Goal: Task Accomplishment & Management: Manage account settings

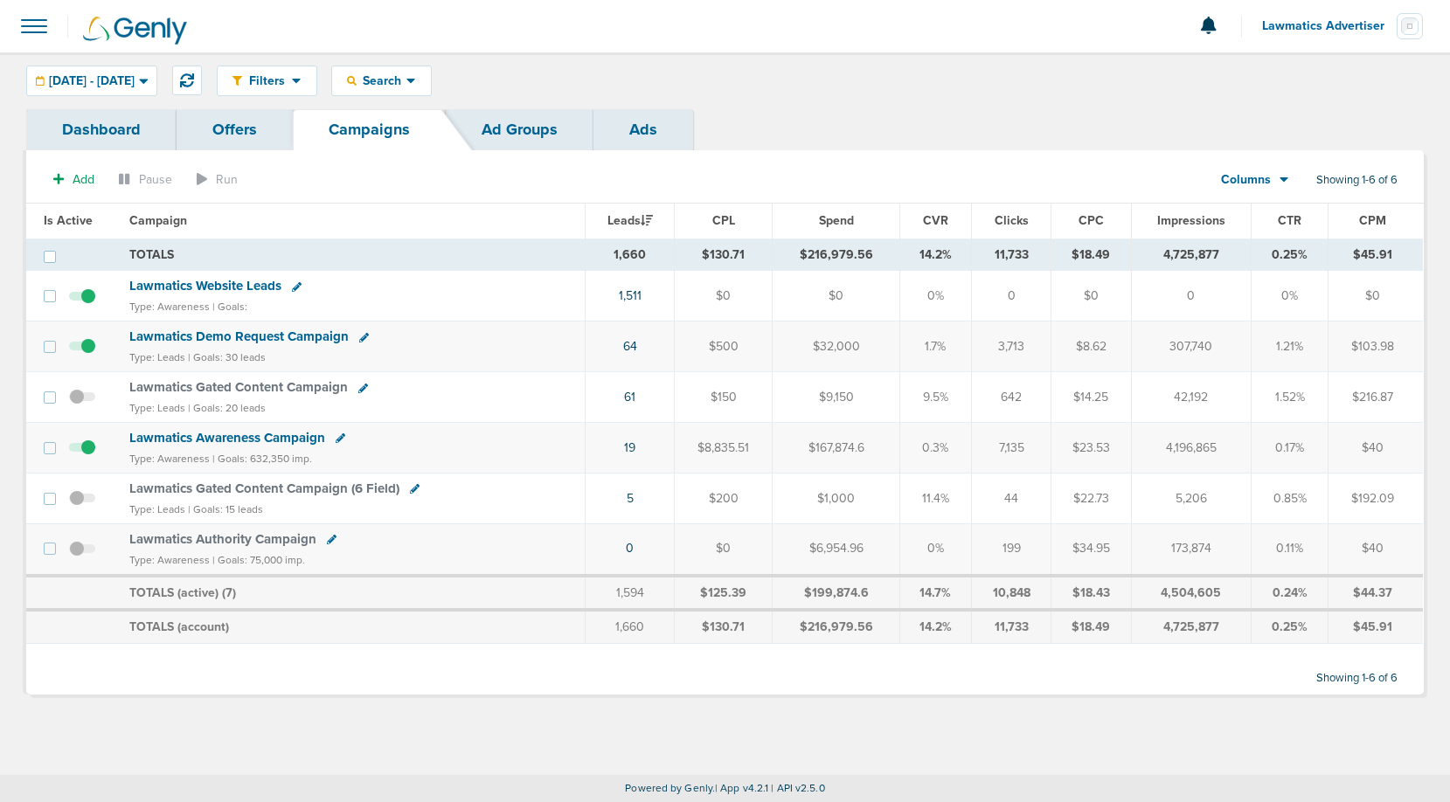
click at [1259, 180] on span "Columns" at bounding box center [1246, 179] width 50 height 17
click at [1260, 234] on link "Sales Performance" at bounding box center [1294, 232] width 175 height 22
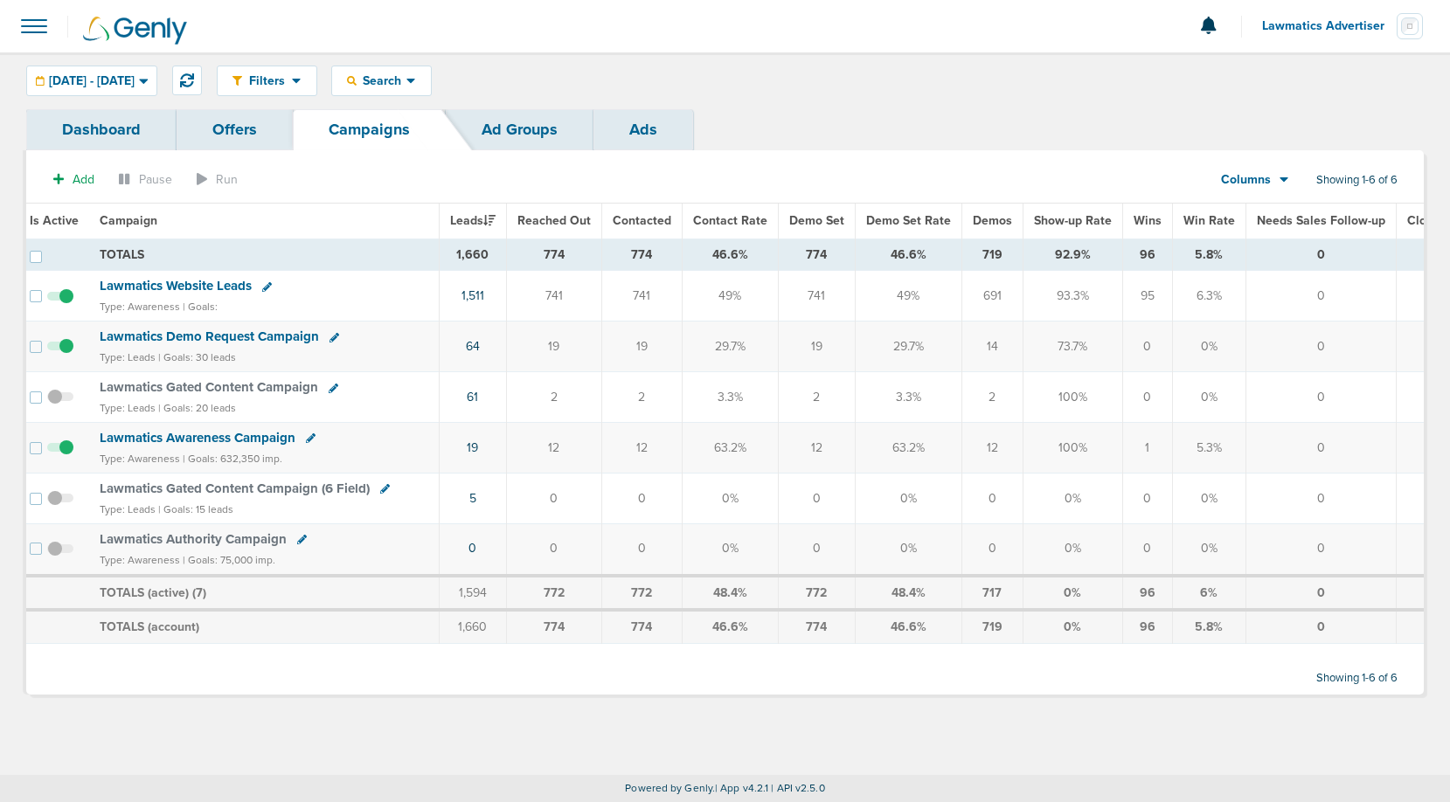
scroll to position [0, 2]
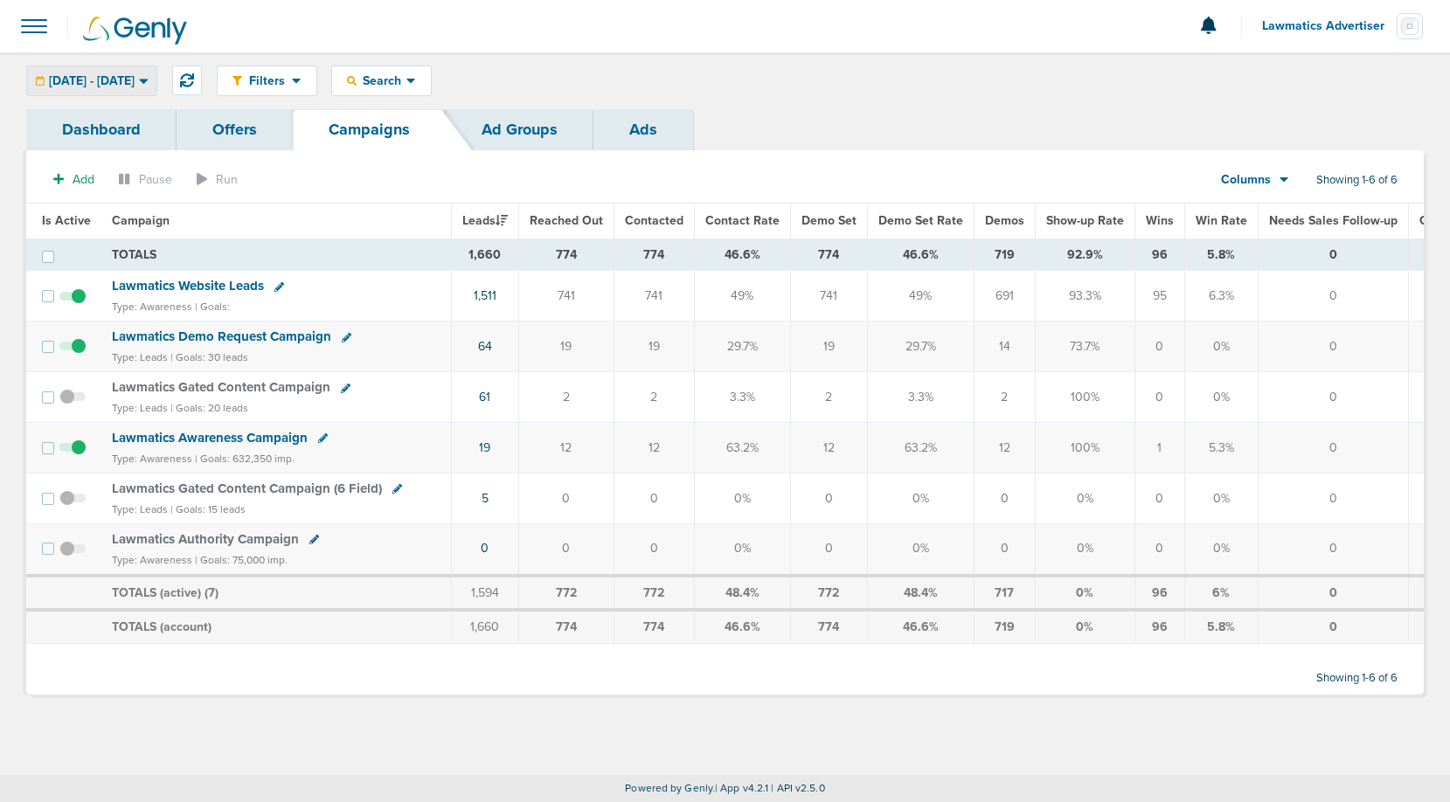
click at [119, 84] on span "01.01.2025 - 09.25.2025" at bounding box center [92, 81] width 86 height 12
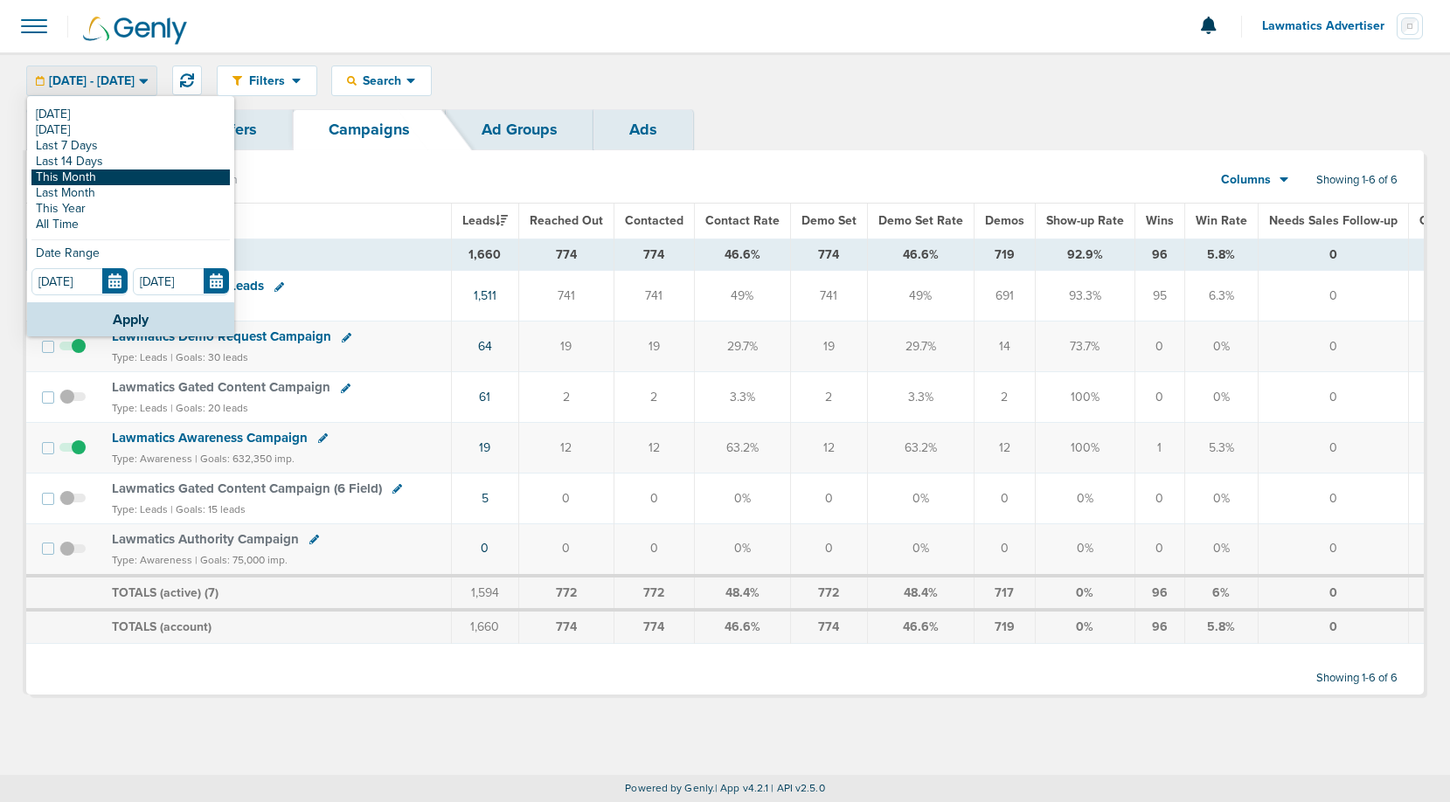
click at [88, 177] on link "This Month" at bounding box center [130, 178] width 198 height 16
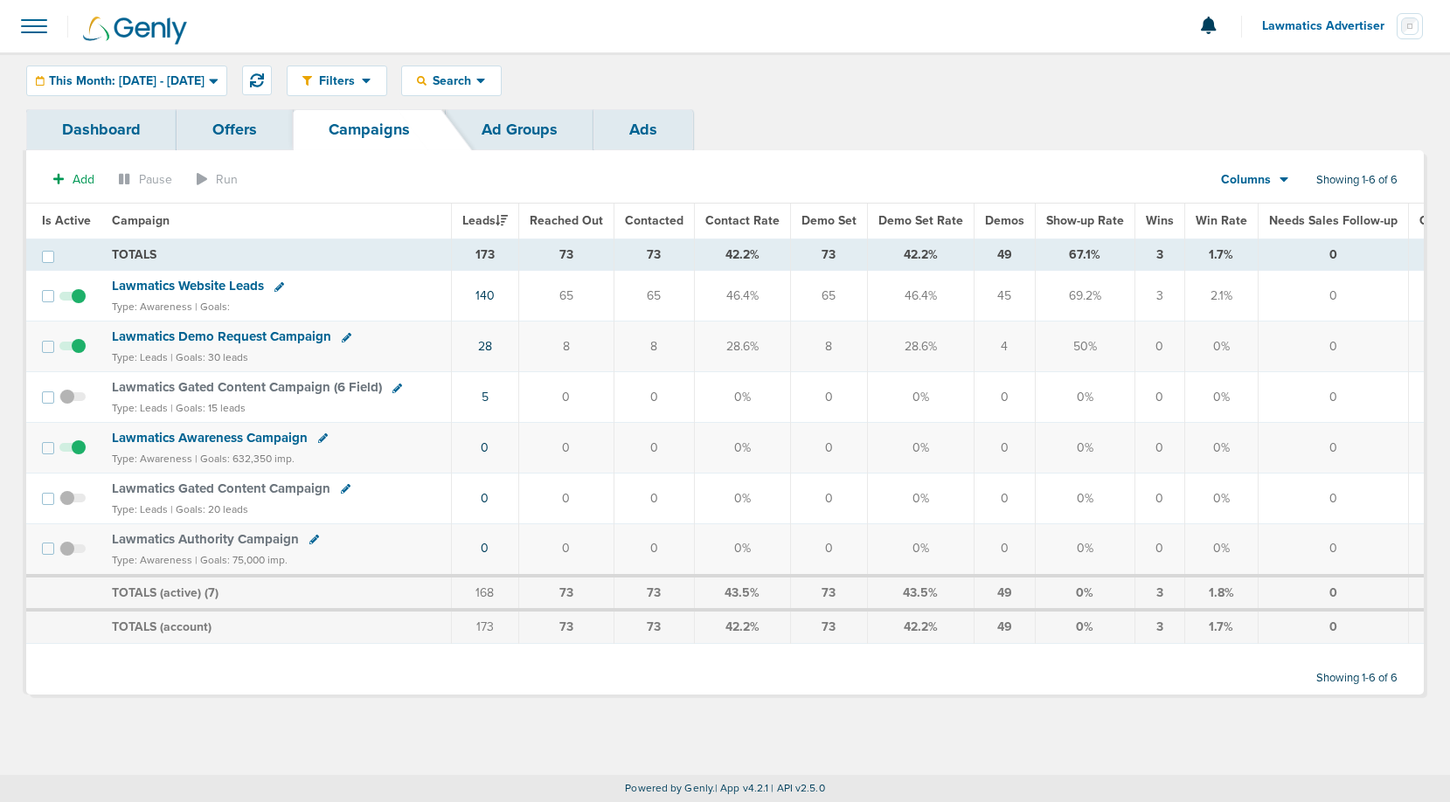
drag, startPoint x: 1162, startPoint y: 256, endPoint x: 1141, endPoint y: 255, distance: 21.9
click at [1141, 255] on td "3" at bounding box center [1159, 255] width 50 height 32
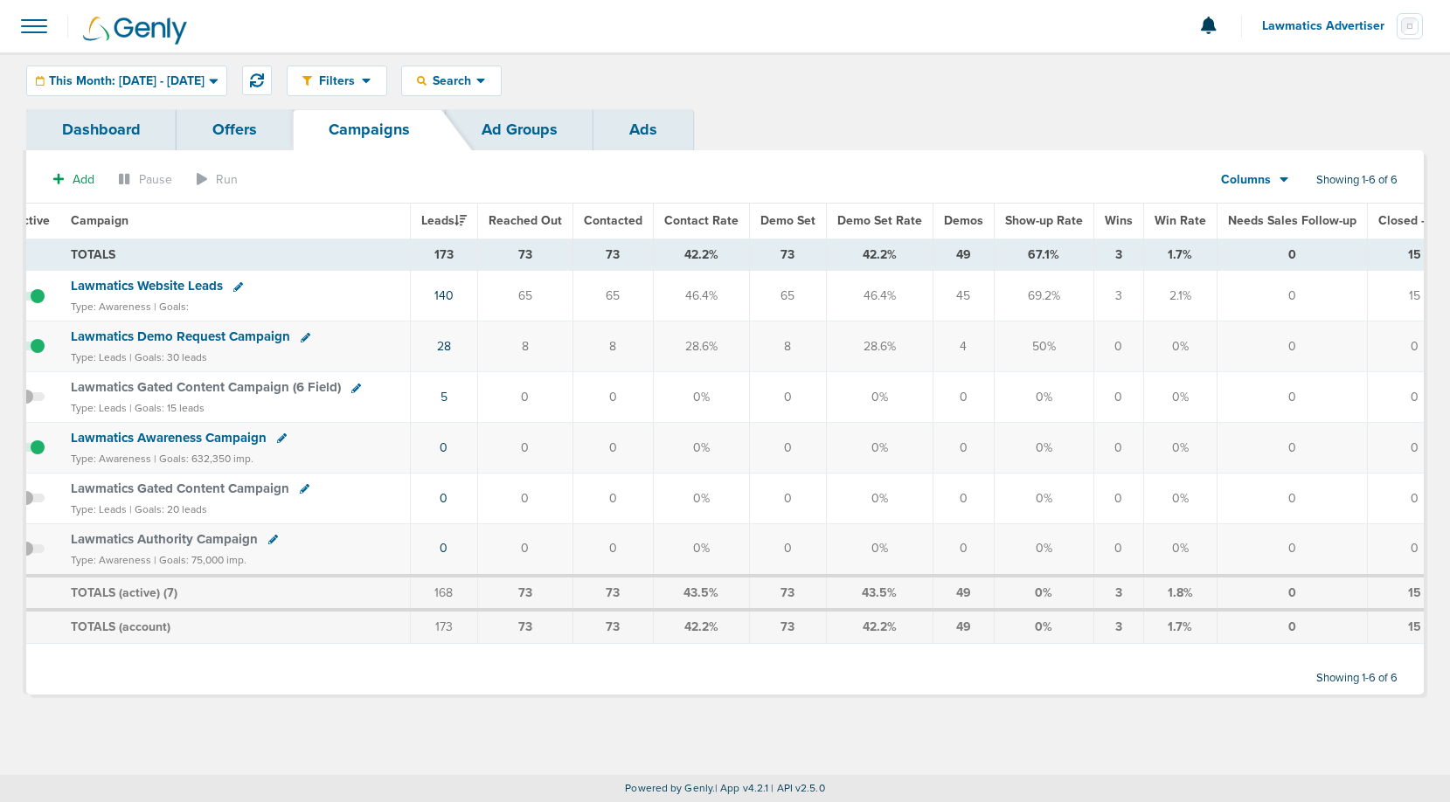
scroll to position [0, 42]
click at [206, 72] on div "This Month: 09.01.2025 - 09.30.2025" at bounding box center [126, 80] width 199 height 29
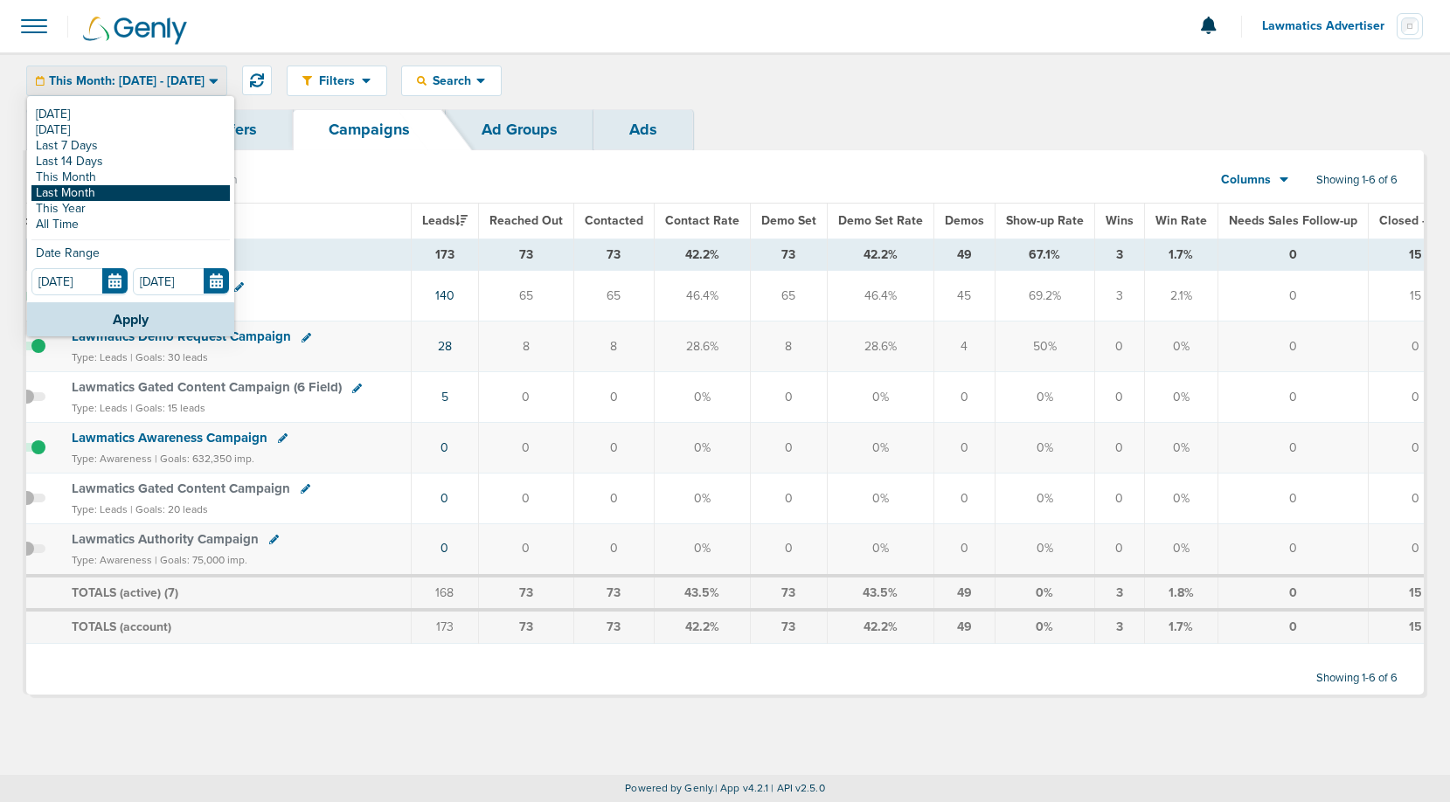
click at [87, 193] on link "Last Month" at bounding box center [130, 193] width 198 height 16
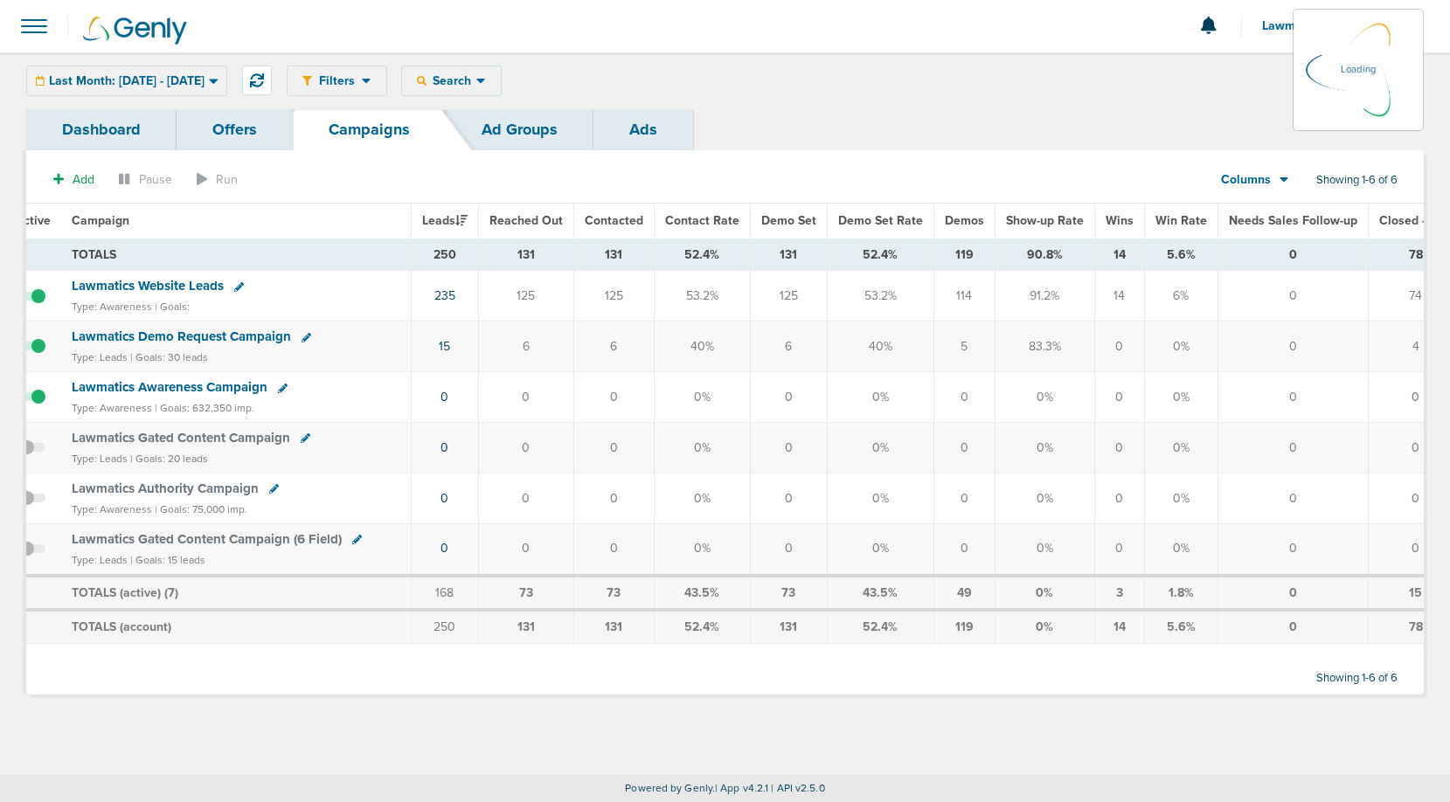
drag, startPoint x: 1103, startPoint y: 259, endPoint x: 1123, endPoint y: 259, distance: 20.1
click at [1114, 259] on td "14" at bounding box center [1119, 255] width 50 height 32
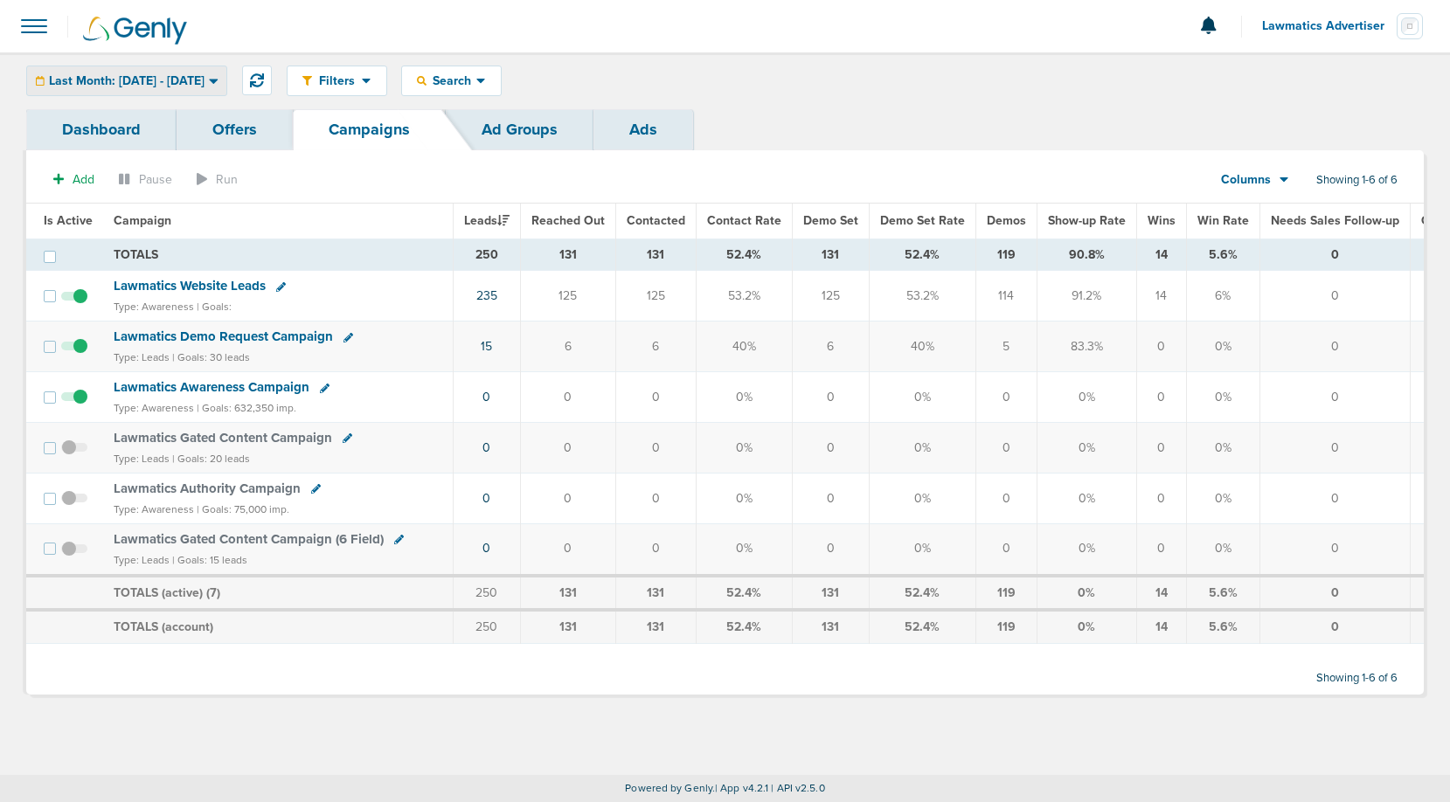
click at [186, 80] on span "Last Month: 08.01.2025 - 08.31.2025" at bounding box center [127, 81] width 156 height 12
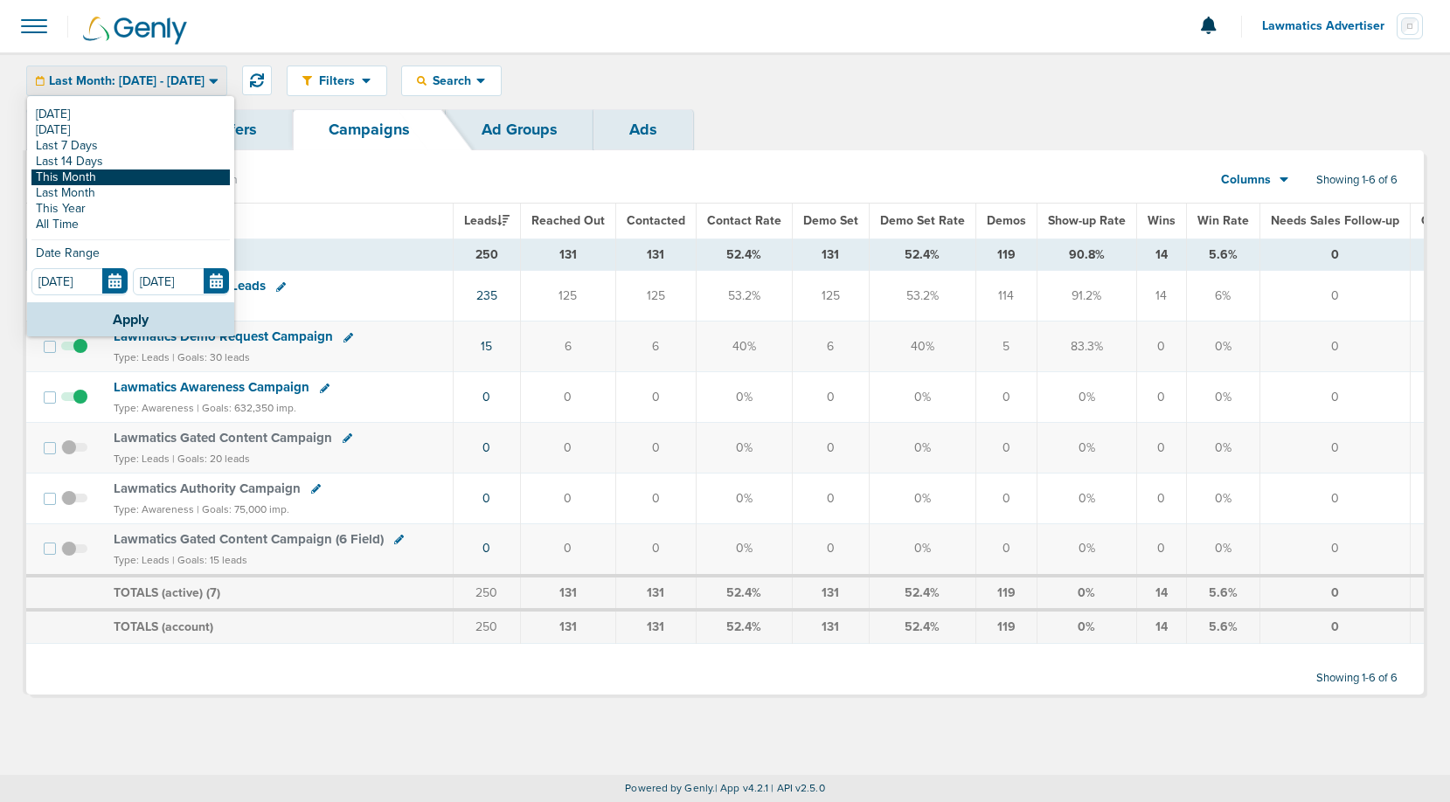
click at [102, 182] on link "This Month" at bounding box center [130, 178] width 198 height 16
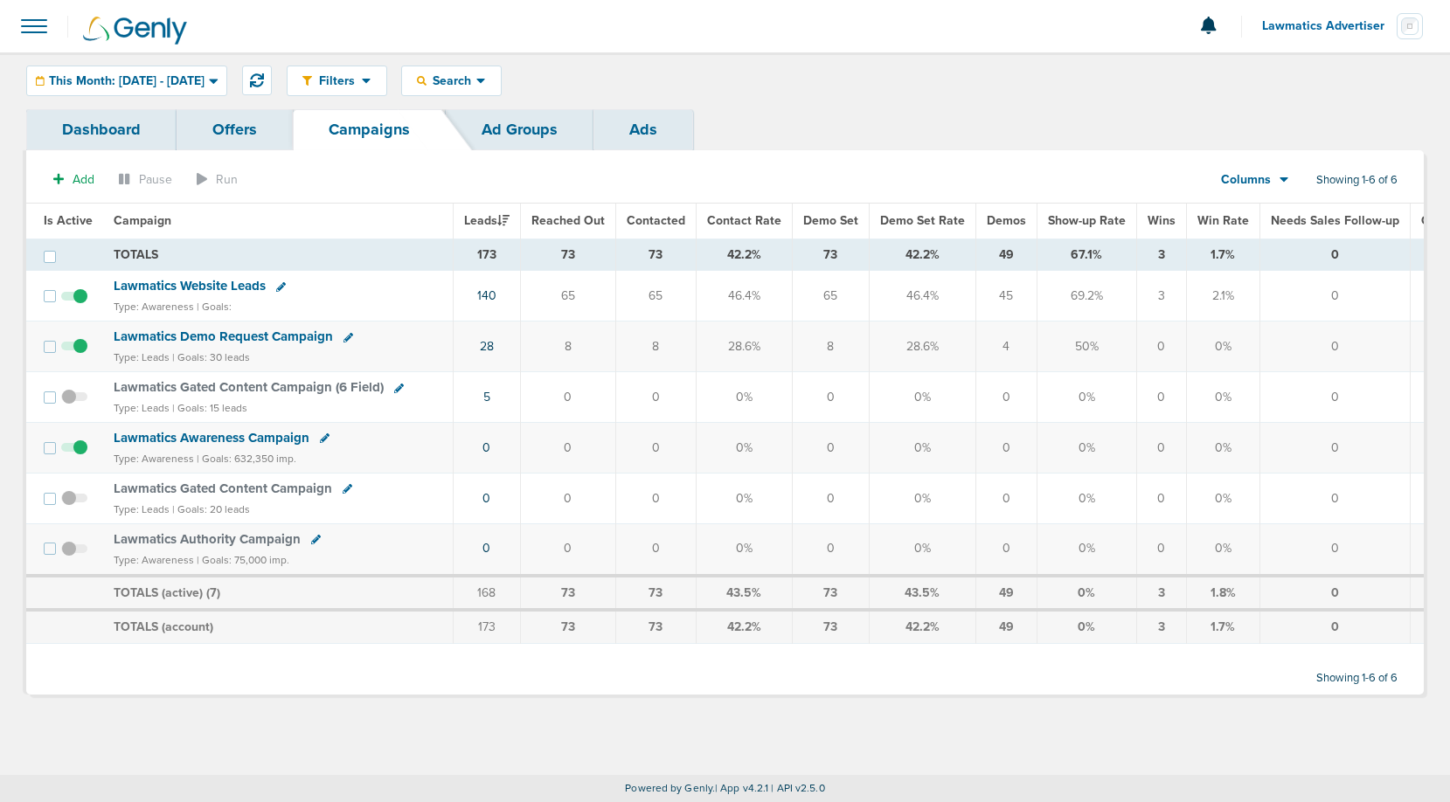
click at [33, 18] on span at bounding box center [34, 26] width 38 height 38
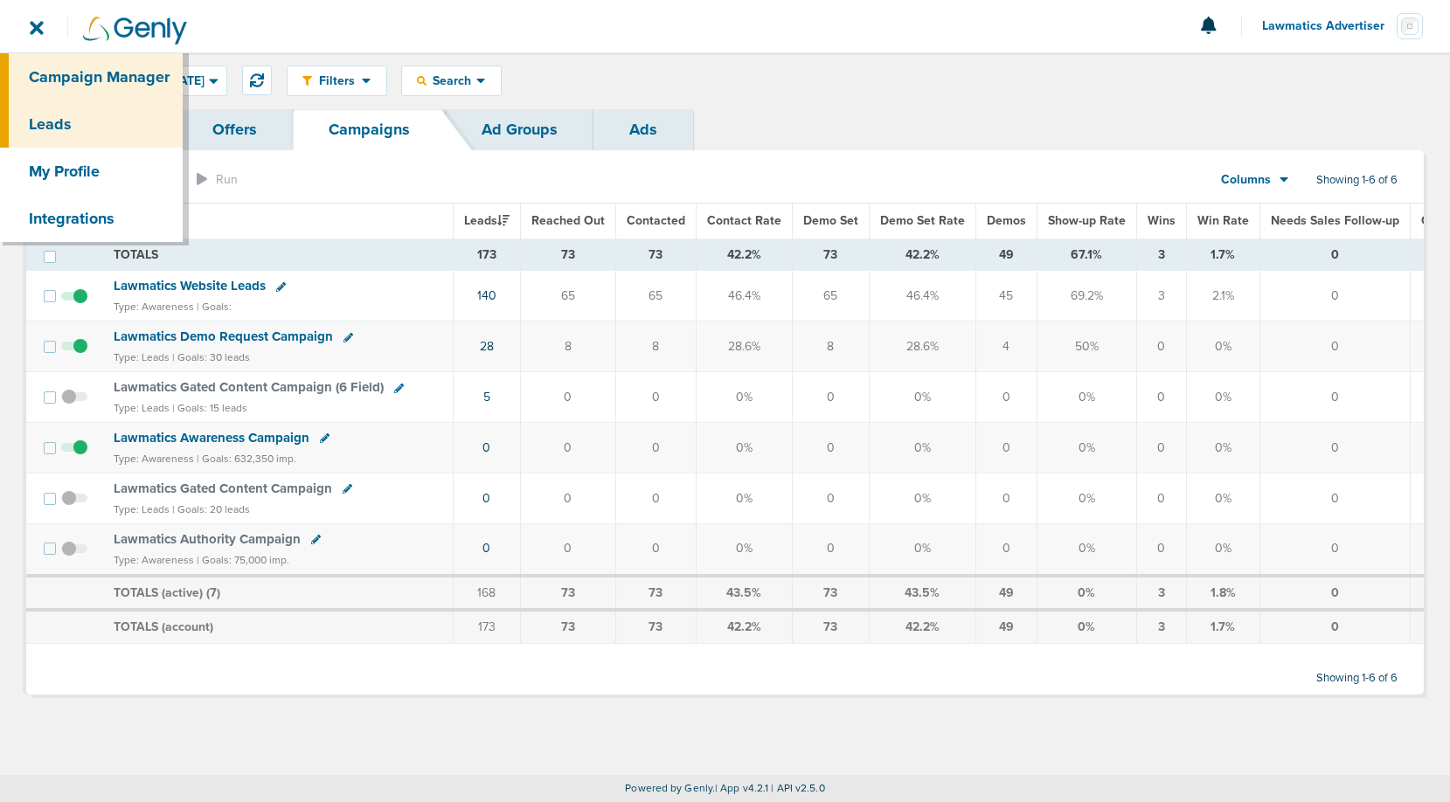
click at [73, 123] on link "Leads" at bounding box center [91, 124] width 183 height 47
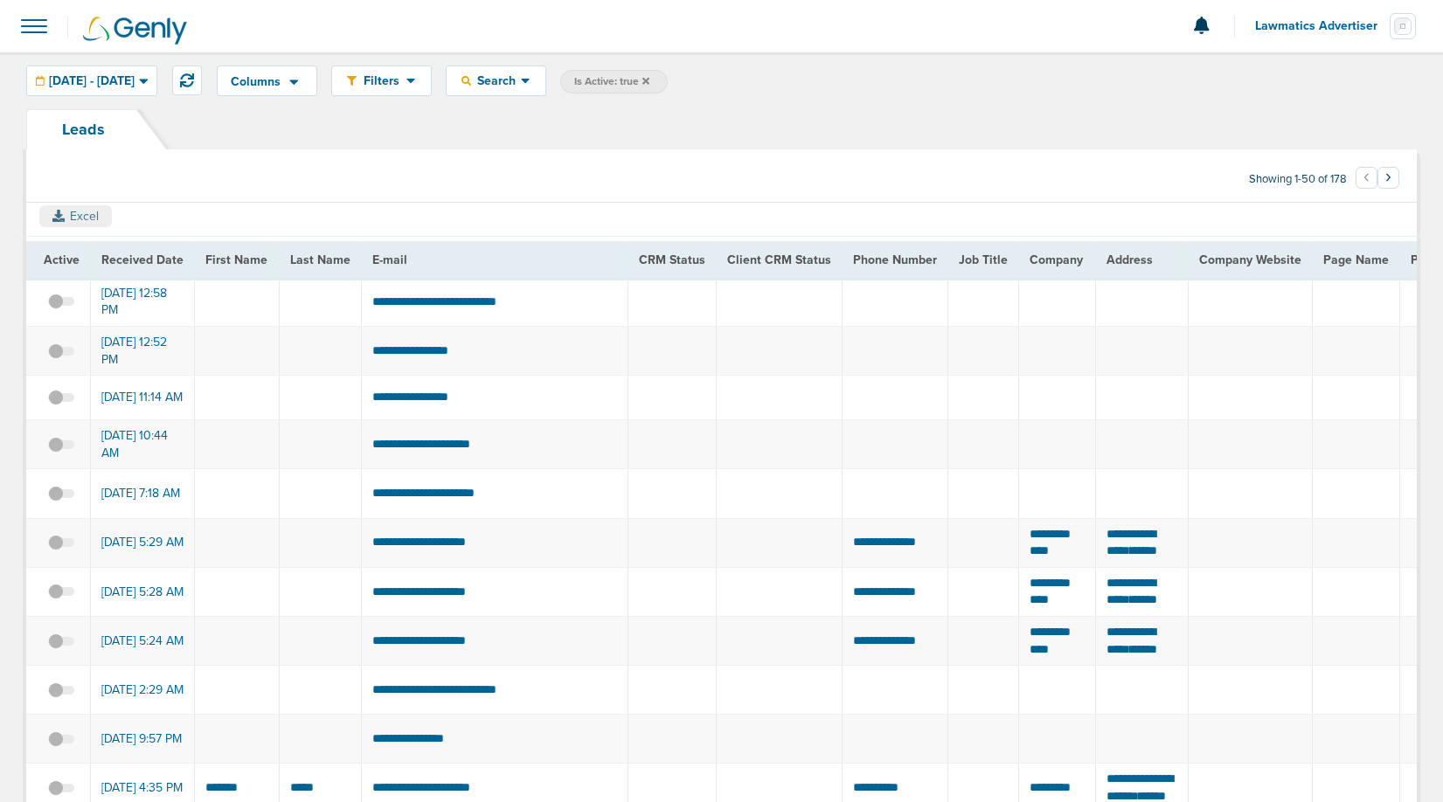
click at [81, 219] on button "Excel" at bounding box center [75, 216] width 73 height 22
click at [874, 224] on div "Excel" at bounding box center [721, 220] width 1417 height 34
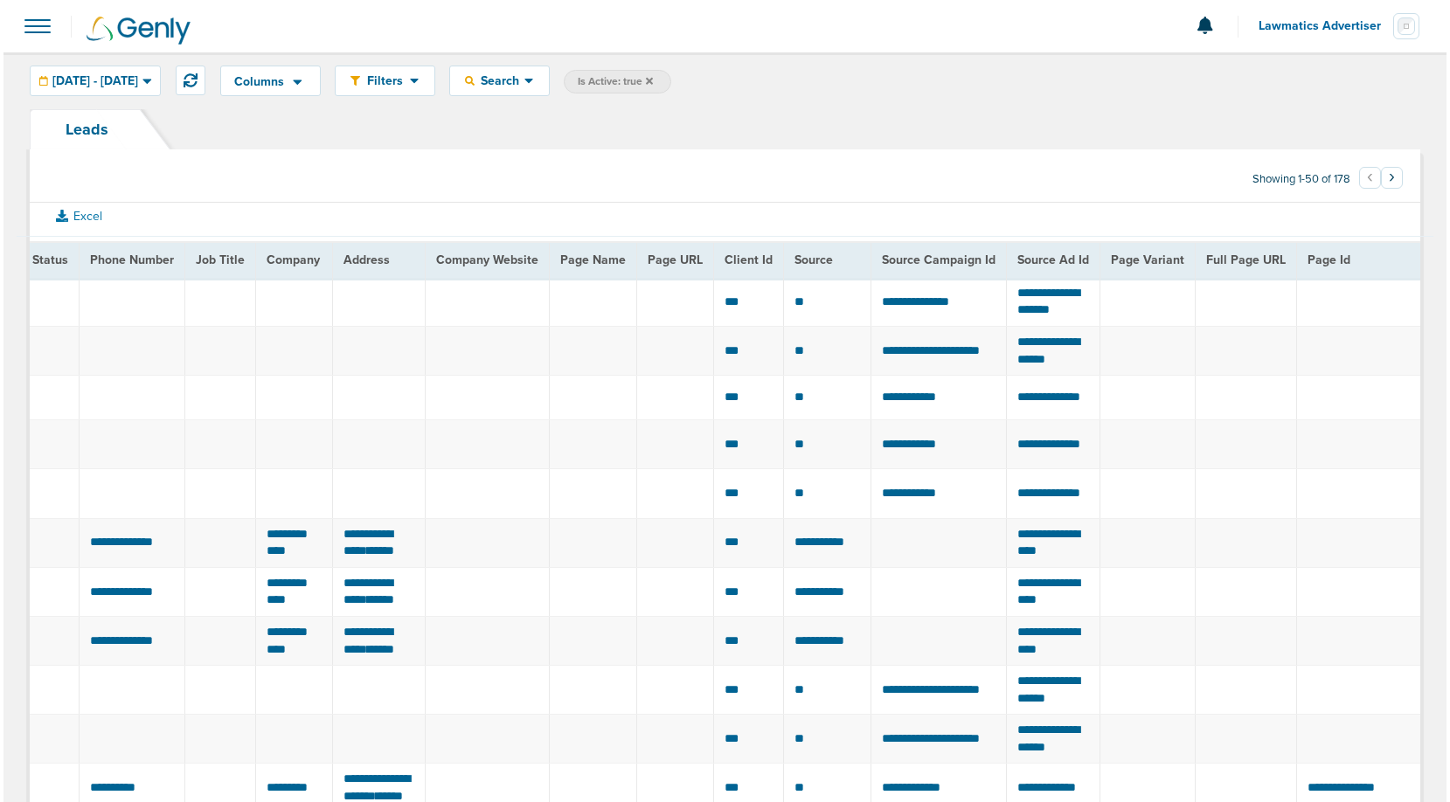
scroll to position [0, 491]
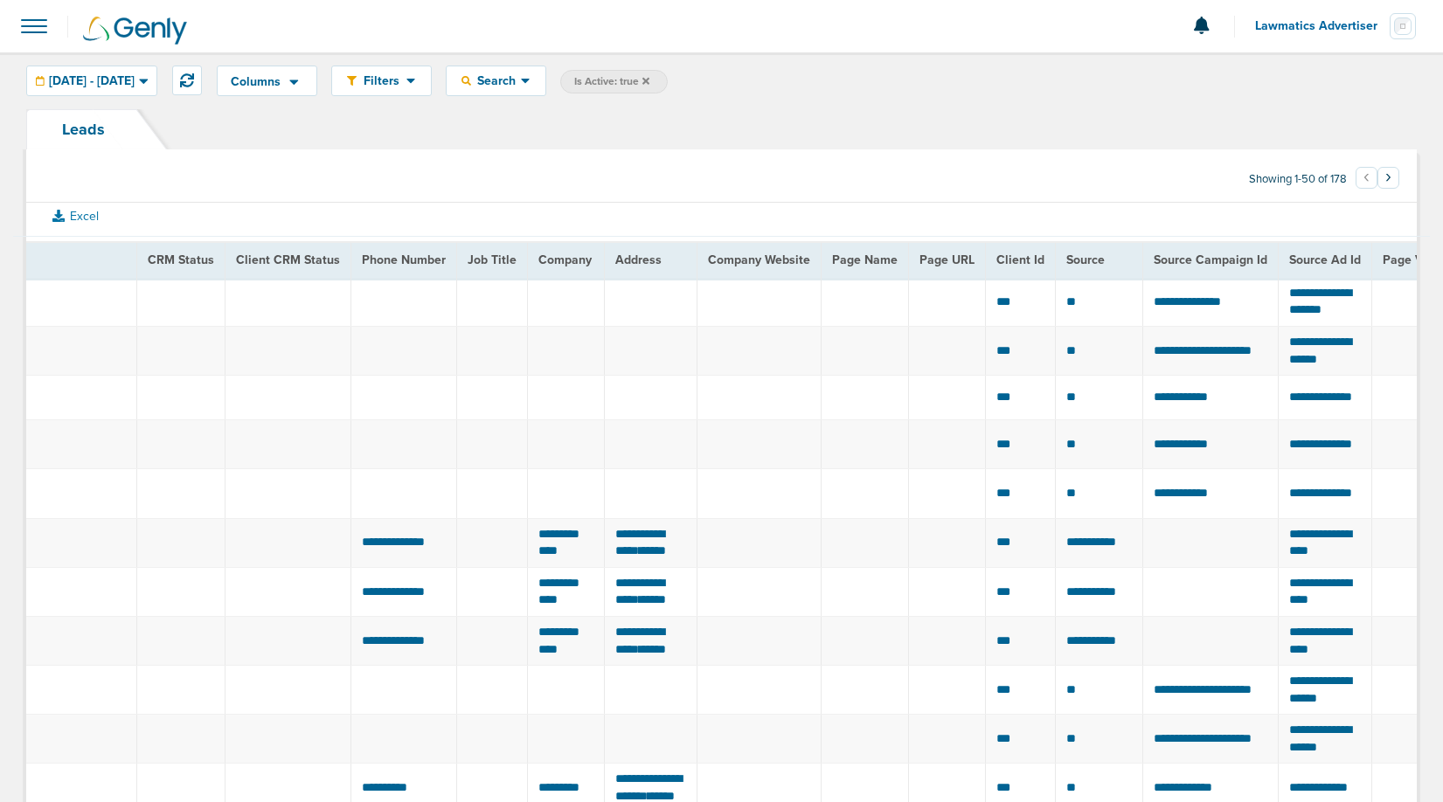
click at [33, 30] on span at bounding box center [34, 26] width 38 height 38
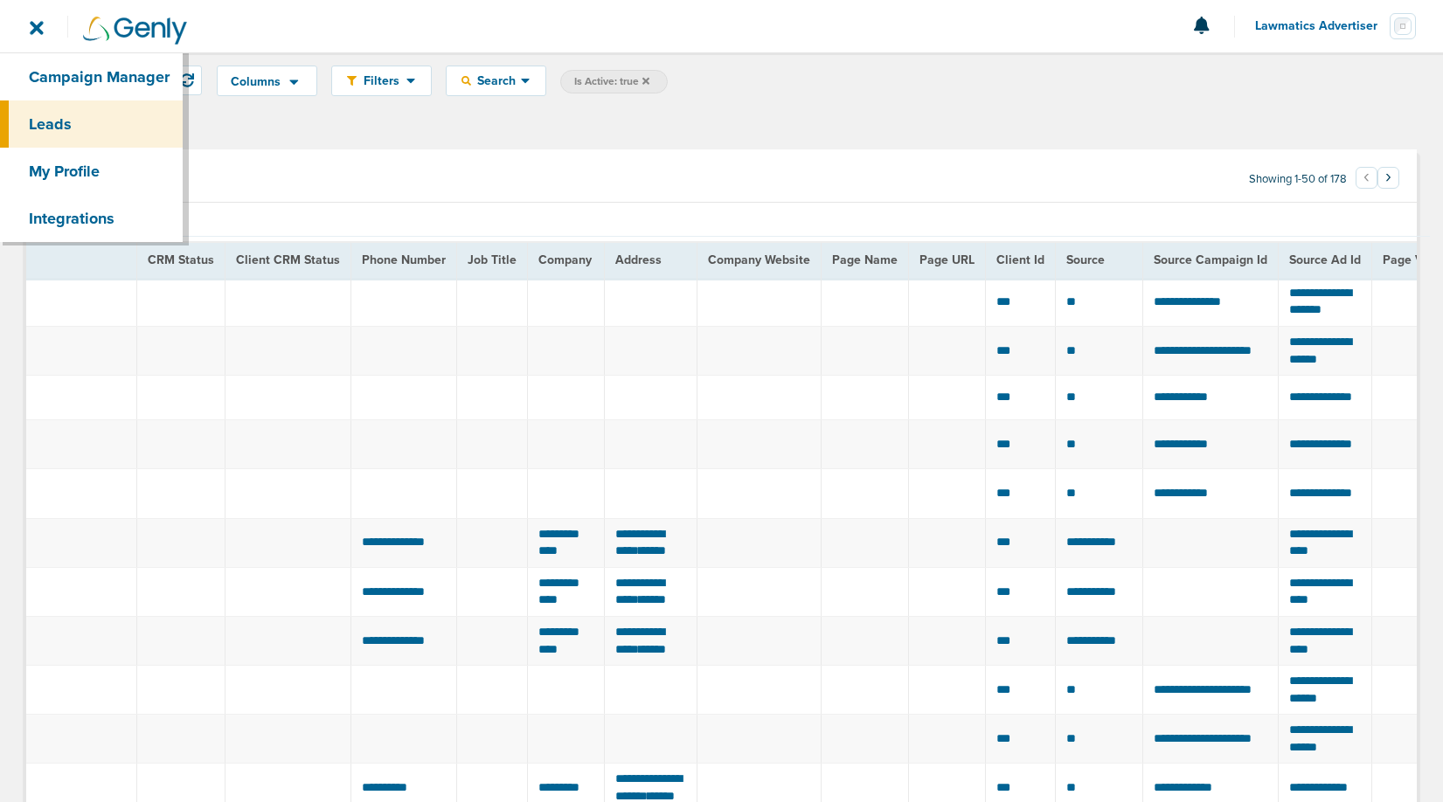
click at [26, 24] on span at bounding box center [34, 26] width 38 height 38
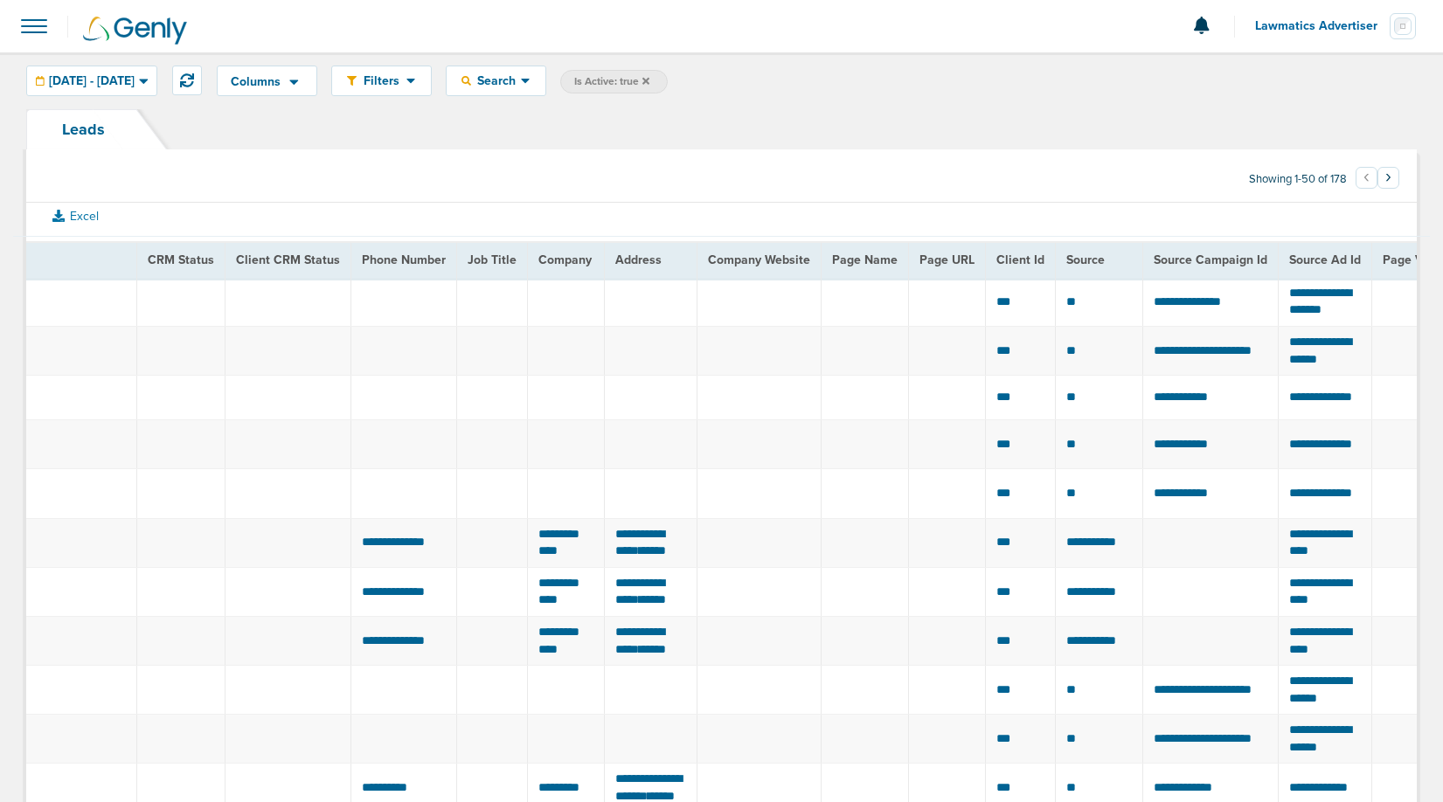
click at [26, 26] on span at bounding box center [34, 26] width 38 height 38
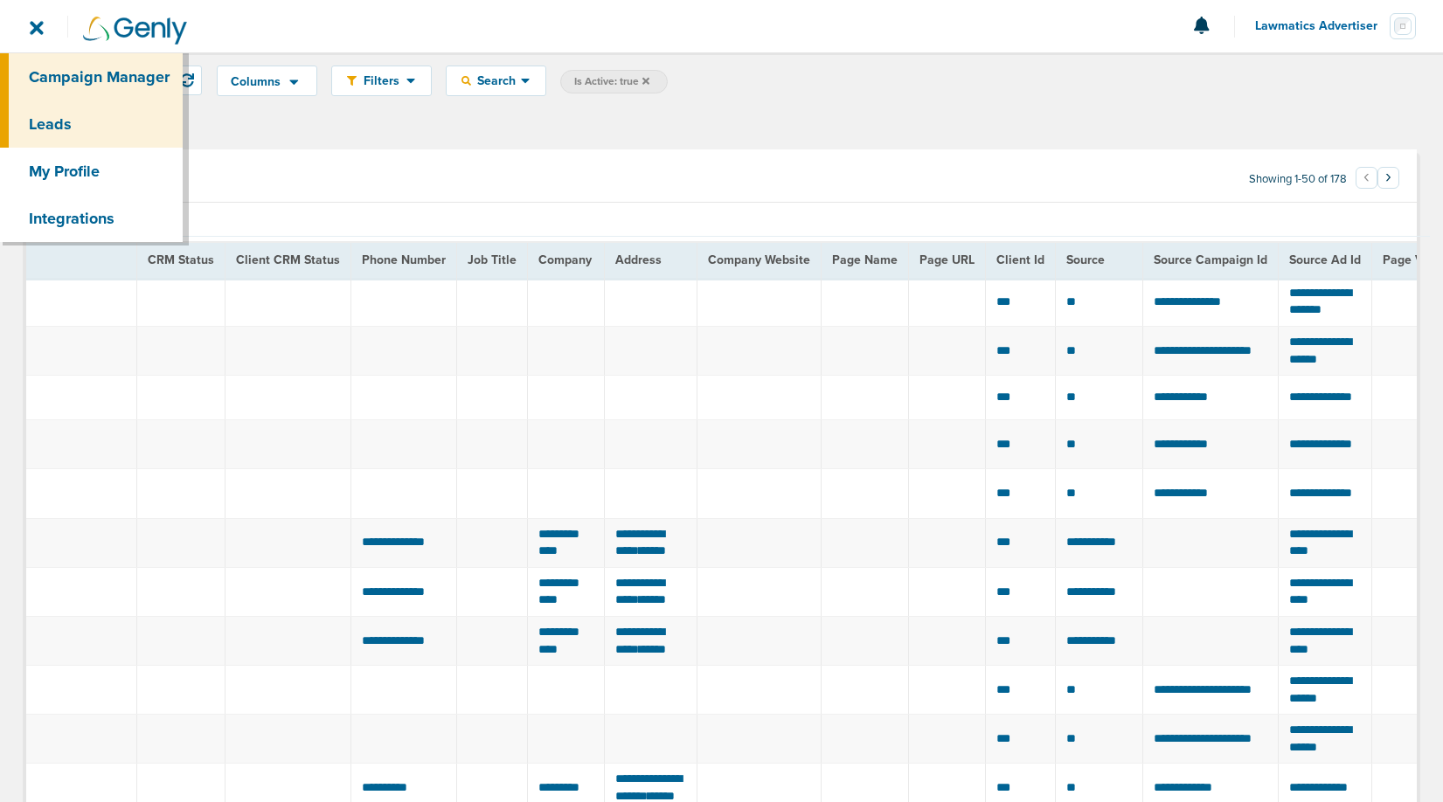
click at [74, 70] on link "Campaign Manager" at bounding box center [91, 76] width 183 height 47
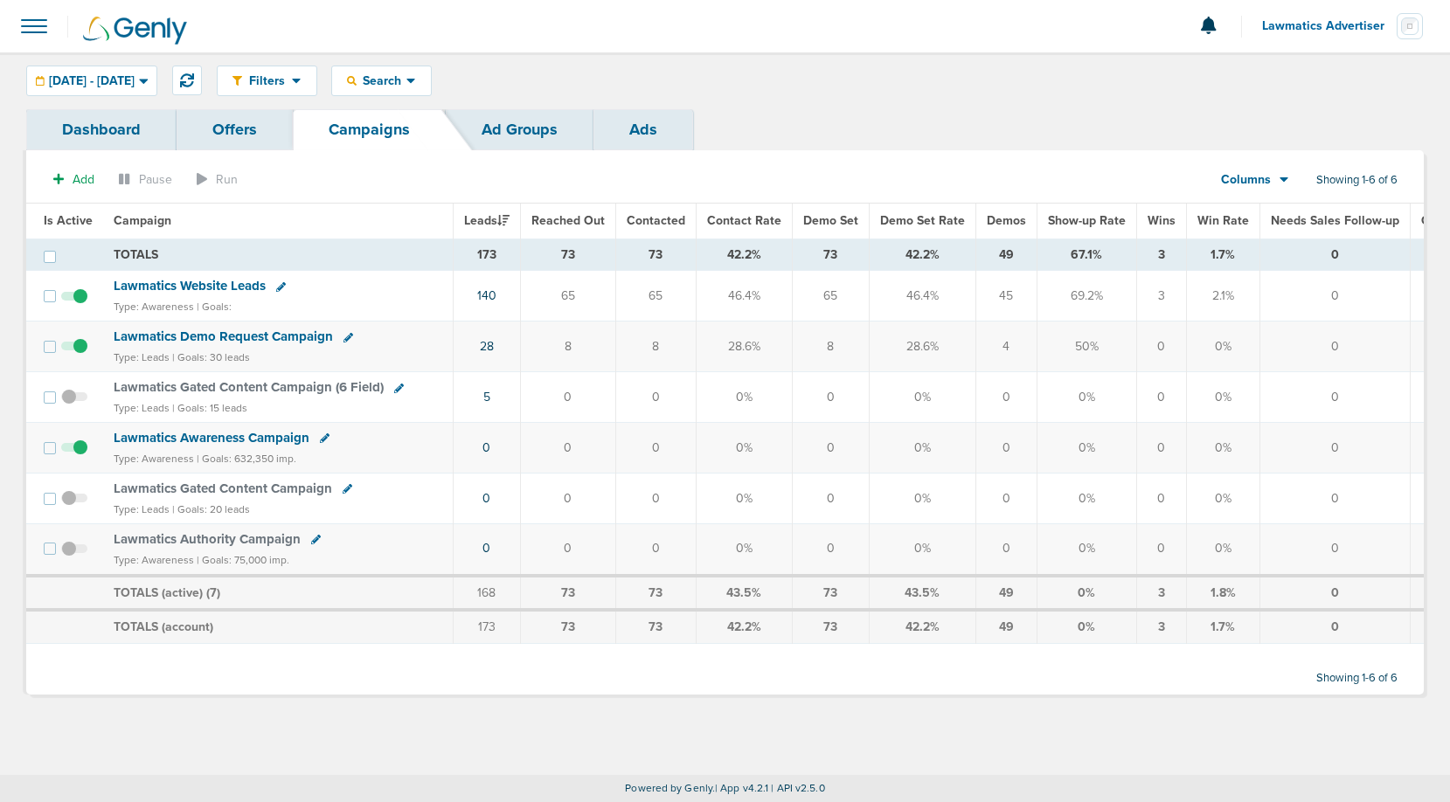
click at [36, 30] on span at bounding box center [34, 26] width 38 height 38
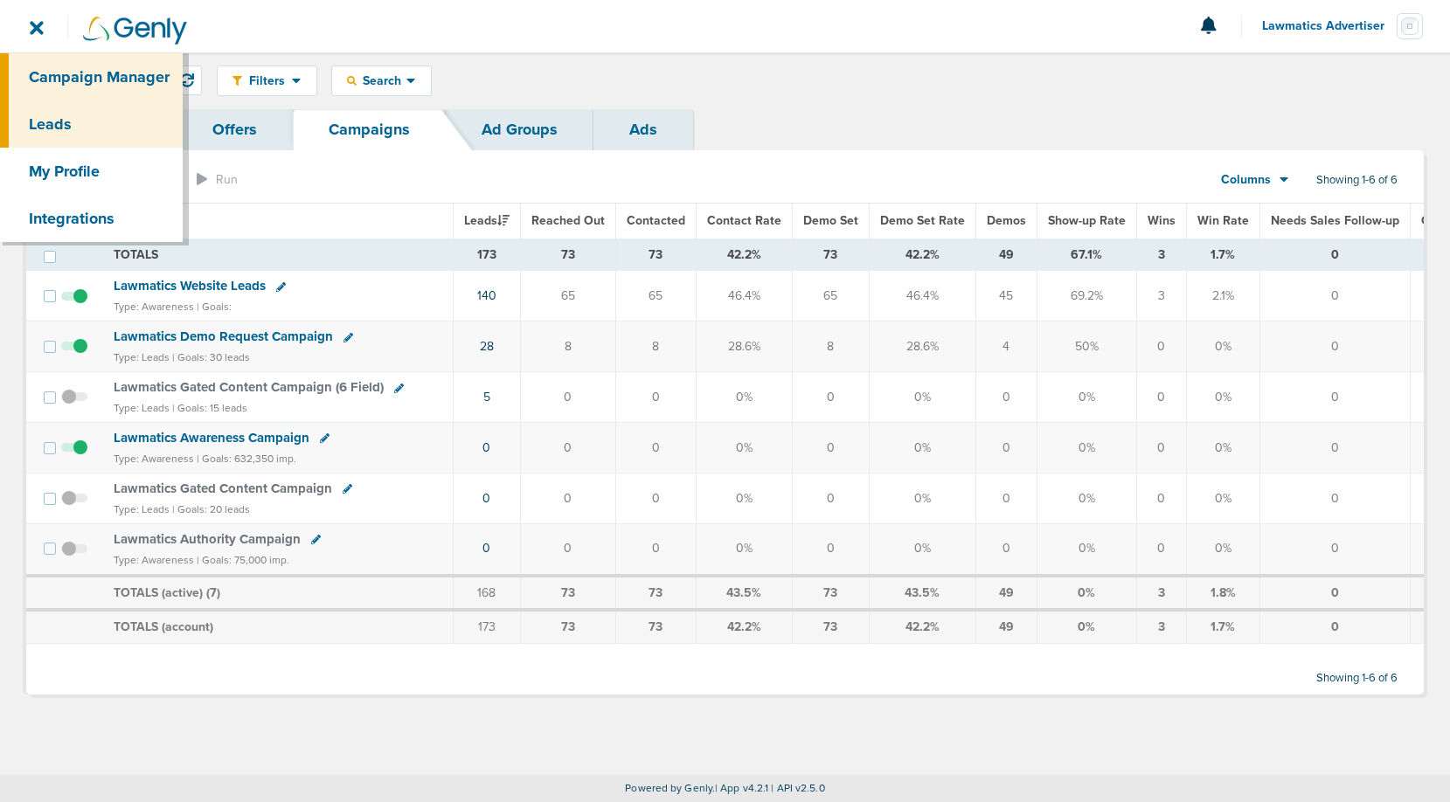
click at [74, 121] on link "Leads" at bounding box center [91, 124] width 183 height 47
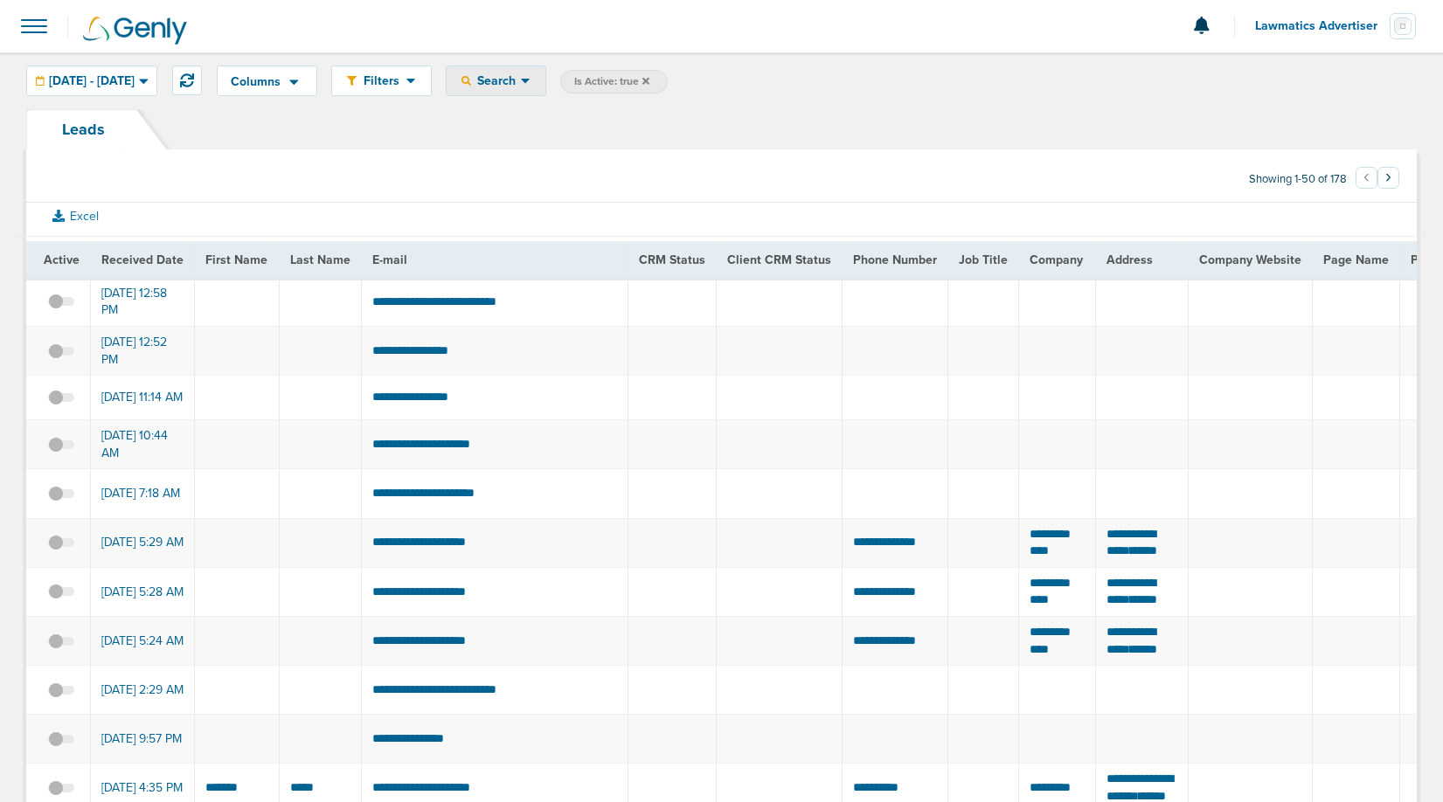
click at [521, 87] on span "Search" at bounding box center [496, 80] width 50 height 15
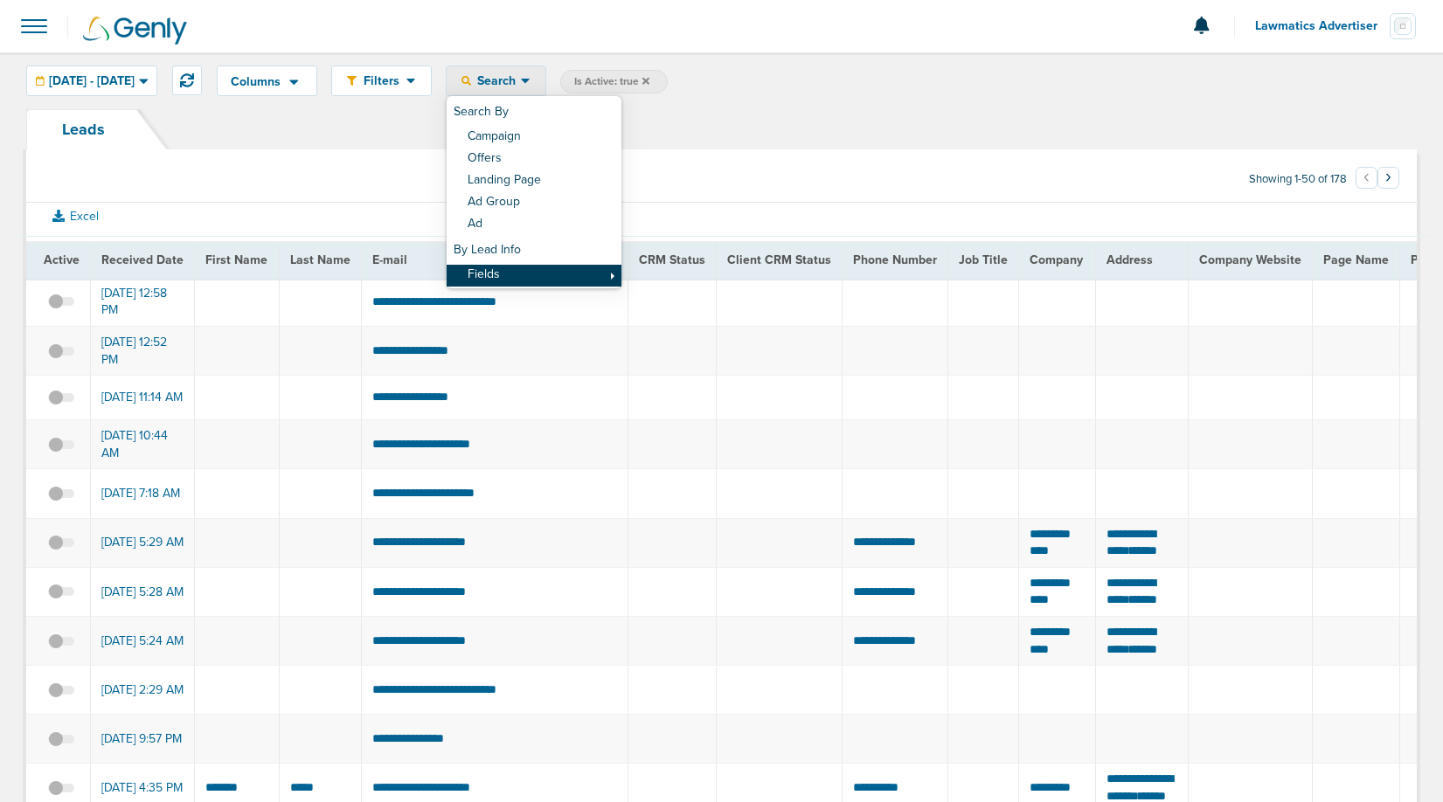
click at [565, 279] on link "Fields" at bounding box center [534, 276] width 175 height 22
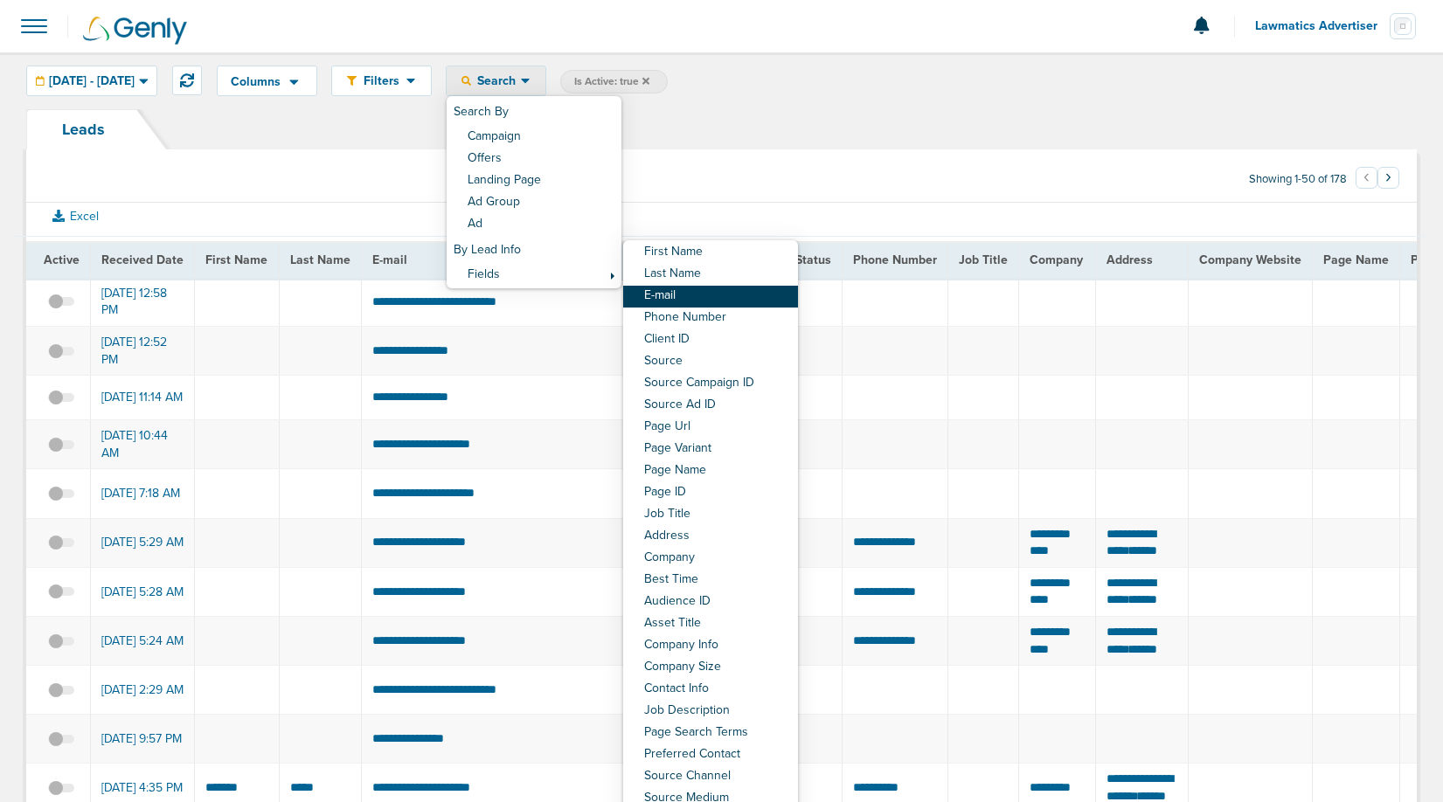
click at [739, 302] on link "E-mail" at bounding box center [710, 297] width 175 height 22
select select "email"
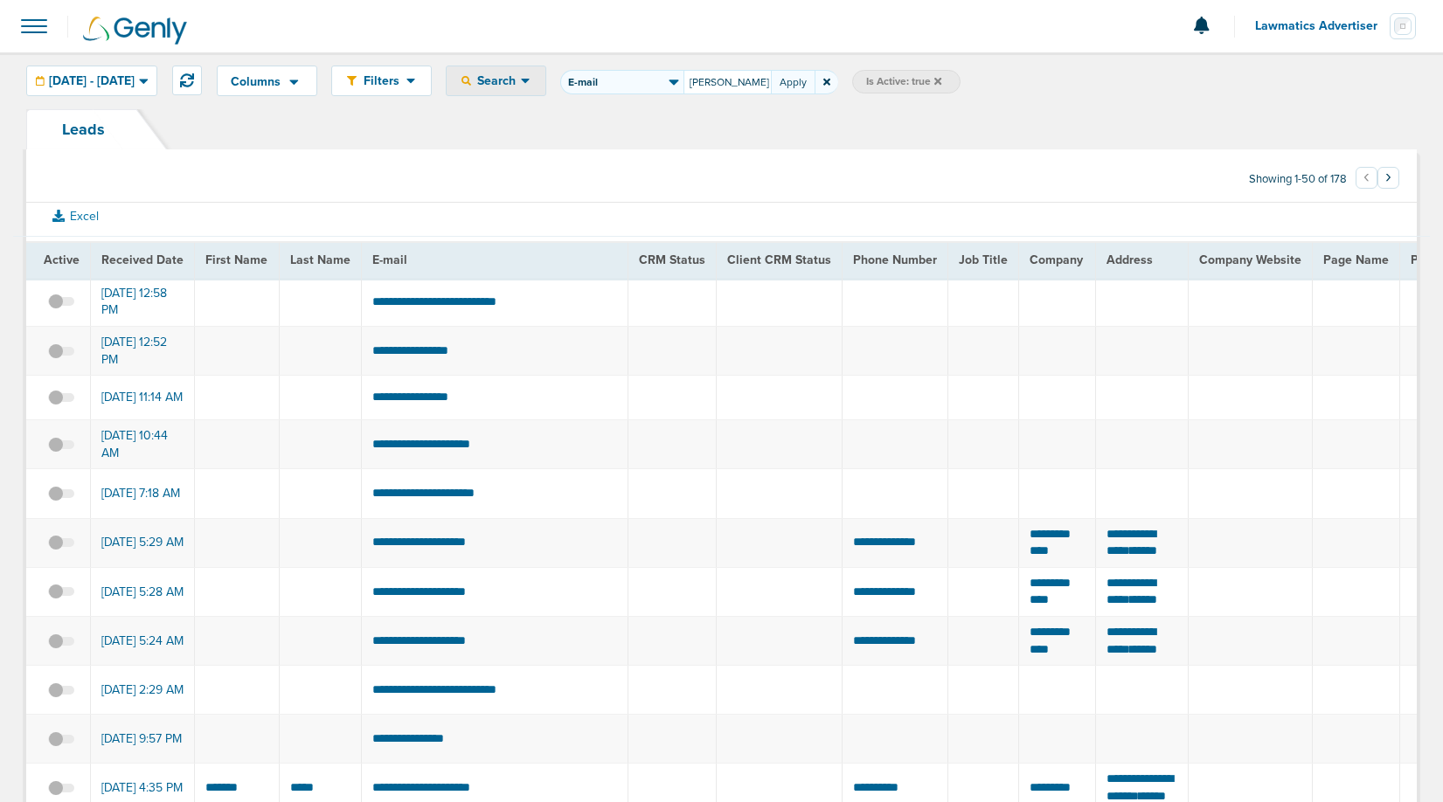
type input "lucas"
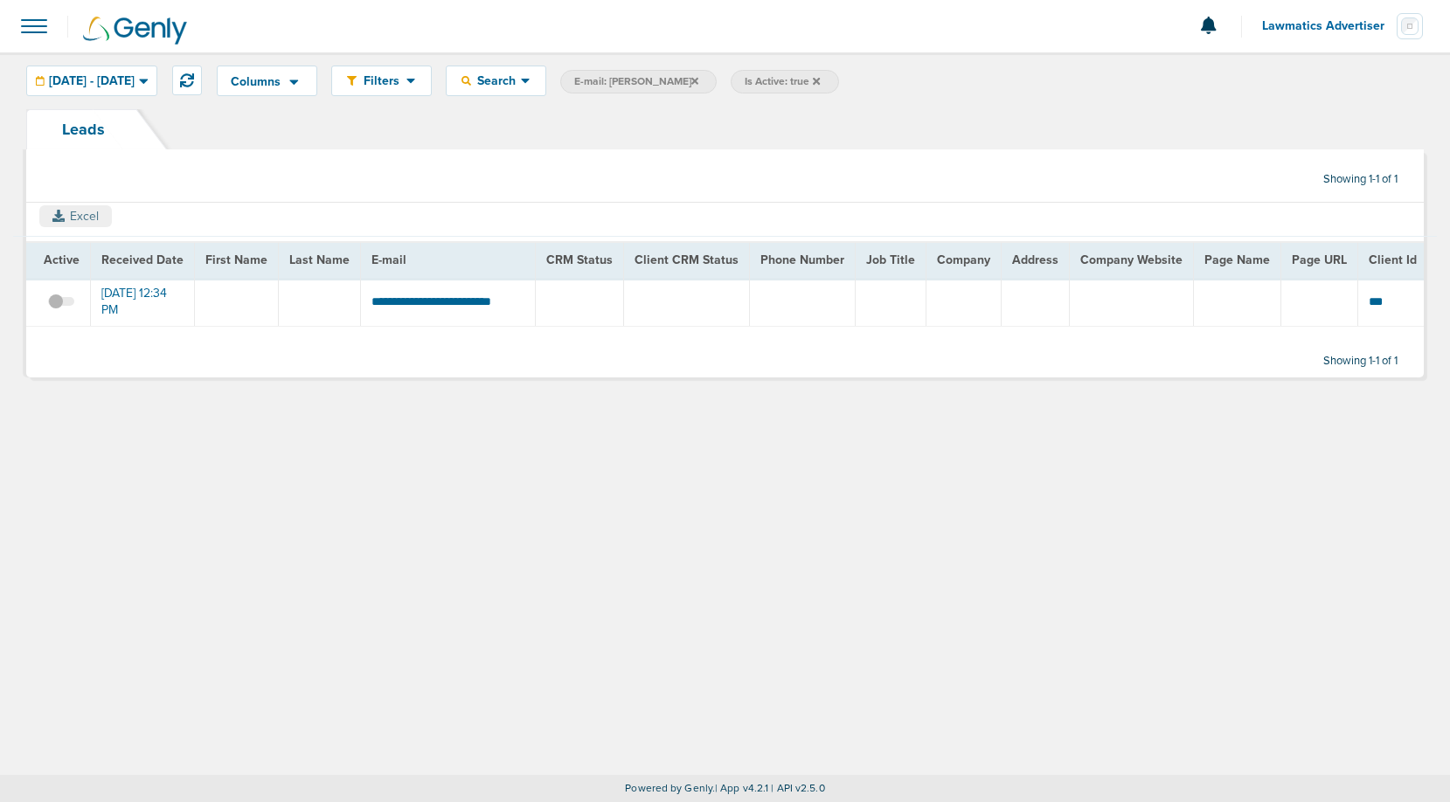
click at [53, 214] on icon at bounding box center [58, 216] width 12 height 12
click at [876, 190] on section "Showing 1-1 of 1" at bounding box center [725, 183] width 1398 height 40
click at [686, 80] on span "E-mail: lucas" at bounding box center [636, 81] width 124 height 15
select select "email"
click at [830, 81] on icon at bounding box center [826, 82] width 7 height 7
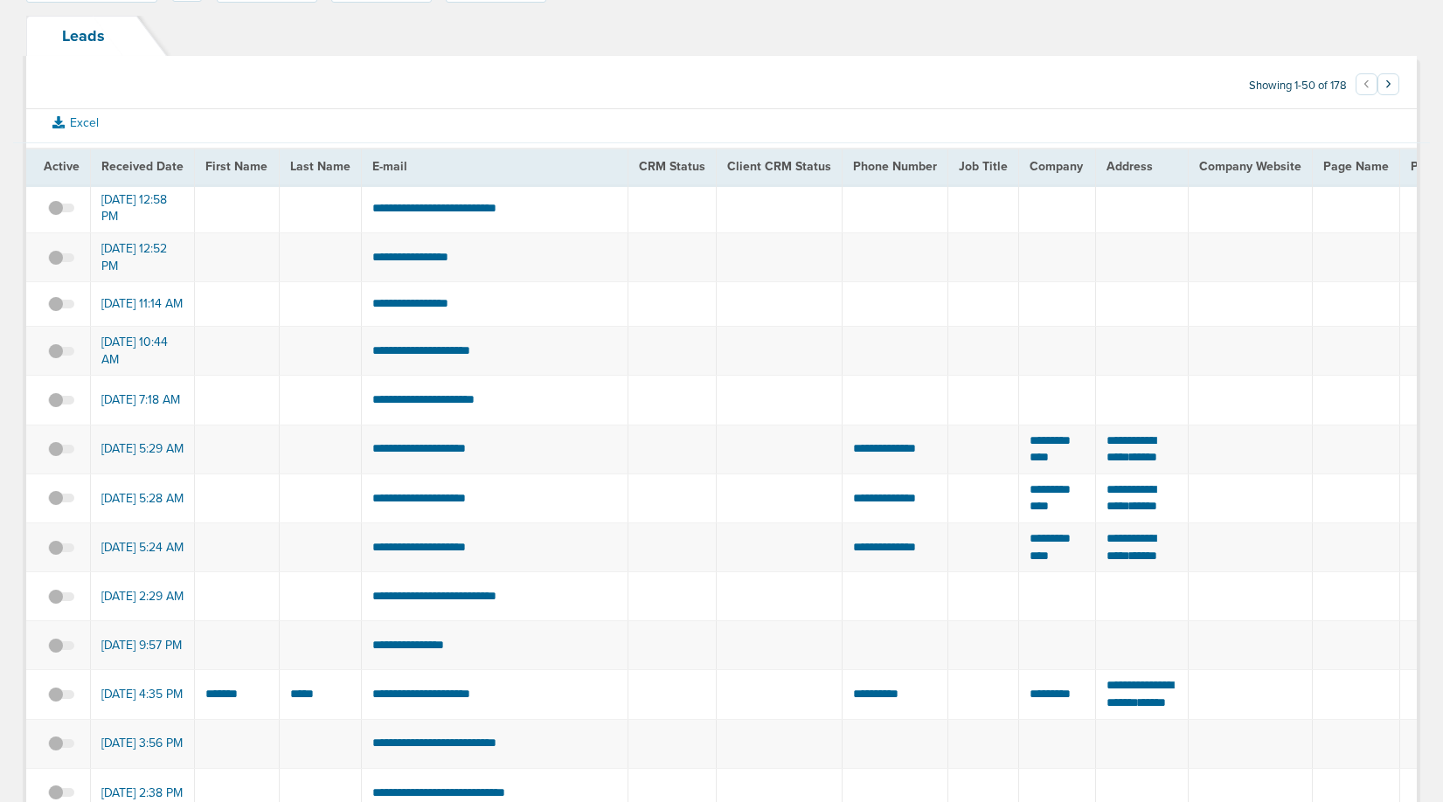
scroll to position [2313, 0]
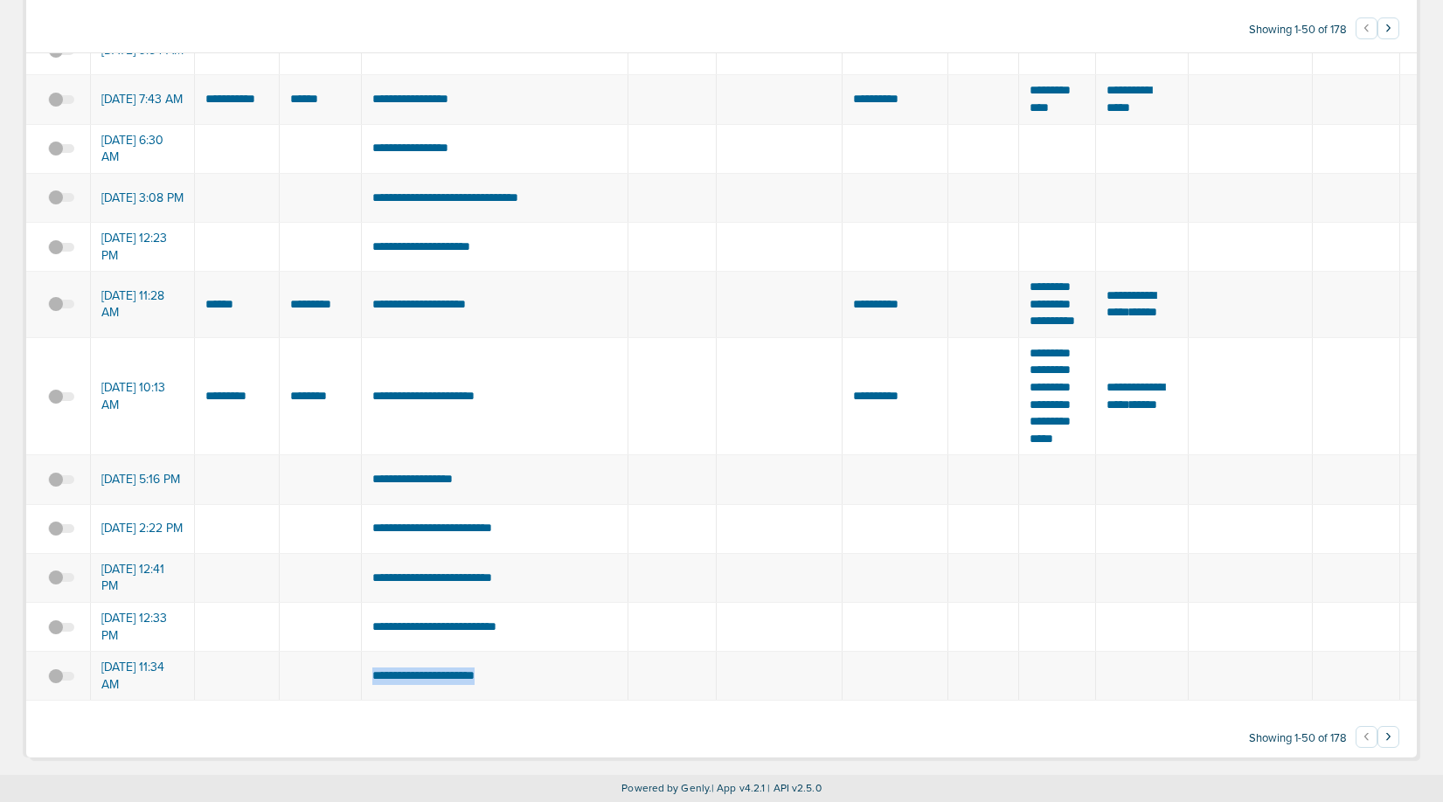
drag, startPoint x: 520, startPoint y: 670, endPoint x: 369, endPoint y: 667, distance: 151.2
click at [369, 667] on td "**********" at bounding box center [494, 676] width 267 height 49
click at [1389, 739] on button "›" at bounding box center [1388, 737] width 22 height 22
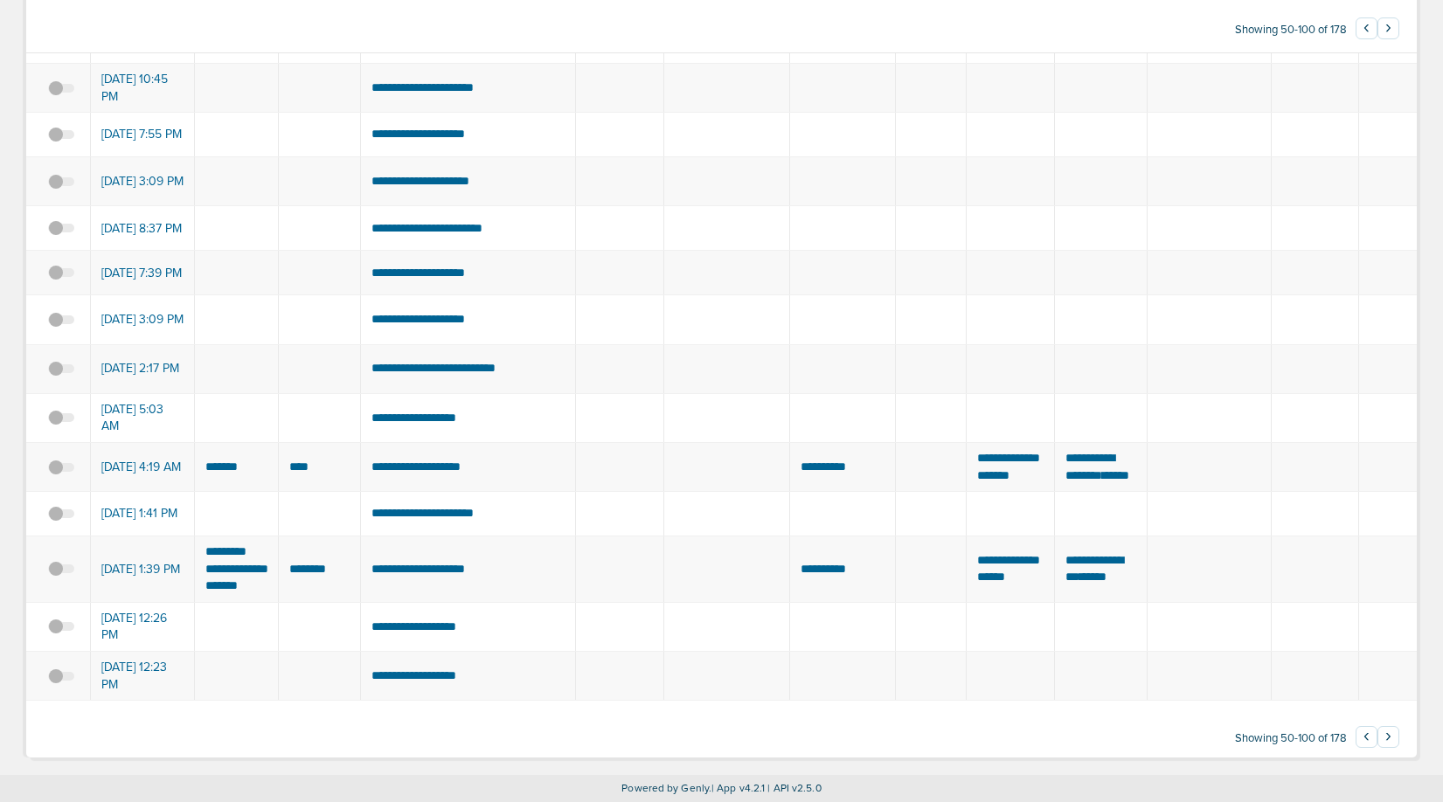
scroll to position [2210, 0]
click at [1389, 737] on button "›" at bounding box center [1388, 737] width 22 height 22
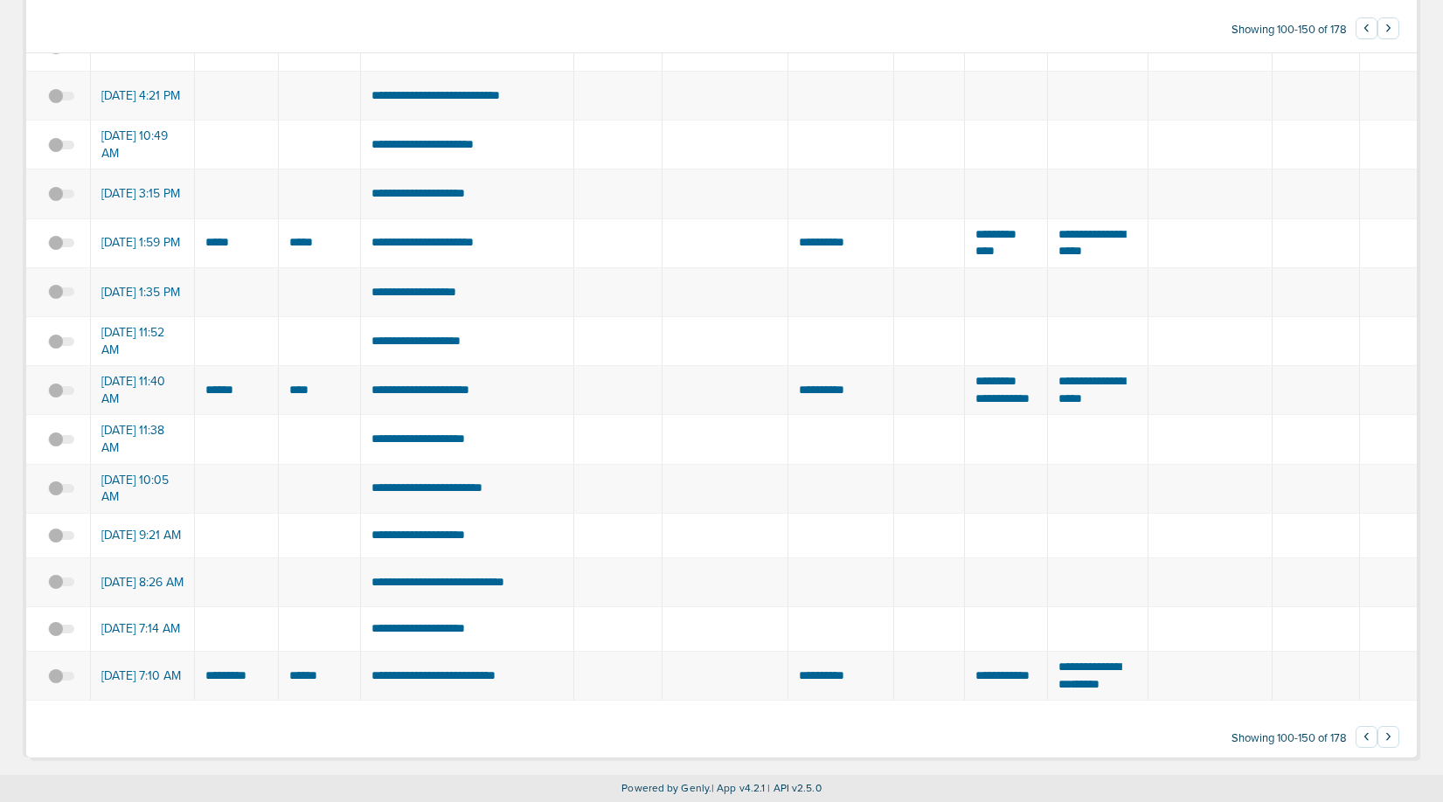
scroll to position [2313, 0]
click at [645, 269] on td at bounding box center [618, 291] width 88 height 49
click at [1389, 748] on button "›" at bounding box center [1388, 737] width 22 height 22
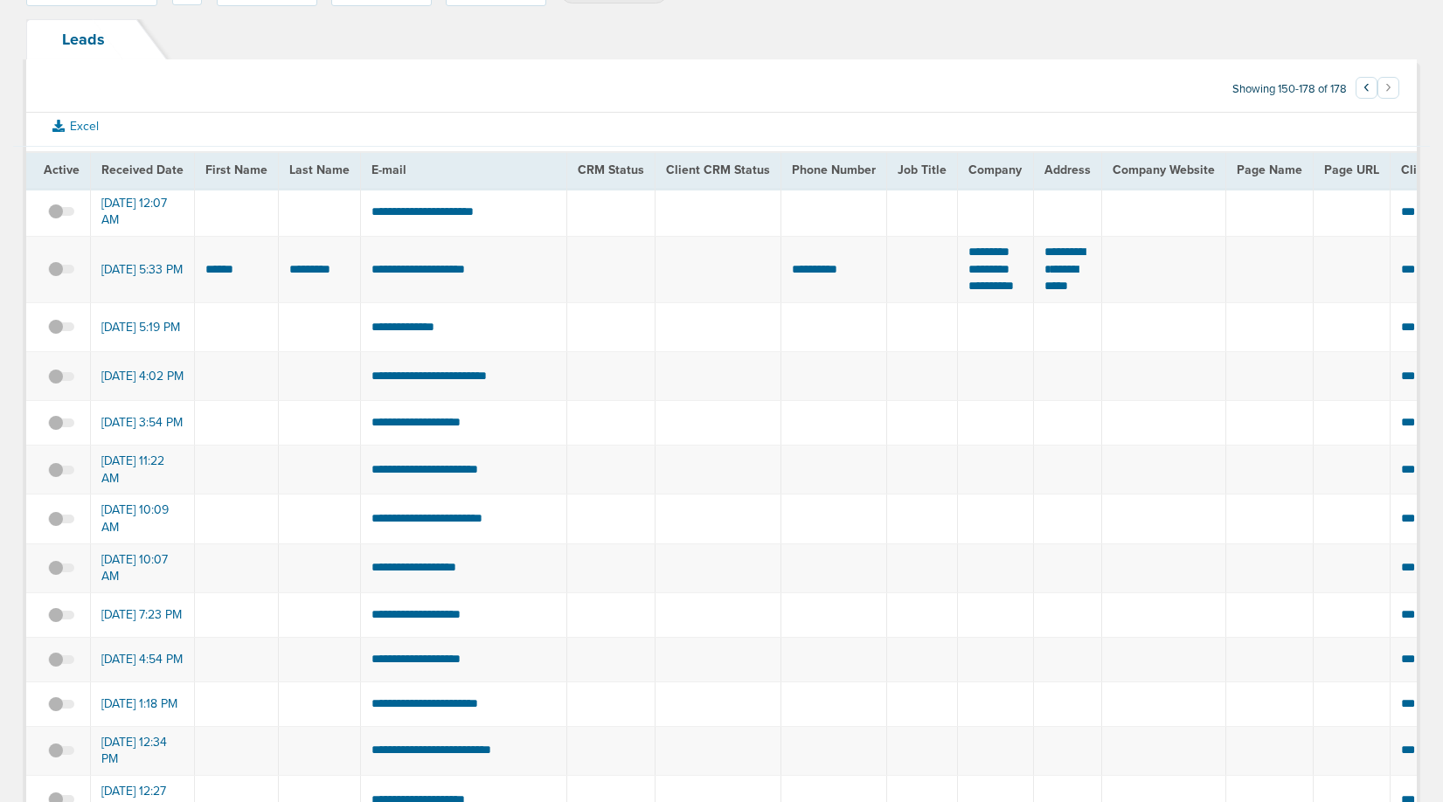
scroll to position [0, 0]
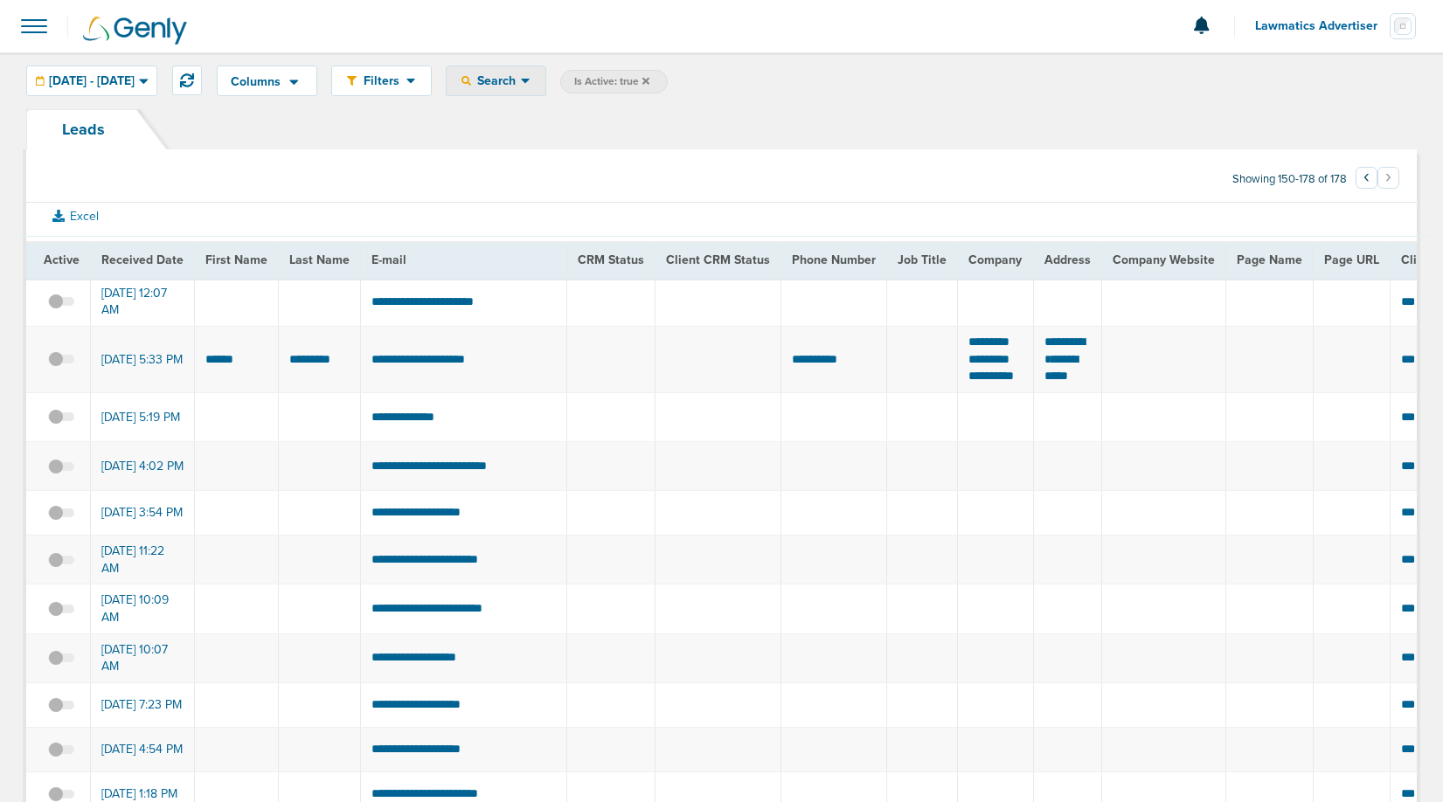
click at [521, 86] on span "Search" at bounding box center [496, 80] width 50 height 15
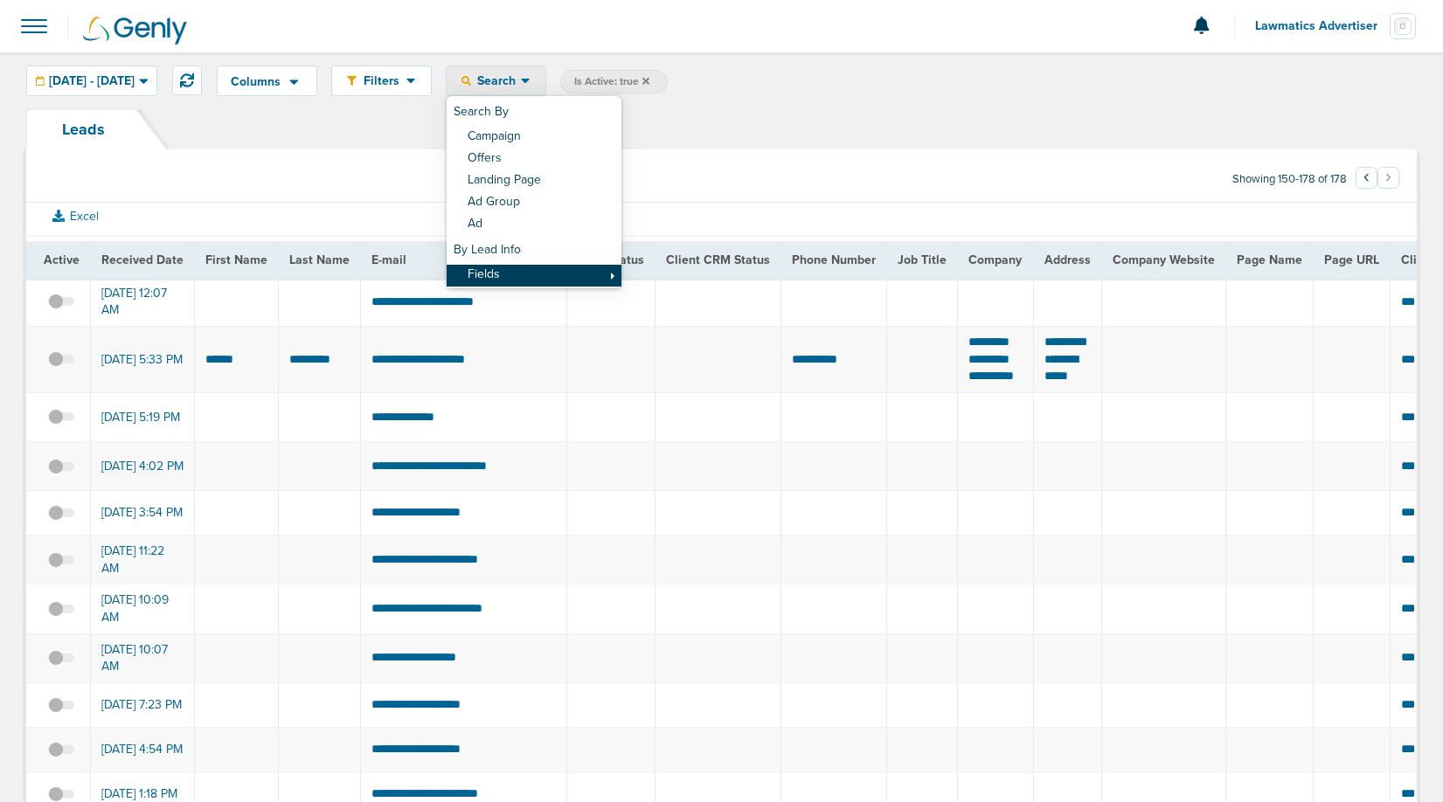
click at [553, 272] on link "Fields" at bounding box center [534, 276] width 175 height 22
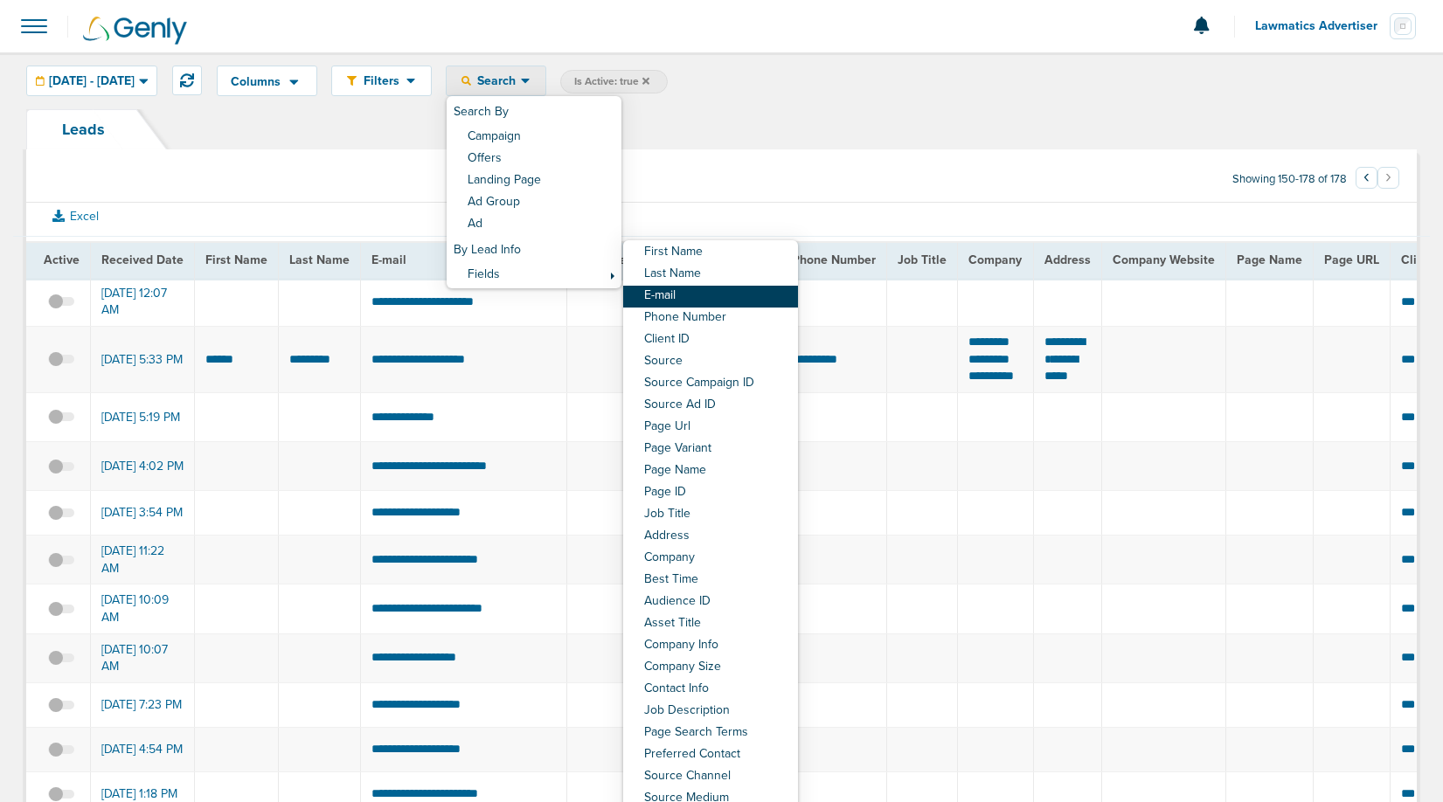
click at [734, 294] on link "E-mail" at bounding box center [710, 297] width 175 height 22
select select "email"
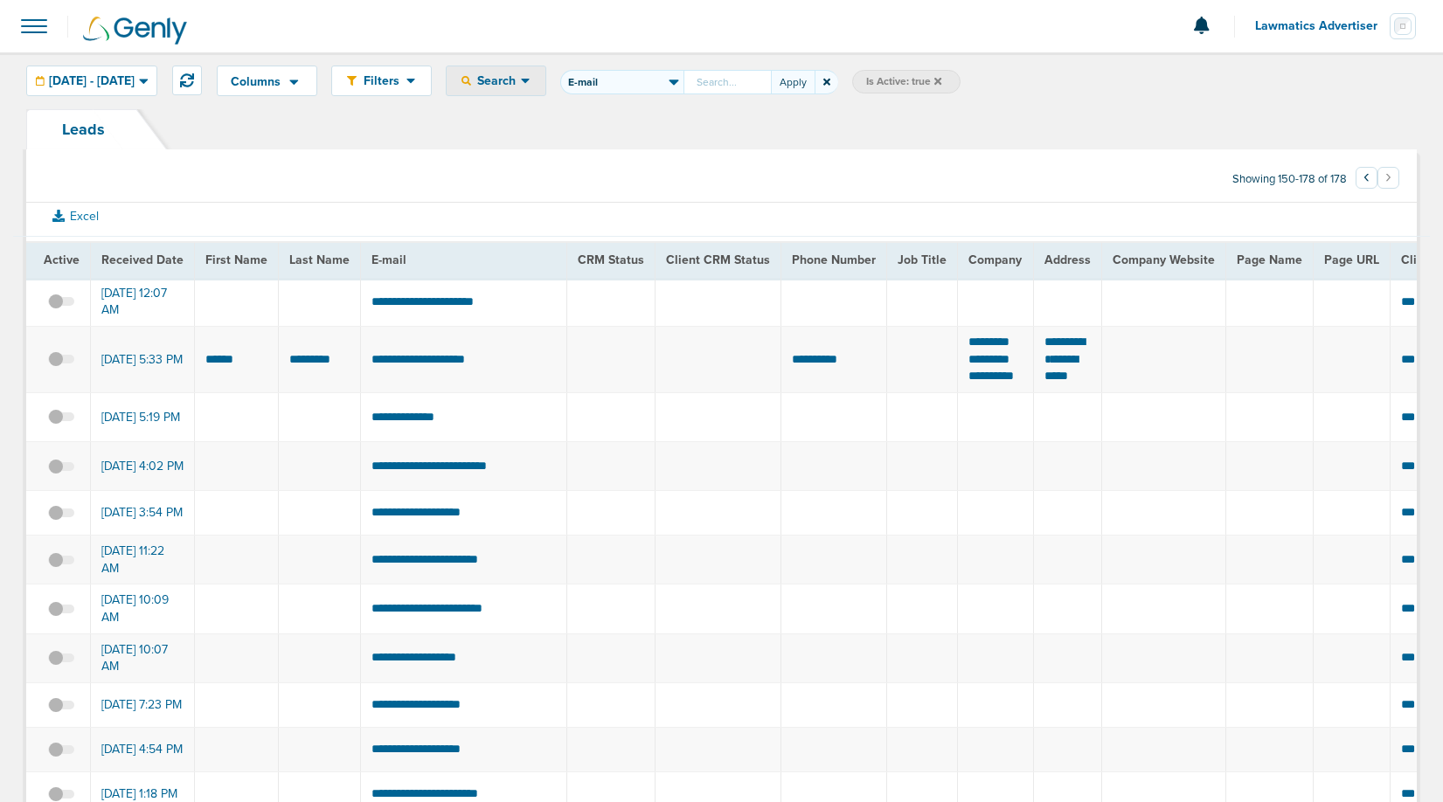
click at [771, 84] on input "First Name Last Name E-mail Phone Number Client ID Source Source Campaign ID So…" at bounding box center [726, 82] width 87 height 24
type input "maddie@craftedlegal."
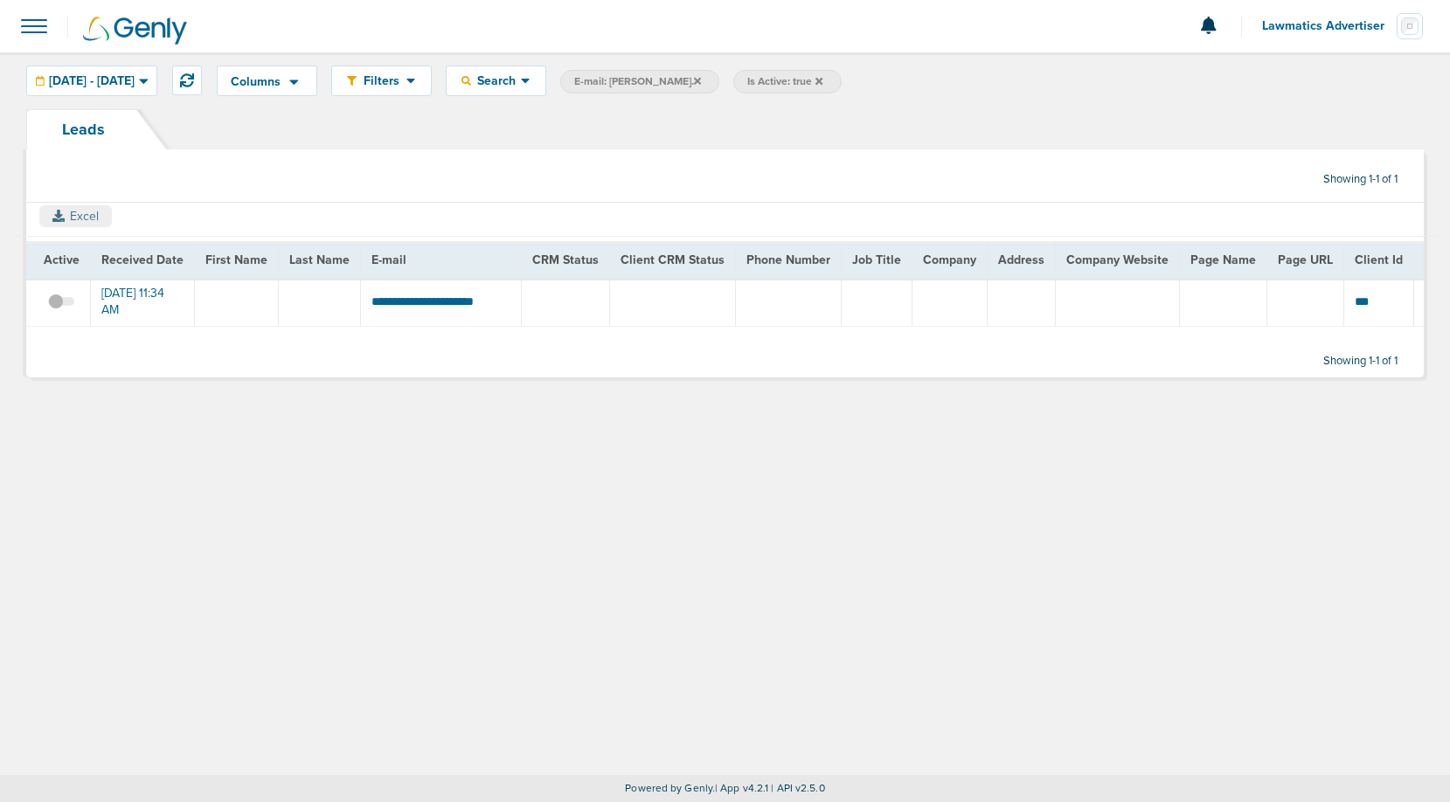
click at [87, 216] on button "Excel" at bounding box center [75, 216] width 73 height 22
click at [33, 24] on span at bounding box center [34, 26] width 38 height 38
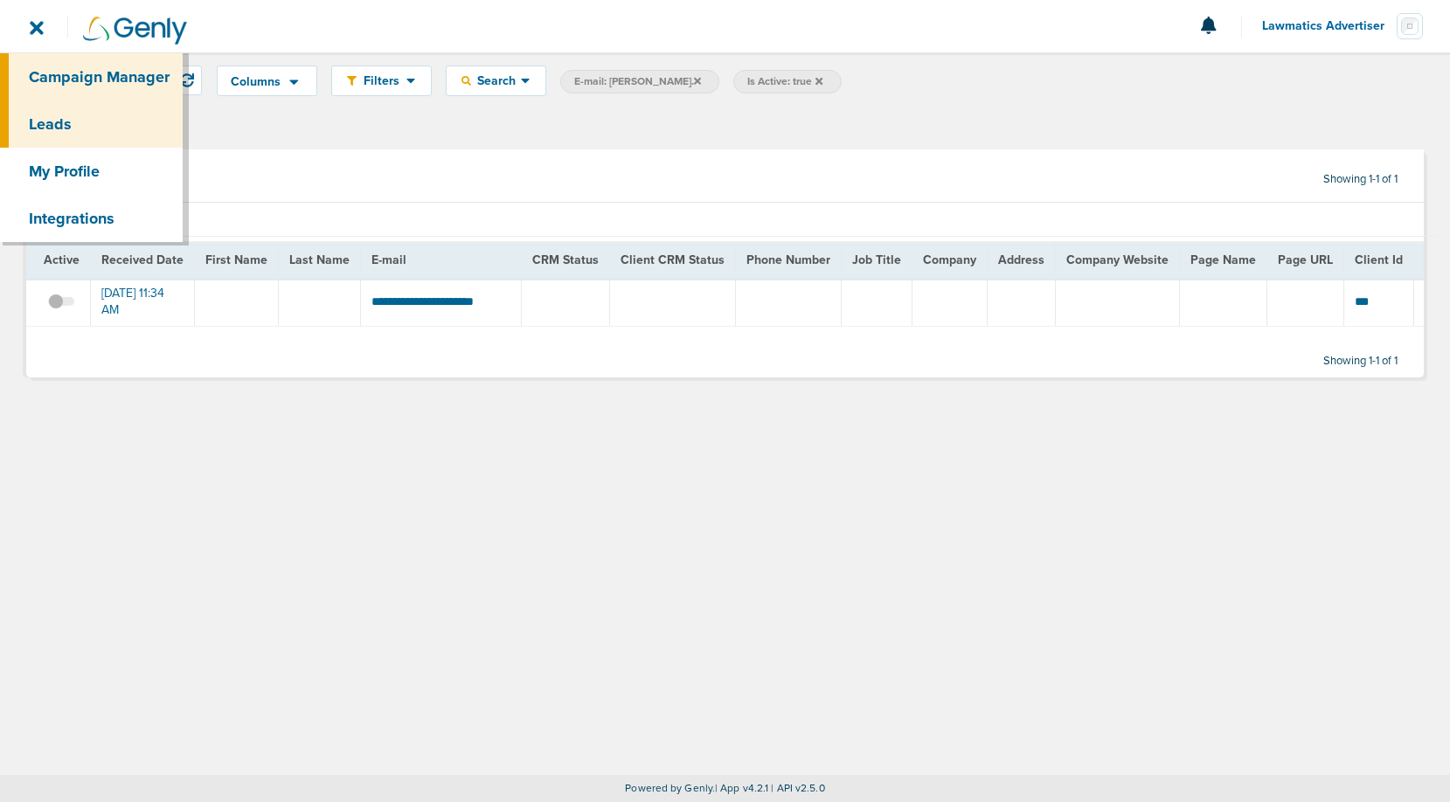
click at [59, 66] on link "Campaign Manager" at bounding box center [91, 76] width 183 height 47
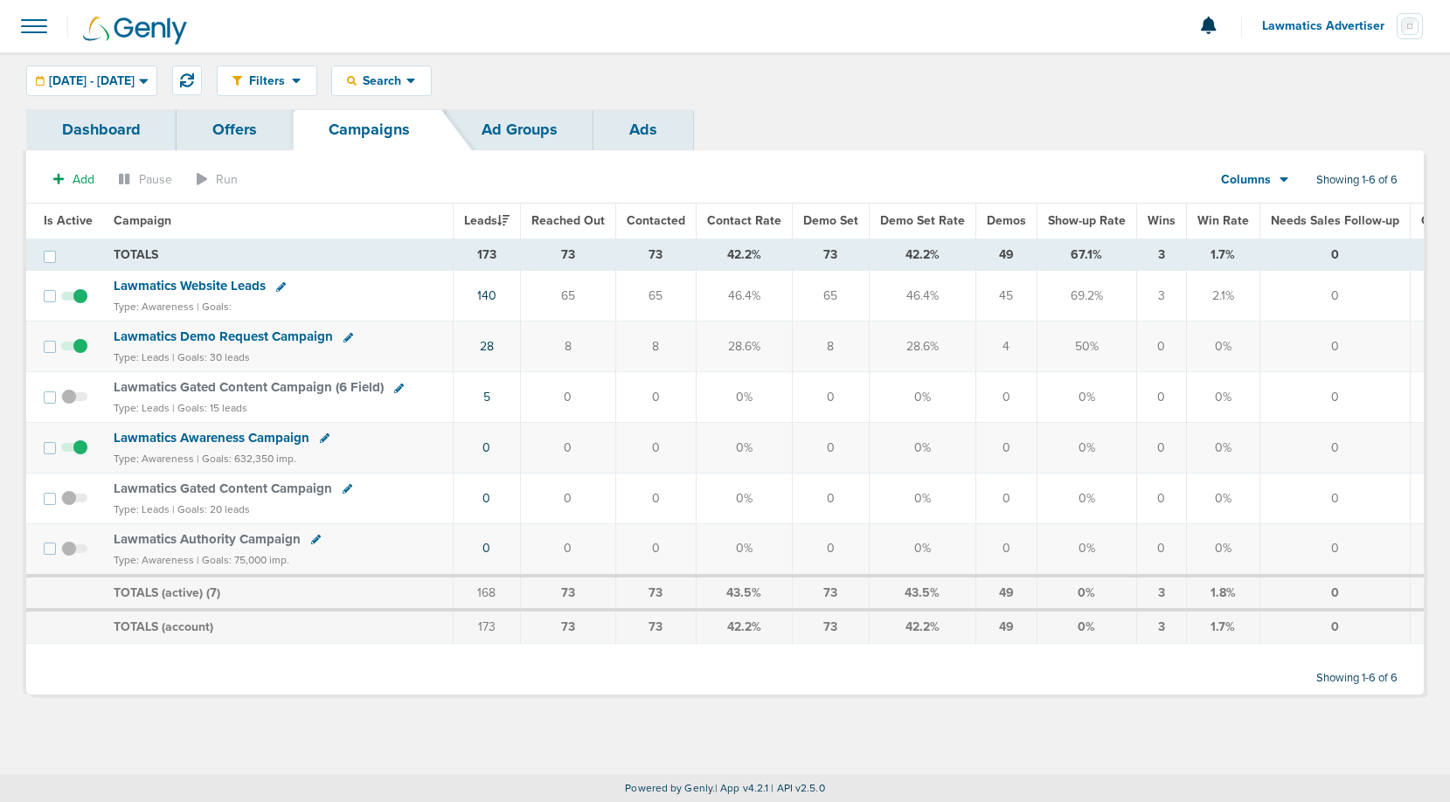
click at [1273, 172] on div "Columns" at bounding box center [1245, 179] width 77 height 17
click at [135, 87] on span "09.01.2025 - 09.30.2025" at bounding box center [92, 81] width 86 height 12
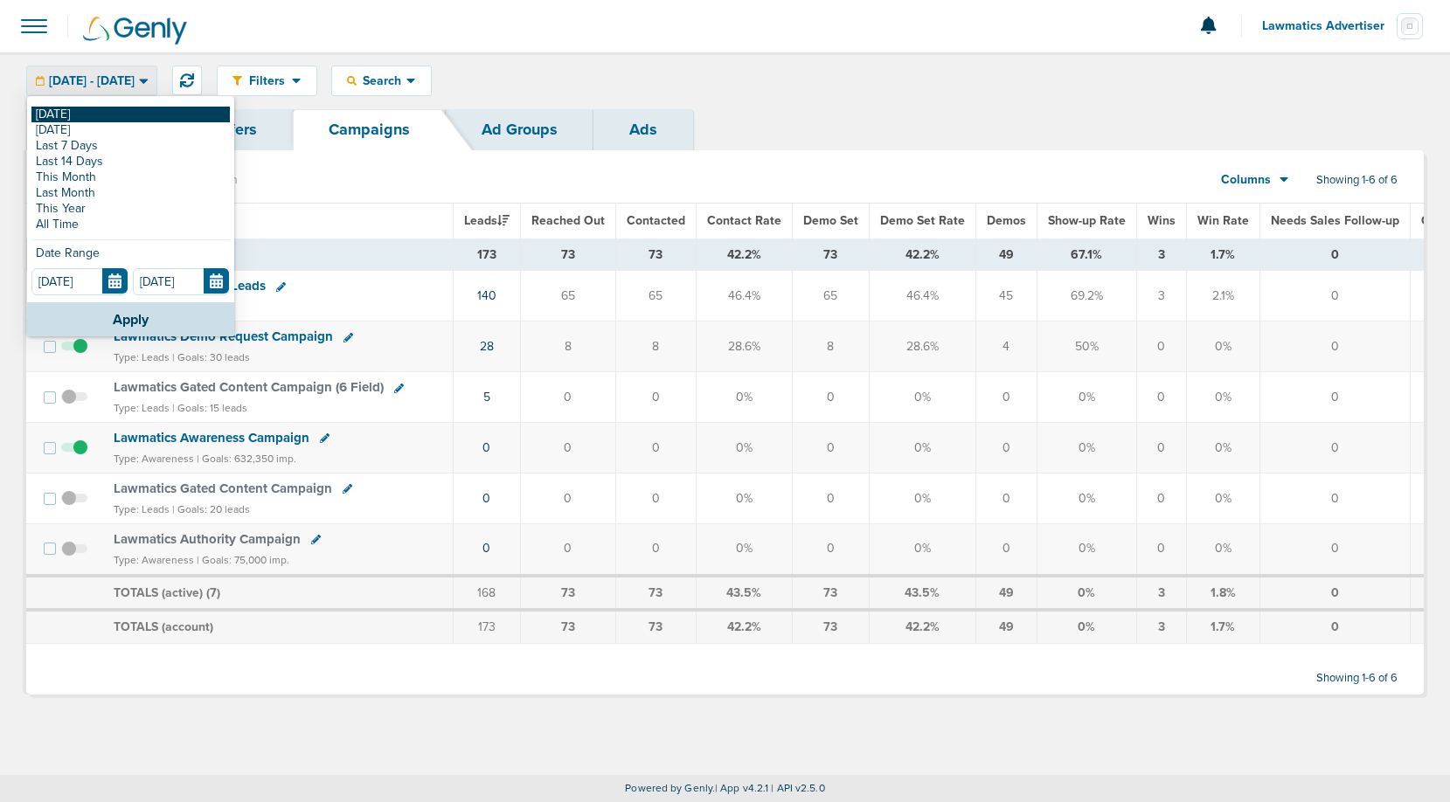
click at [121, 116] on link "[DATE]" at bounding box center [130, 115] width 198 height 16
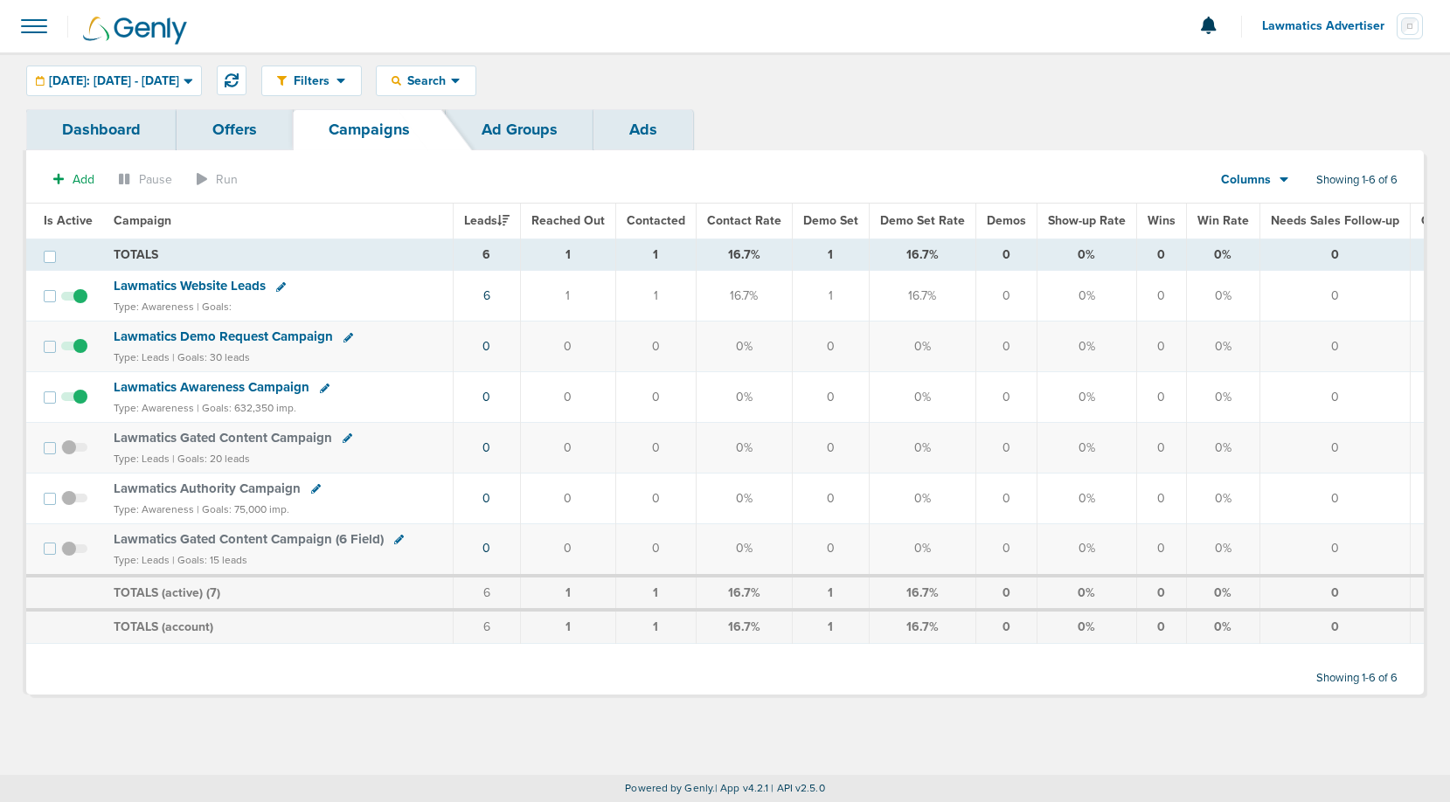
click at [33, 24] on span at bounding box center [34, 26] width 38 height 38
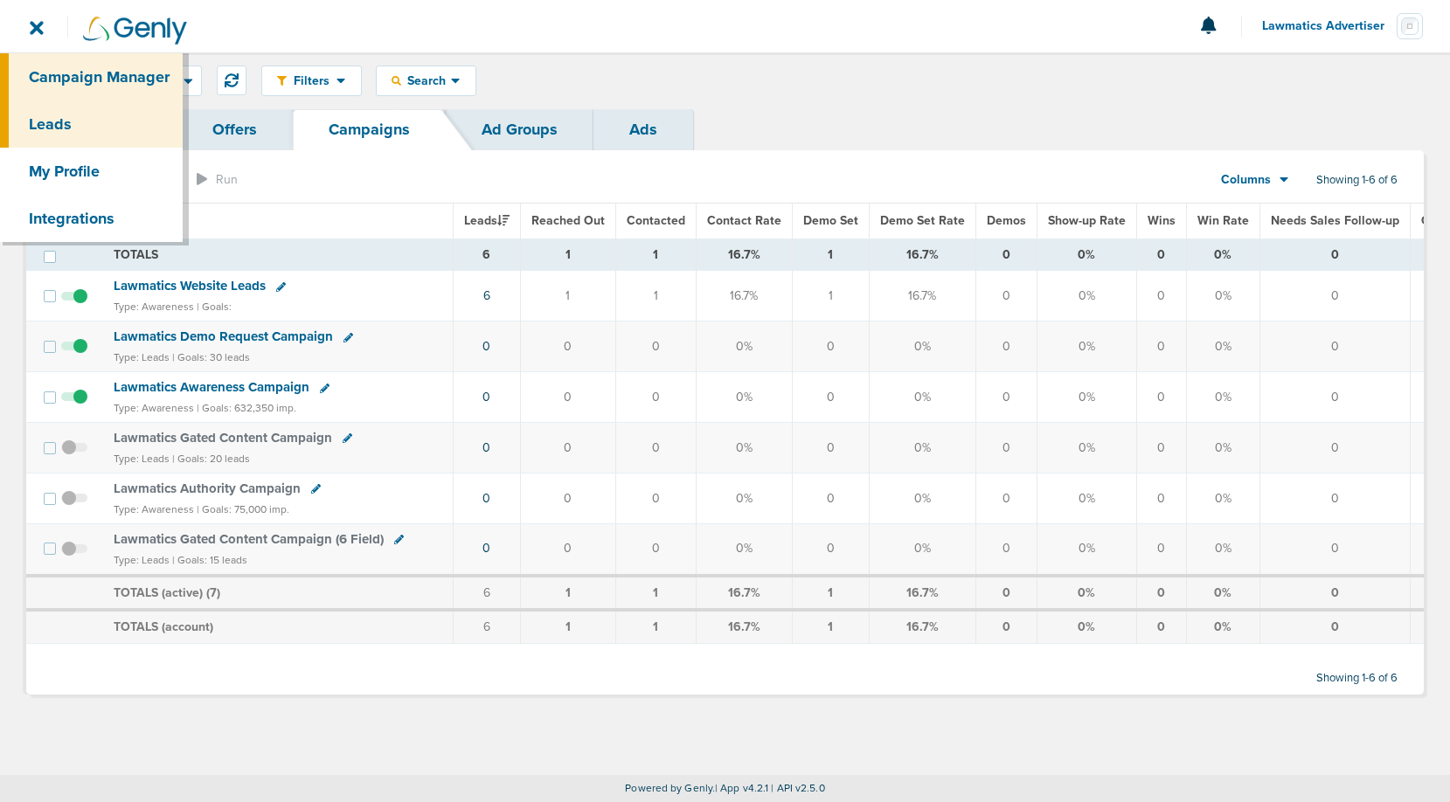
click at [52, 120] on link "Leads" at bounding box center [91, 124] width 183 height 47
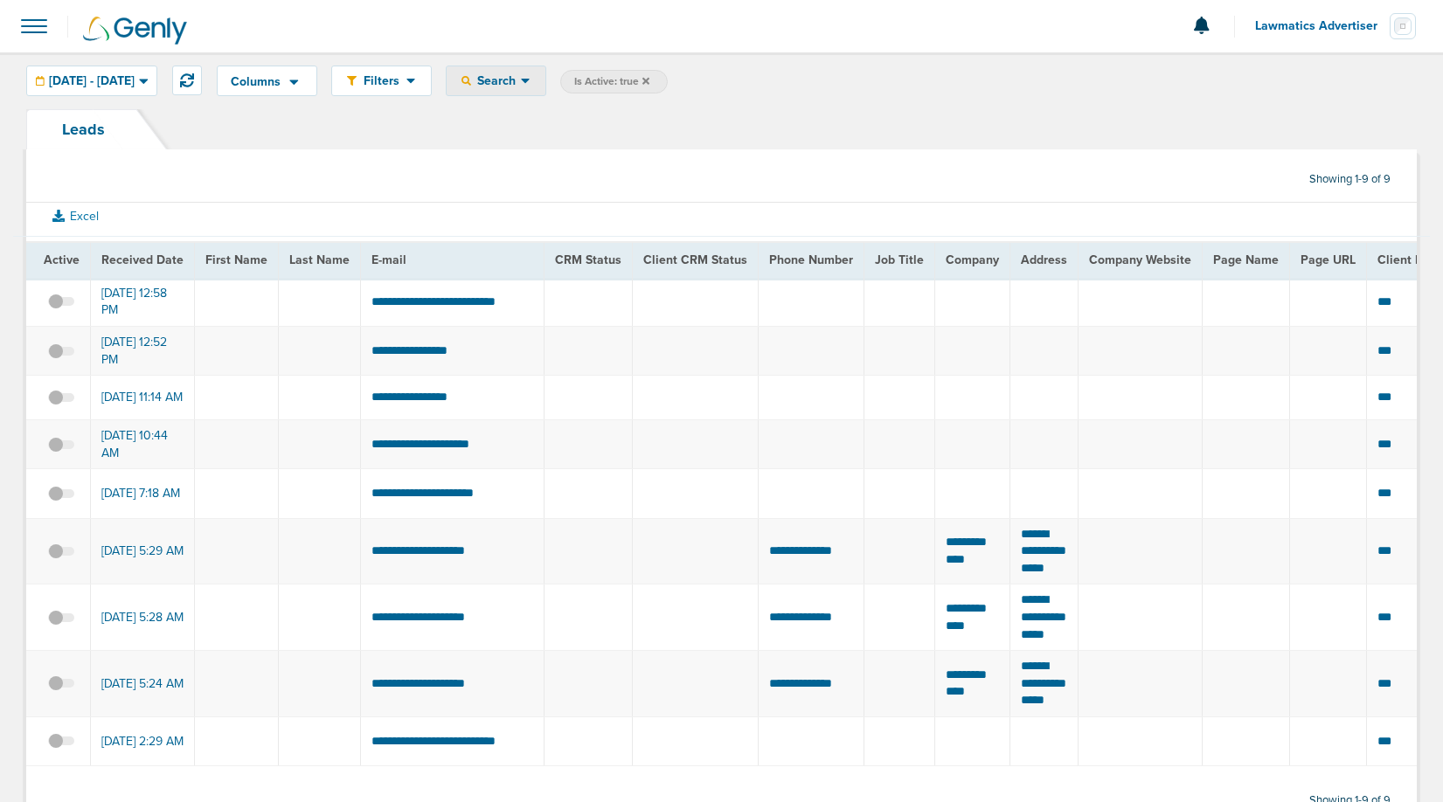
click at [521, 82] on span "Search" at bounding box center [496, 80] width 50 height 15
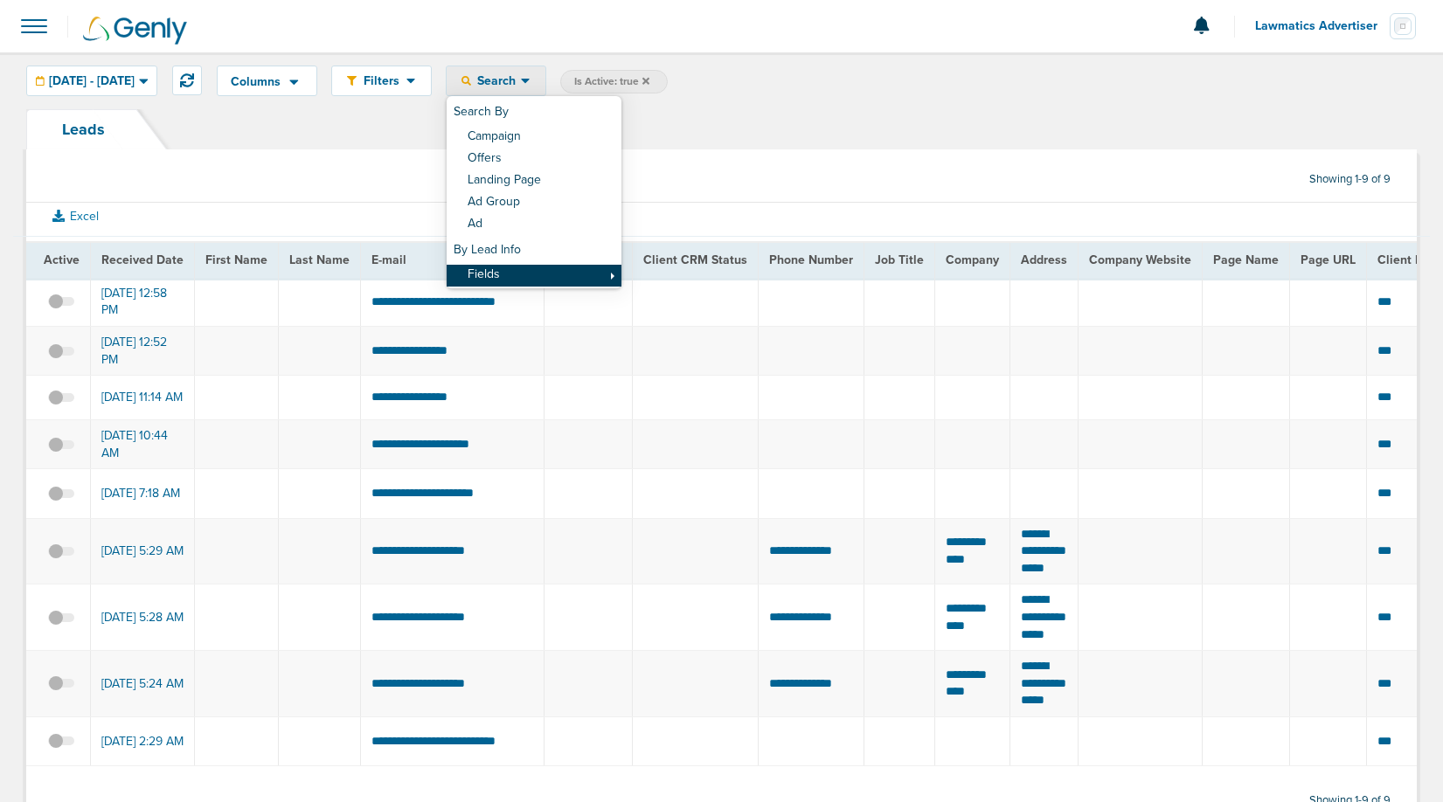
click at [575, 277] on link "Fields" at bounding box center [534, 276] width 175 height 22
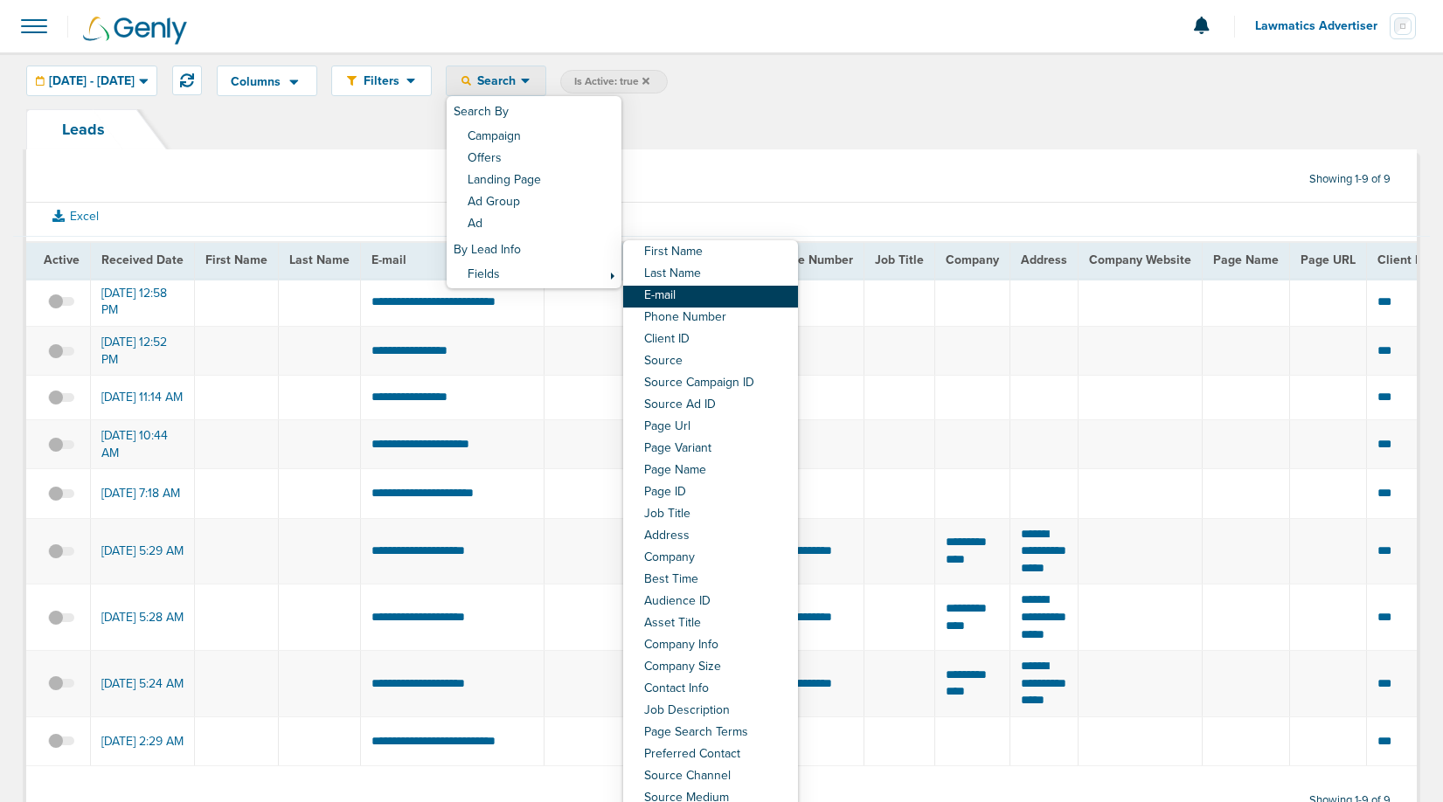
click at [713, 295] on link "E-mail" at bounding box center [710, 297] width 175 height 22
select select "email"
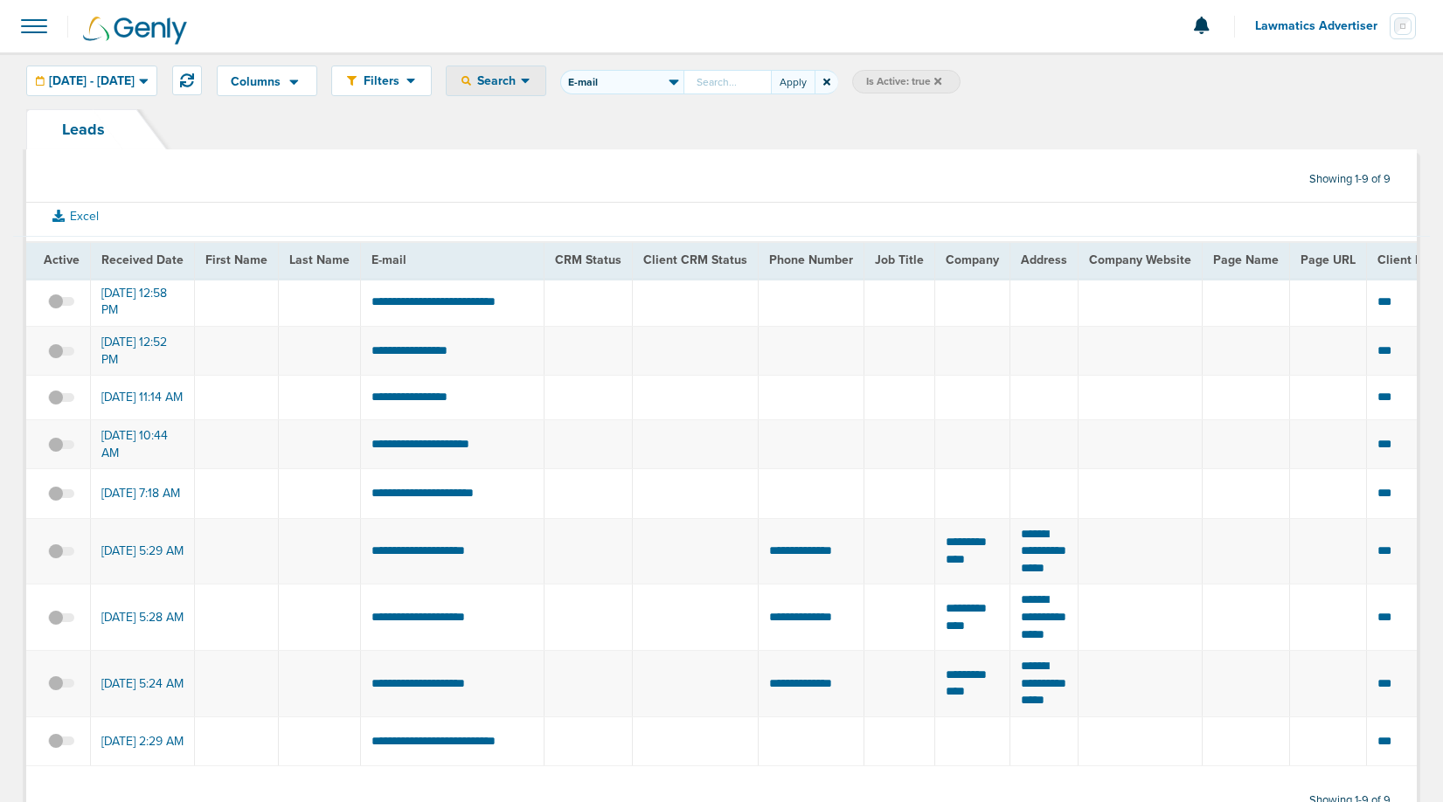
click at [771, 90] on input "First Name Last Name E-mail Phone Number Client ID Source Source Campaign ID So…" at bounding box center [726, 82] width 87 height 24
type input "mas@mshermanesq.com"
click at [815, 87] on button "Apply" at bounding box center [793, 82] width 44 height 24
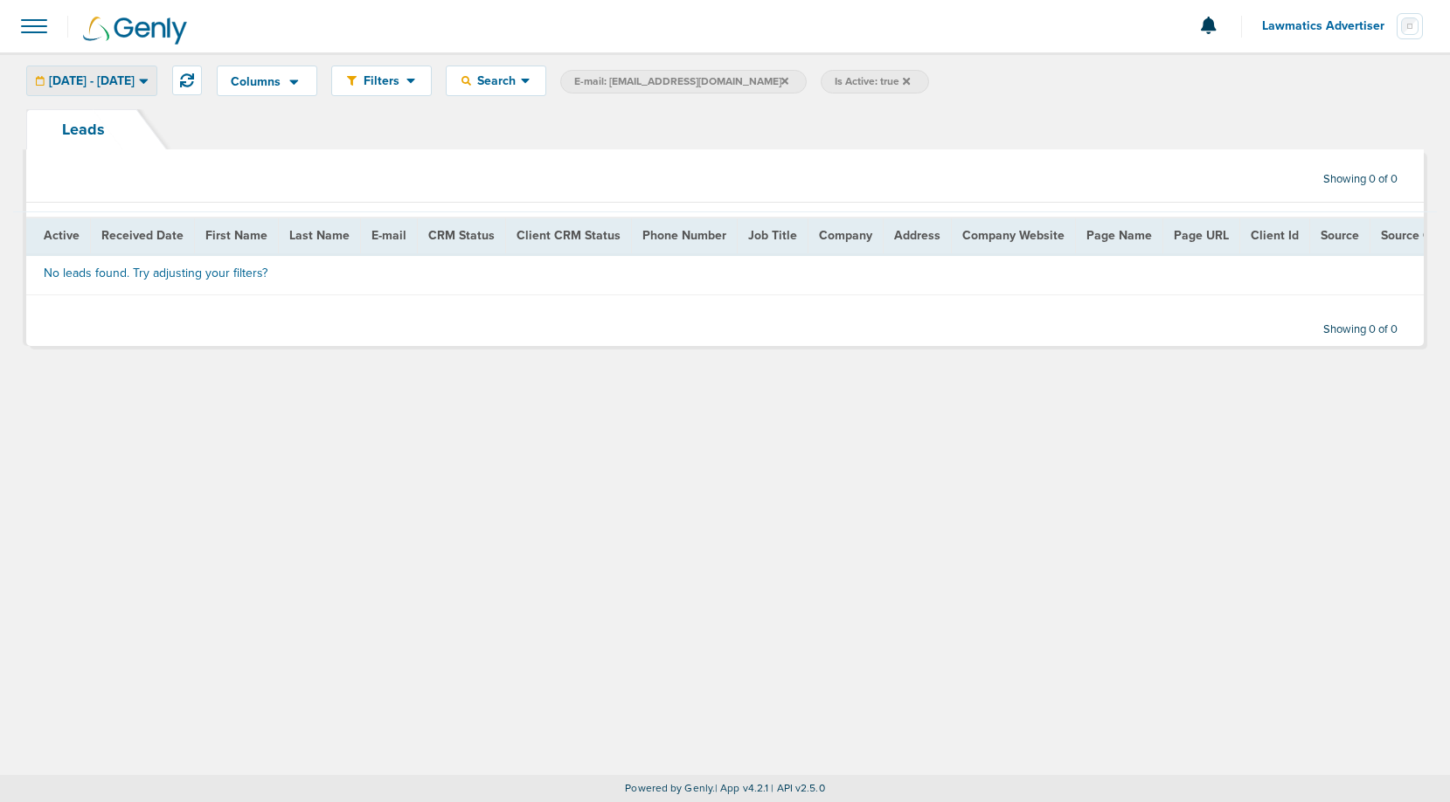
click at [135, 76] on span "09.25.2025 - 09.25.2025" at bounding box center [92, 81] width 86 height 12
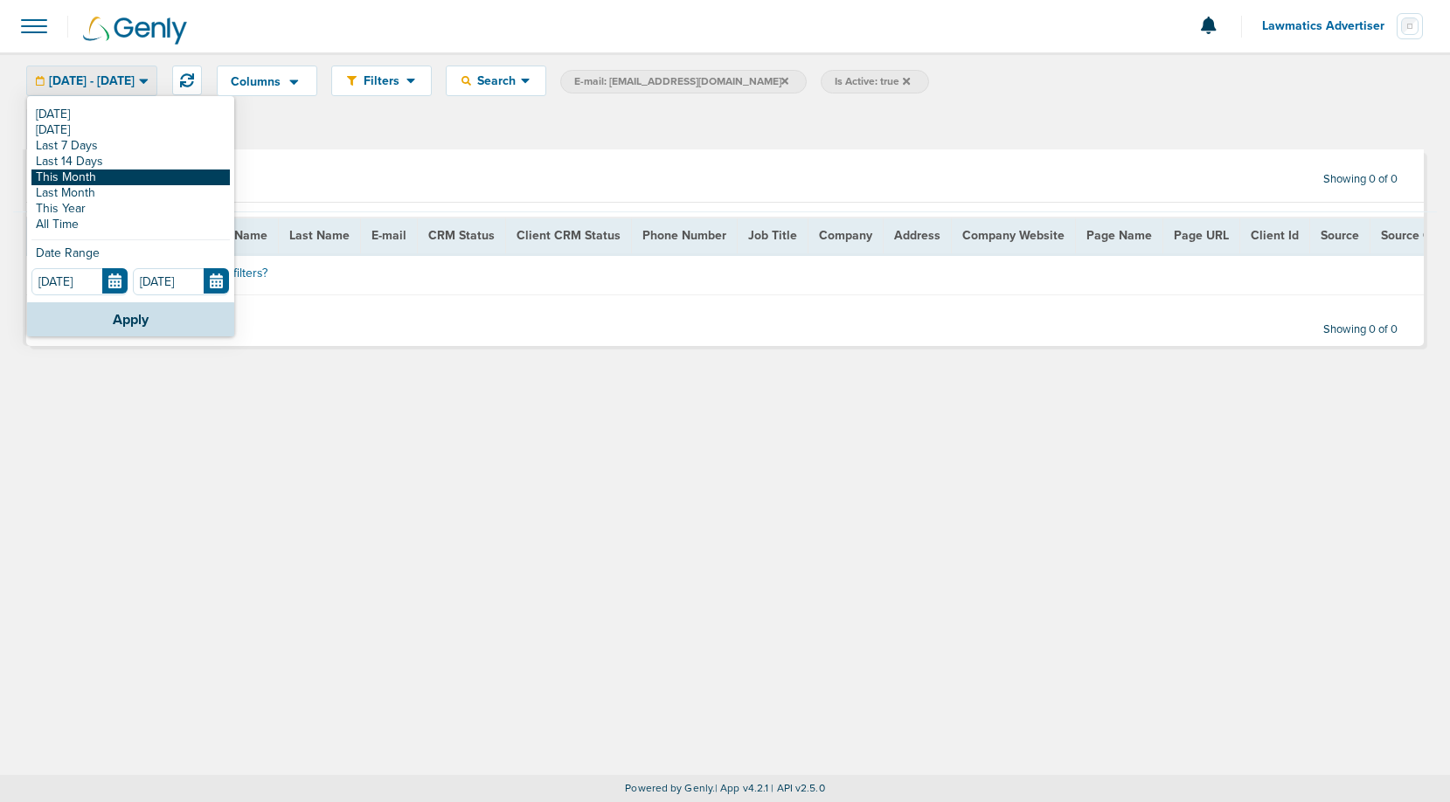
click at [111, 178] on link "This Month" at bounding box center [130, 178] width 198 height 16
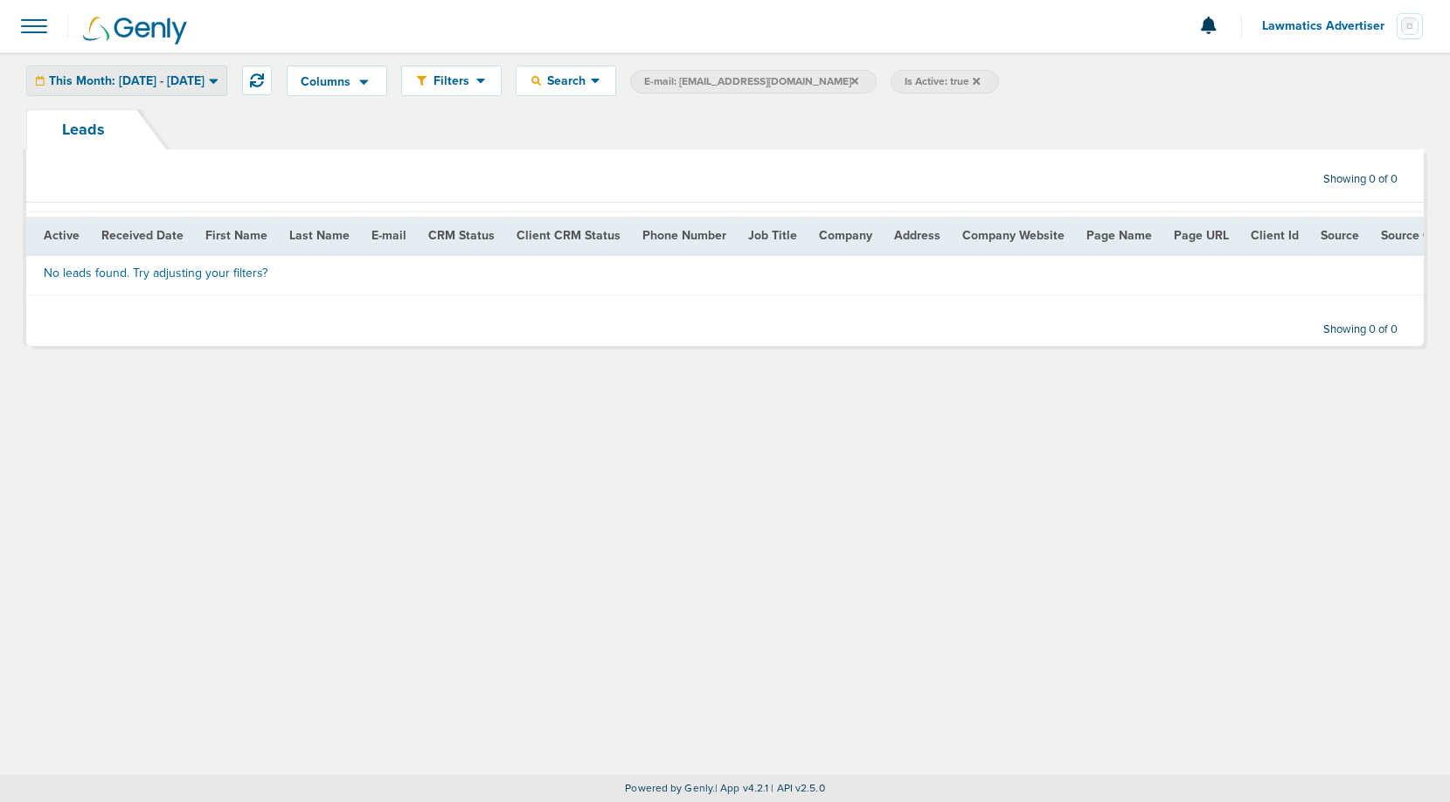
click at [195, 76] on span "This Month: 09.01.2025 - 09.30.2025" at bounding box center [127, 81] width 156 height 12
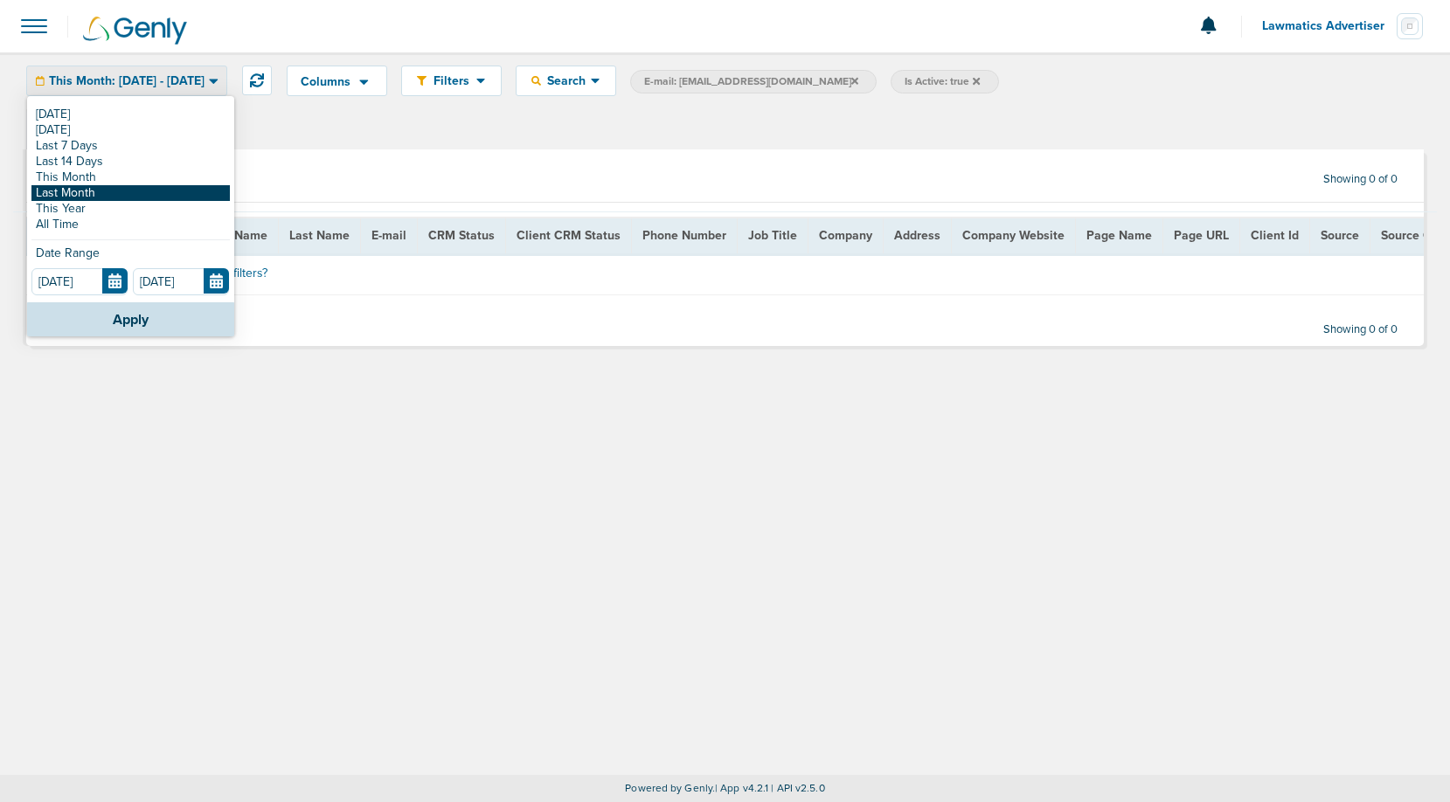
click at [133, 190] on link "Last Month" at bounding box center [130, 193] width 198 height 16
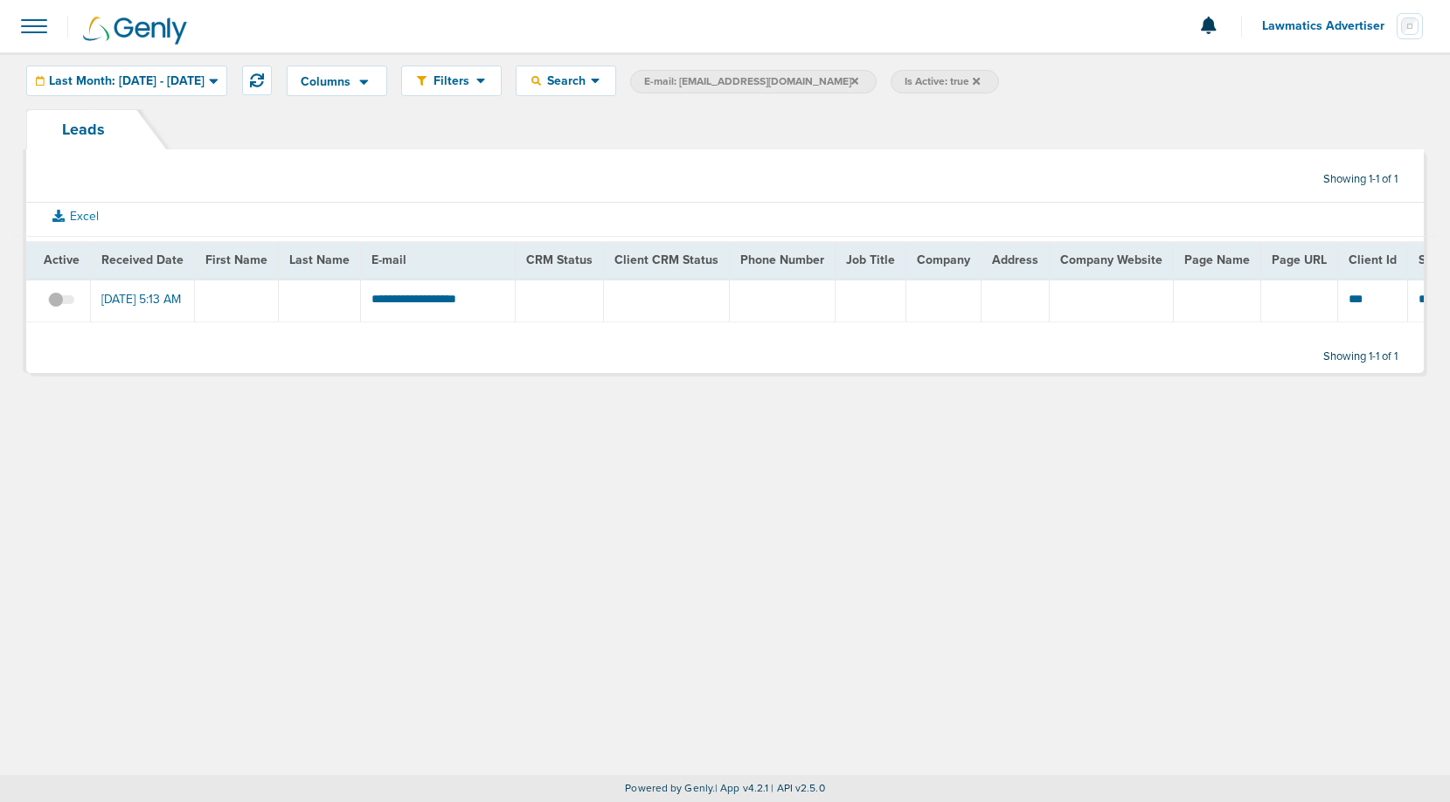
click at [25, 40] on span at bounding box center [34, 26] width 38 height 38
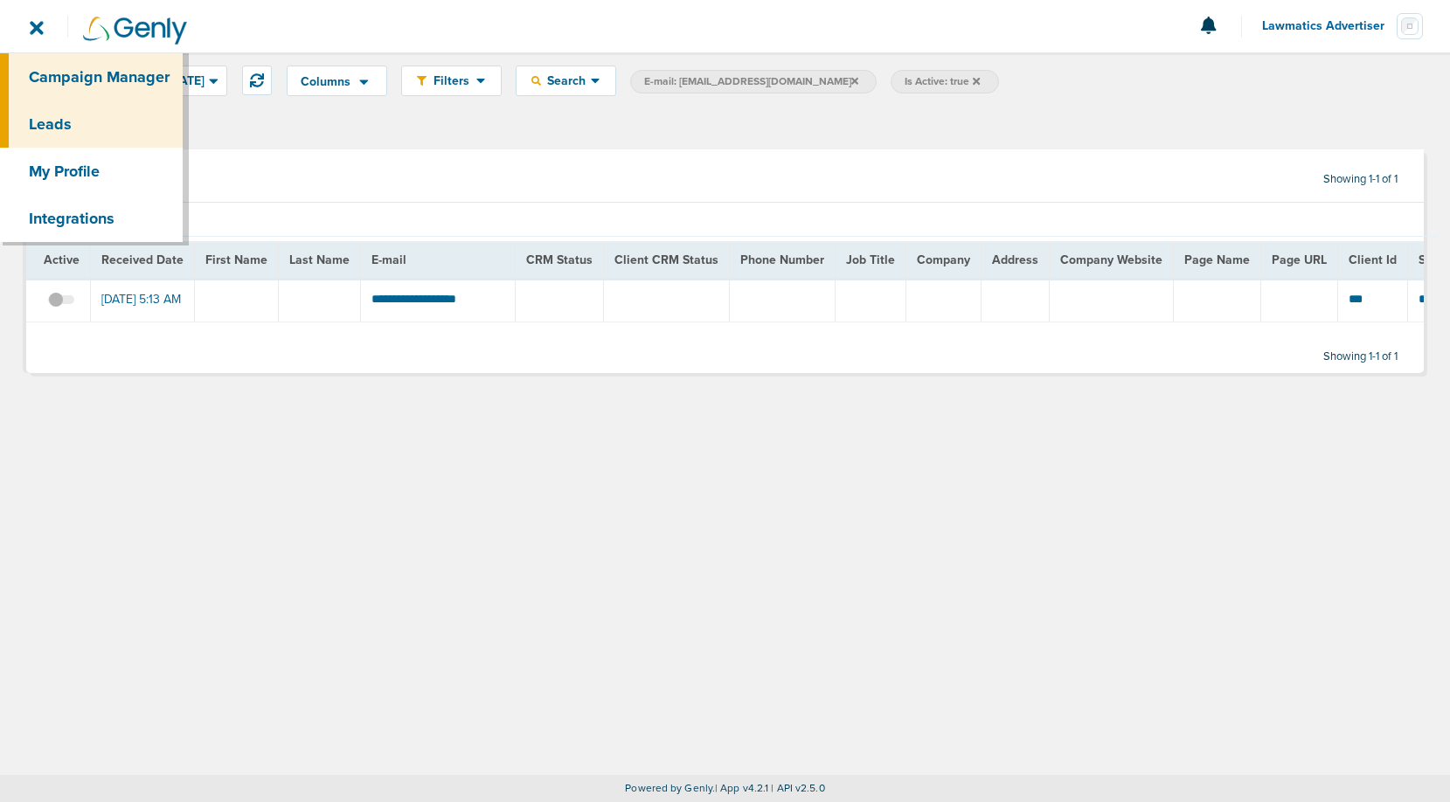
click at [73, 81] on link "Campaign Manager" at bounding box center [91, 76] width 183 height 47
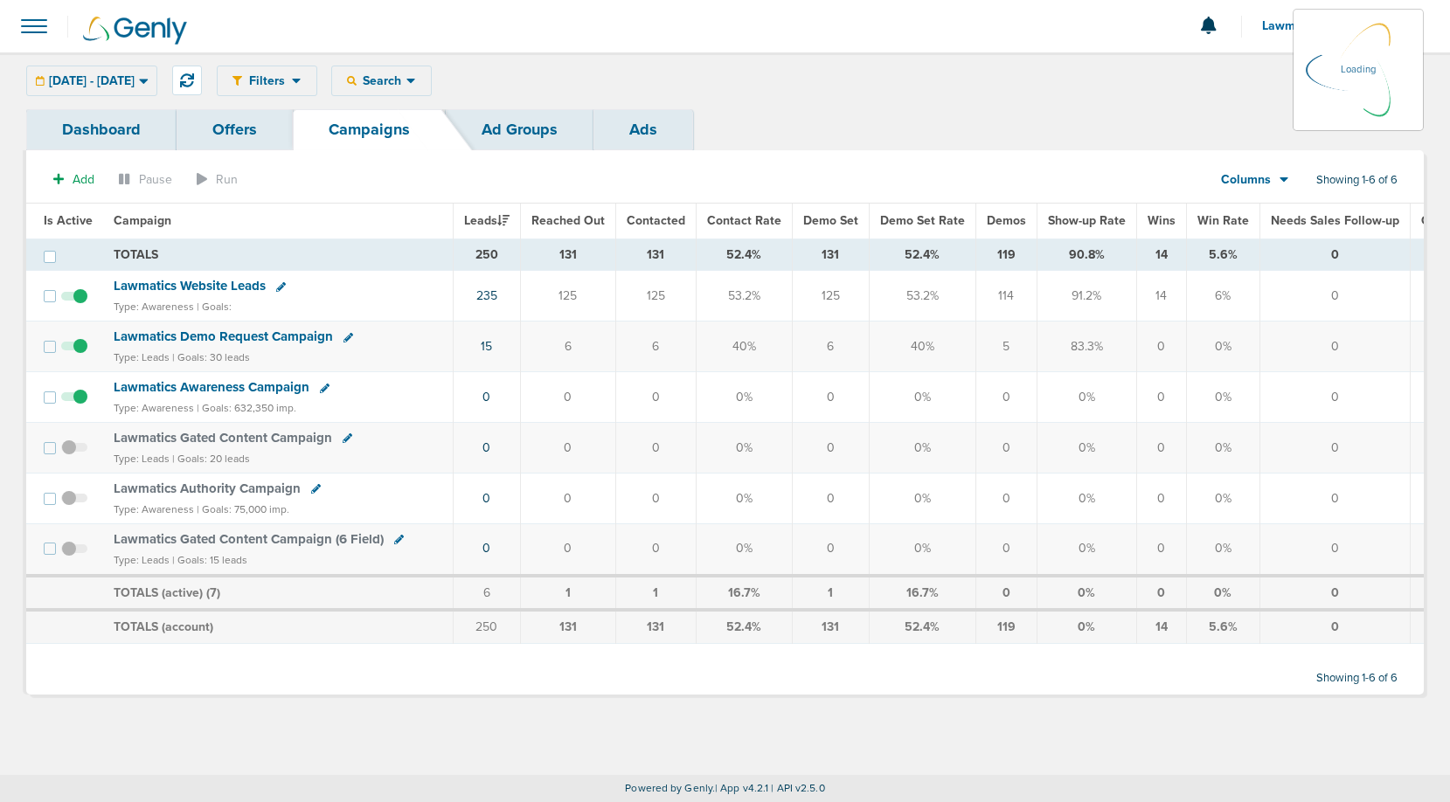
click at [1282, 173] on icon at bounding box center [1285, 179] width 10 height 15
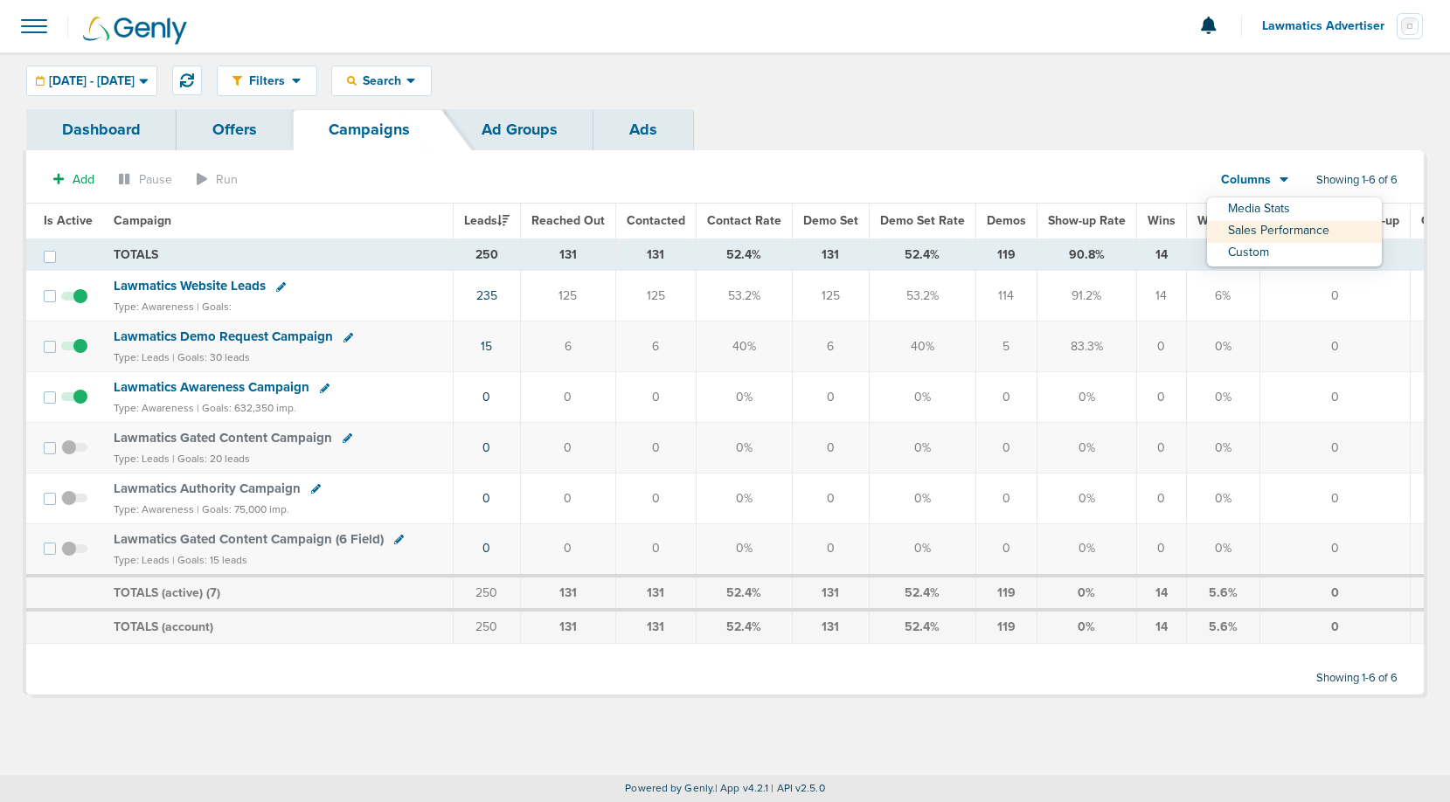
click at [869, 239] on td "52.4%" at bounding box center [922, 255] width 107 height 32
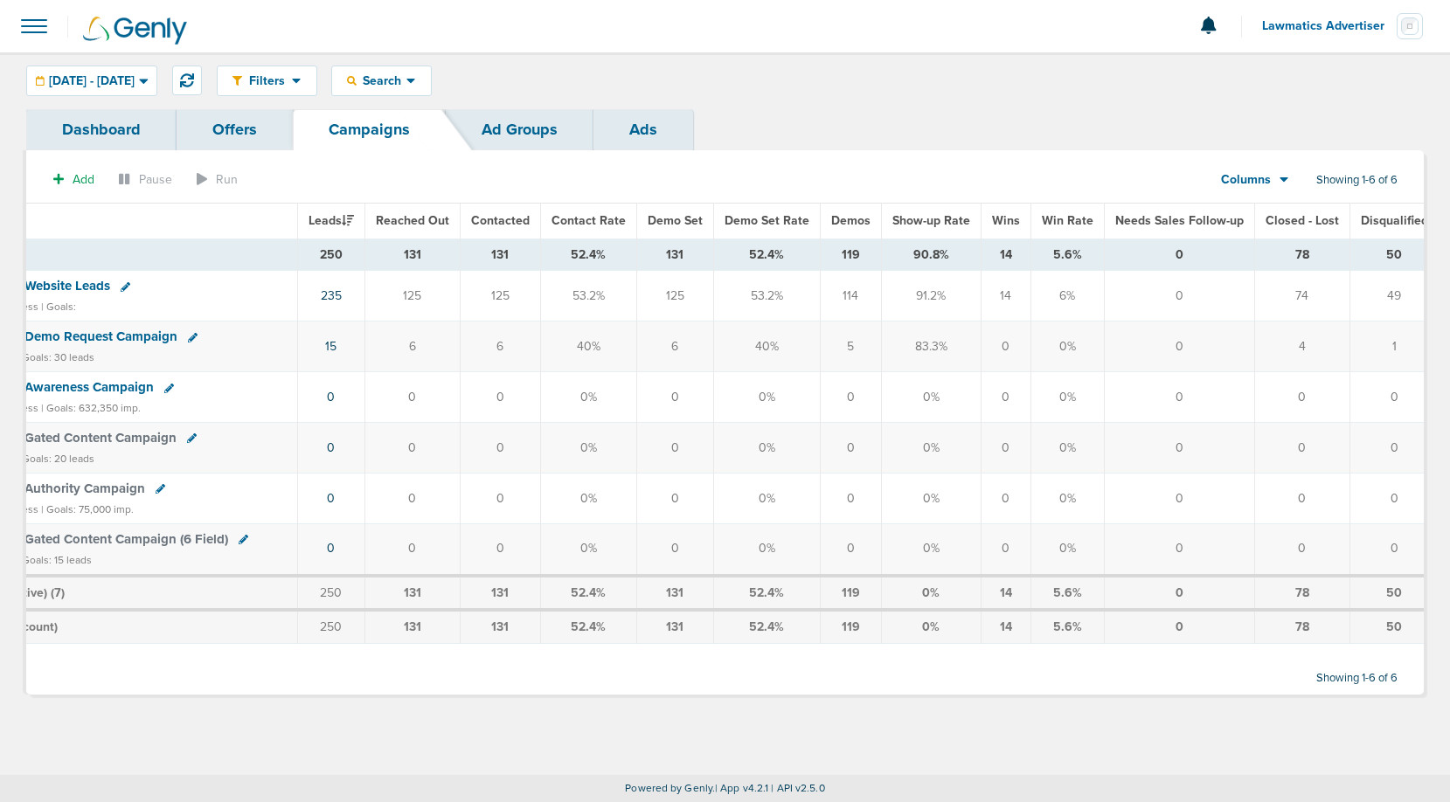
scroll to position [0, 160]
drag, startPoint x: 1324, startPoint y: 224, endPoint x: 1242, endPoint y: 223, distance: 82.2
click at [1250, 223] on th "Closed - Lost" at bounding box center [1297, 221] width 95 height 35
drag, startPoint x: 1275, startPoint y: 255, endPoint x: 1293, endPoint y: 255, distance: 17.5
click at [1293, 255] on td "78" at bounding box center [1297, 255] width 95 height 32
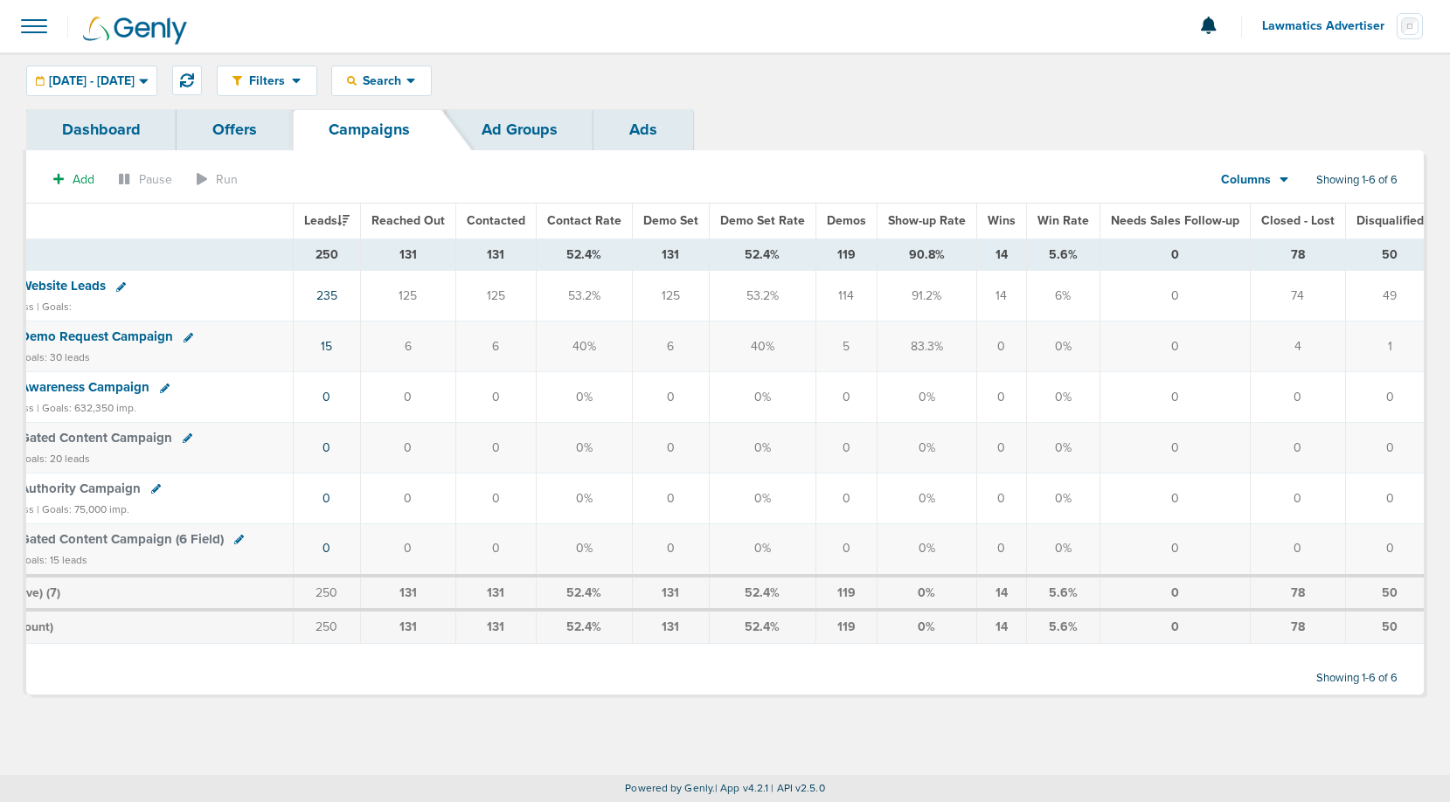
drag, startPoint x: 828, startPoint y: 251, endPoint x: 850, endPoint y: 252, distance: 21.9
click at [850, 252] on td "119" at bounding box center [845, 255] width 61 height 32
click at [843, 252] on td "119" at bounding box center [845, 255] width 61 height 32
click at [1280, 252] on td "78" at bounding box center [1297, 255] width 95 height 32
drag, startPoint x: 392, startPoint y: 246, endPoint x: 433, endPoint y: 248, distance: 41.2
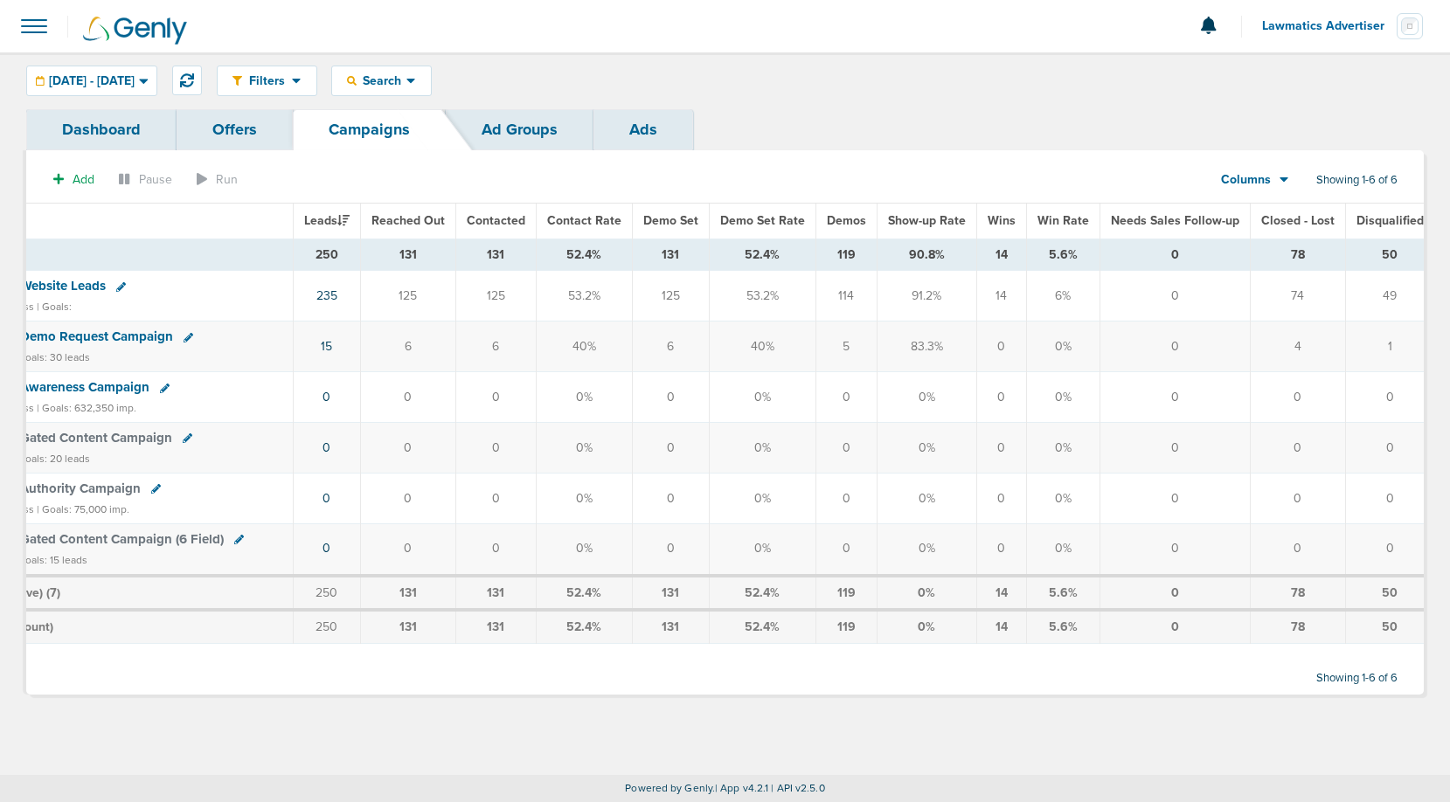
click at [433, 248] on td "131" at bounding box center [407, 255] width 95 height 32
drag, startPoint x: 477, startPoint y: 251, endPoint x: 530, endPoint y: 253, distance: 52.5
click at [530, 253] on td "131" at bounding box center [495, 255] width 80 height 32
drag, startPoint x: 652, startPoint y: 254, endPoint x: 695, endPoint y: 254, distance: 42.8
click at [695, 254] on td "131" at bounding box center [670, 255] width 77 height 32
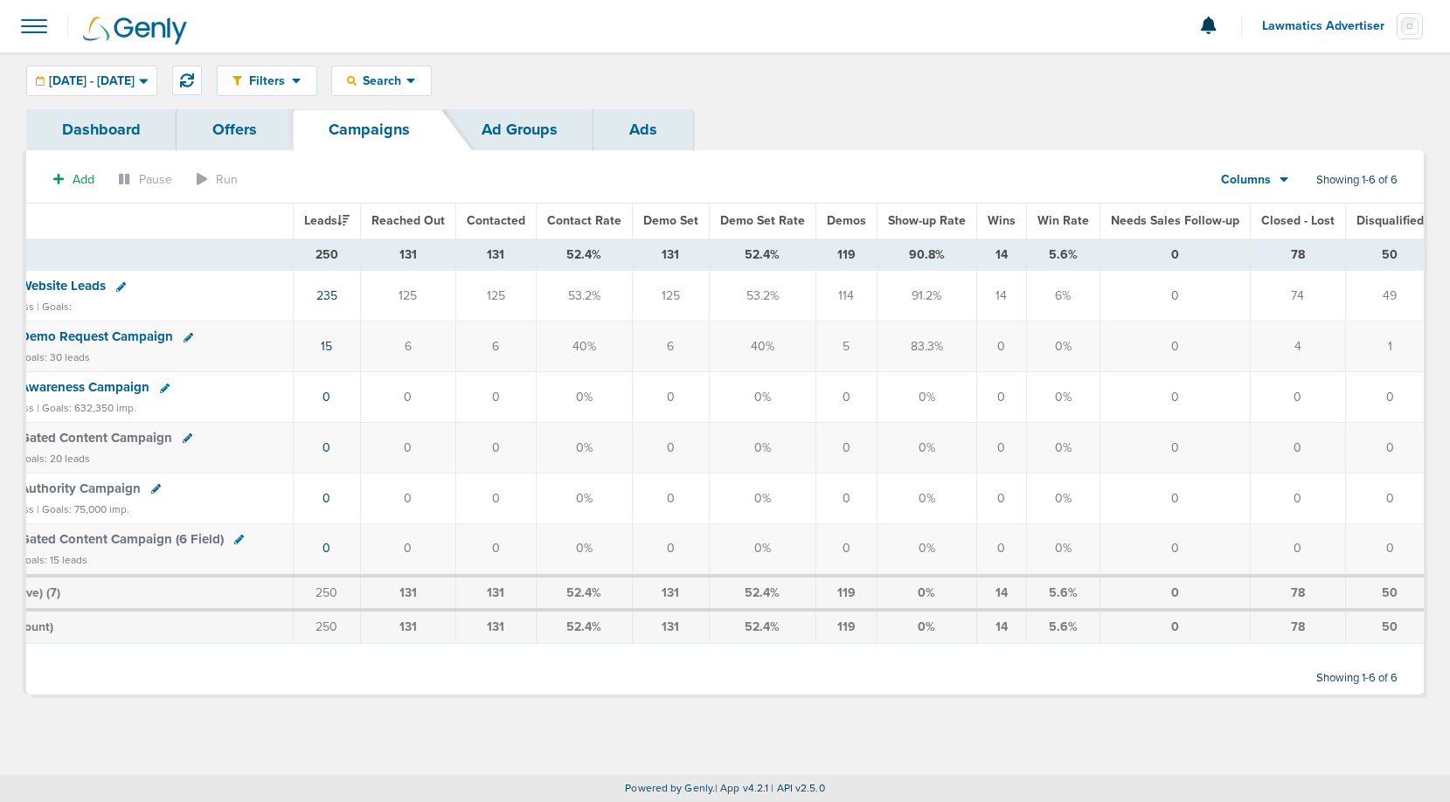
drag, startPoint x: 810, startPoint y: 255, endPoint x: 861, endPoint y: 256, distance: 50.7
click at [861, 256] on td "119" at bounding box center [845, 255] width 61 height 32
drag, startPoint x: 1368, startPoint y: 297, endPoint x: 1380, endPoint y: 297, distance: 12.2
click at [1380, 297] on td "49" at bounding box center [1393, 296] width 96 height 51
drag, startPoint x: 1276, startPoint y: 250, endPoint x: 1301, endPoint y: 251, distance: 24.5
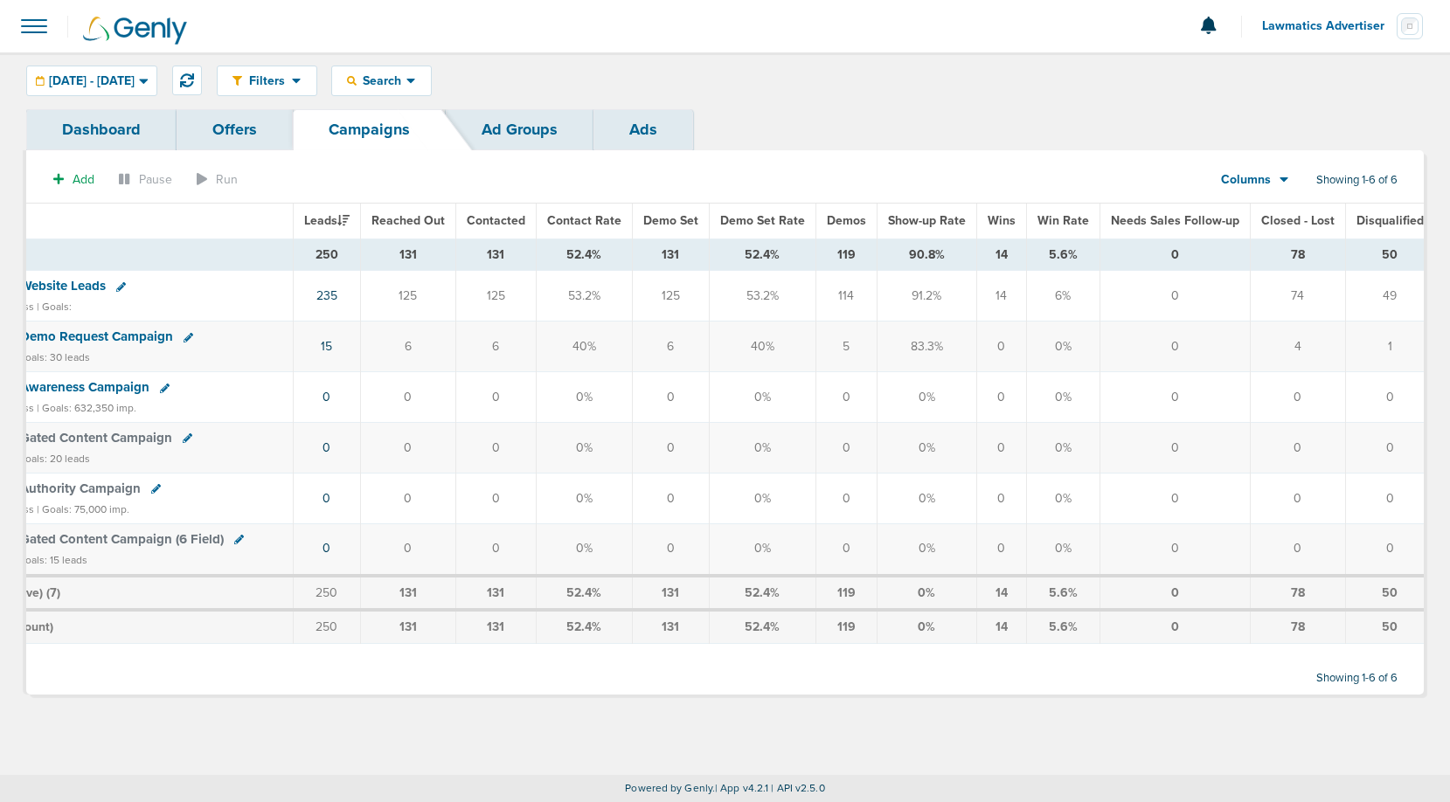
click at [1301, 251] on td "78" at bounding box center [1297, 255] width 95 height 32
drag, startPoint x: 399, startPoint y: 255, endPoint x: 427, endPoint y: 255, distance: 28.8
click at [427, 255] on td "131" at bounding box center [407, 255] width 95 height 32
drag, startPoint x: 1273, startPoint y: 257, endPoint x: 1302, endPoint y: 257, distance: 28.8
click at [1302, 257] on td "78" at bounding box center [1297, 255] width 95 height 32
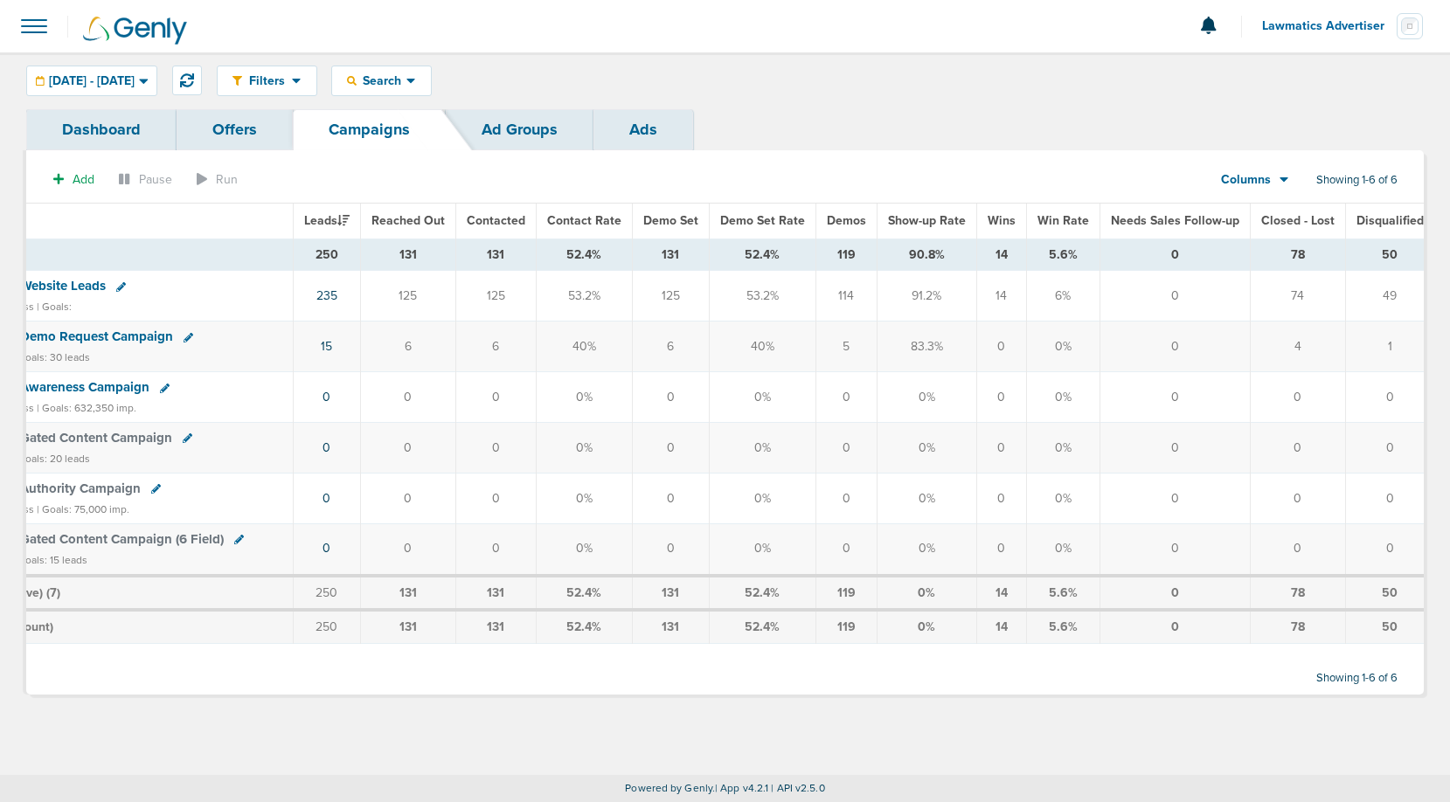
drag, startPoint x: 827, startPoint y: 249, endPoint x: 862, endPoint y: 253, distance: 35.1
click at [862, 253] on td "119" at bounding box center [845, 255] width 61 height 32
click at [840, 252] on td "119" at bounding box center [845, 255] width 61 height 32
drag, startPoint x: 1261, startPoint y: 247, endPoint x: 1297, endPoint y: 249, distance: 35.9
click at [1297, 249] on td "78" at bounding box center [1297, 255] width 95 height 32
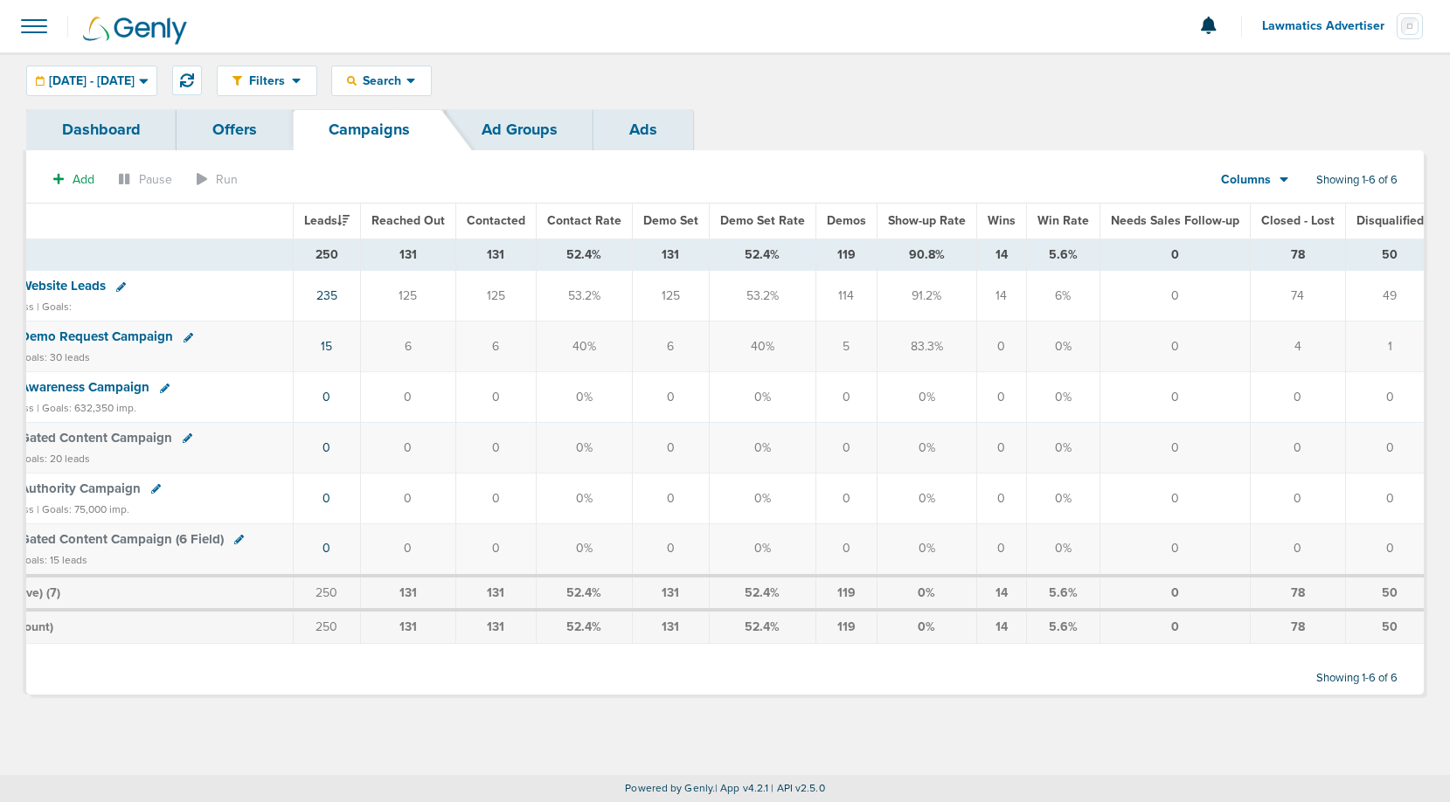
drag, startPoint x: 653, startPoint y: 252, endPoint x: 676, endPoint y: 252, distance: 22.7
click at [676, 252] on td "131" at bounding box center [670, 255] width 77 height 32
drag, startPoint x: 1266, startPoint y: 257, endPoint x: 1299, endPoint y: 257, distance: 33.2
click at [1299, 257] on td "78" at bounding box center [1297, 255] width 95 height 32
click at [1288, 233] on th "Closed - Lost" at bounding box center [1297, 221] width 95 height 35
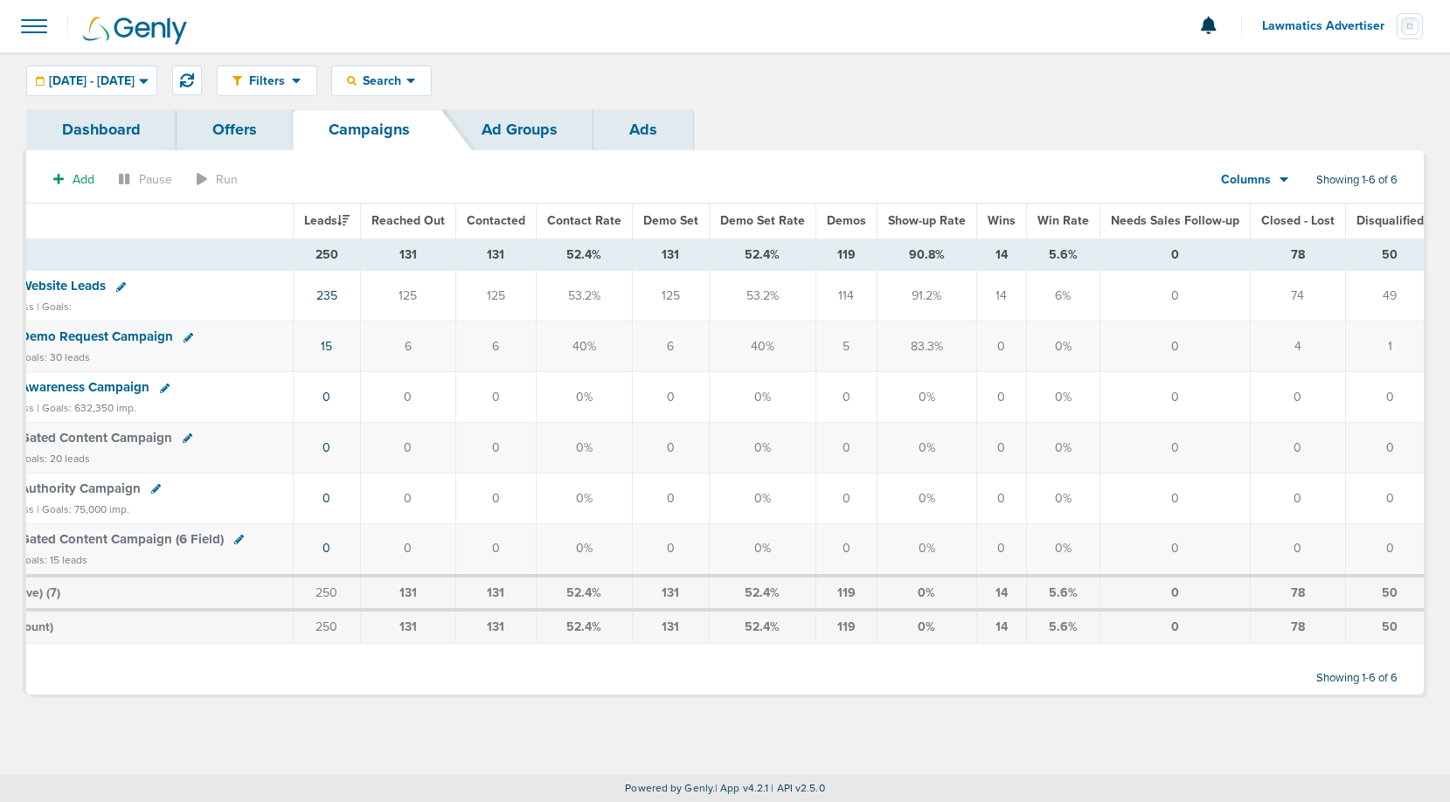
drag, startPoint x: 1231, startPoint y: 217, endPoint x: 1097, endPoint y: 223, distance: 133.9
click at [1100, 223] on th "Needs Sales Follow-up" at bounding box center [1175, 221] width 150 height 35
drag, startPoint x: 822, startPoint y: 254, endPoint x: 863, endPoint y: 254, distance: 40.2
click at [863, 254] on td "119" at bounding box center [845, 255] width 61 height 32
drag, startPoint x: 657, startPoint y: 253, endPoint x: 684, endPoint y: 253, distance: 27.1
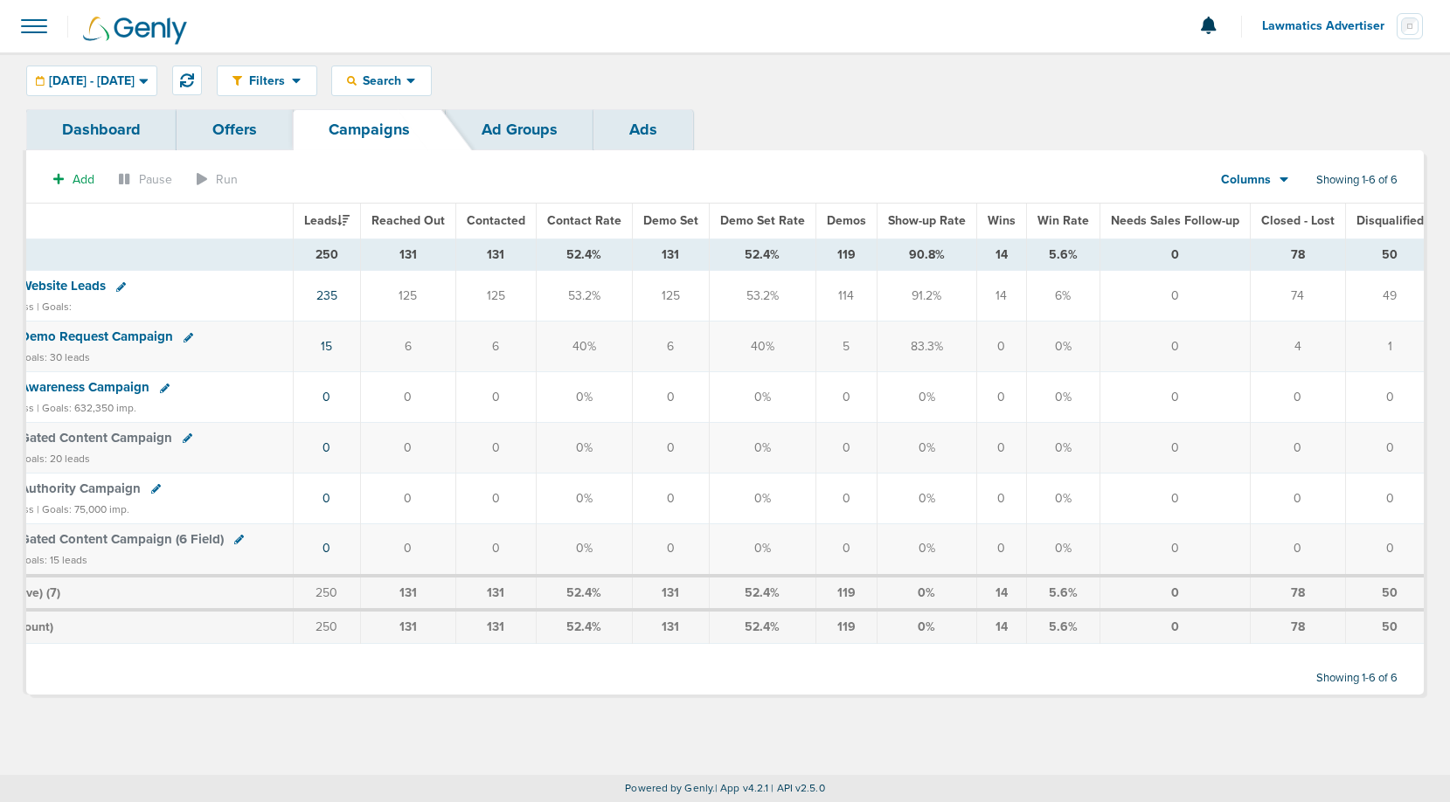
click at [684, 253] on td "131" at bounding box center [670, 255] width 77 height 32
click at [657, 248] on td "131" at bounding box center [670, 255] width 77 height 32
drag, startPoint x: 656, startPoint y: 248, endPoint x: 686, endPoint y: 248, distance: 30.6
click at [686, 248] on td "131" at bounding box center [670, 255] width 77 height 32
drag, startPoint x: 1279, startPoint y: 252, endPoint x: 1290, endPoint y: 252, distance: 11.4
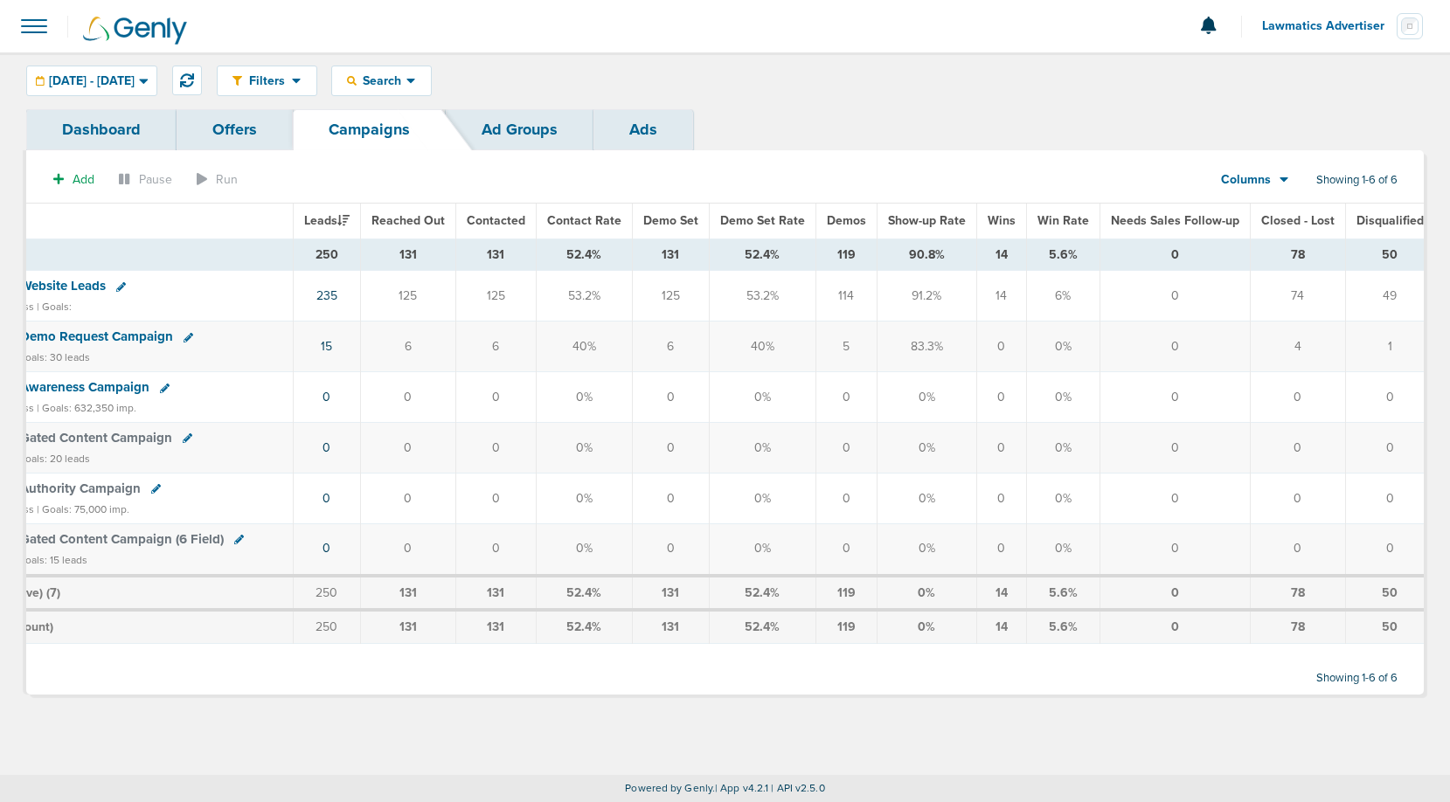
click at [1290, 252] on td "78" at bounding box center [1297, 255] width 95 height 32
click at [149, 89] on div "[DATE] - [DATE]" at bounding box center [91, 80] width 129 height 29
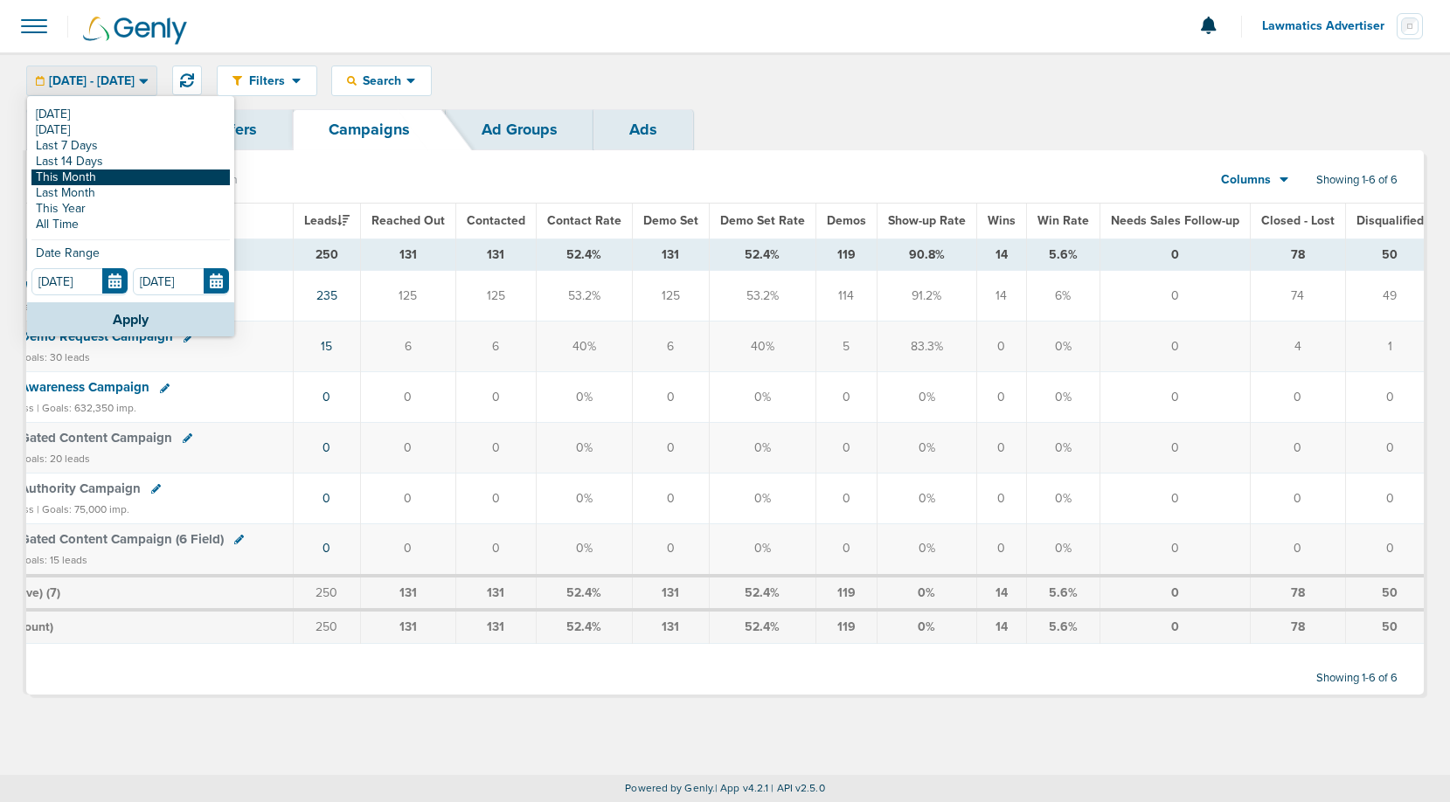
click at [103, 173] on link "This Month" at bounding box center [130, 178] width 198 height 16
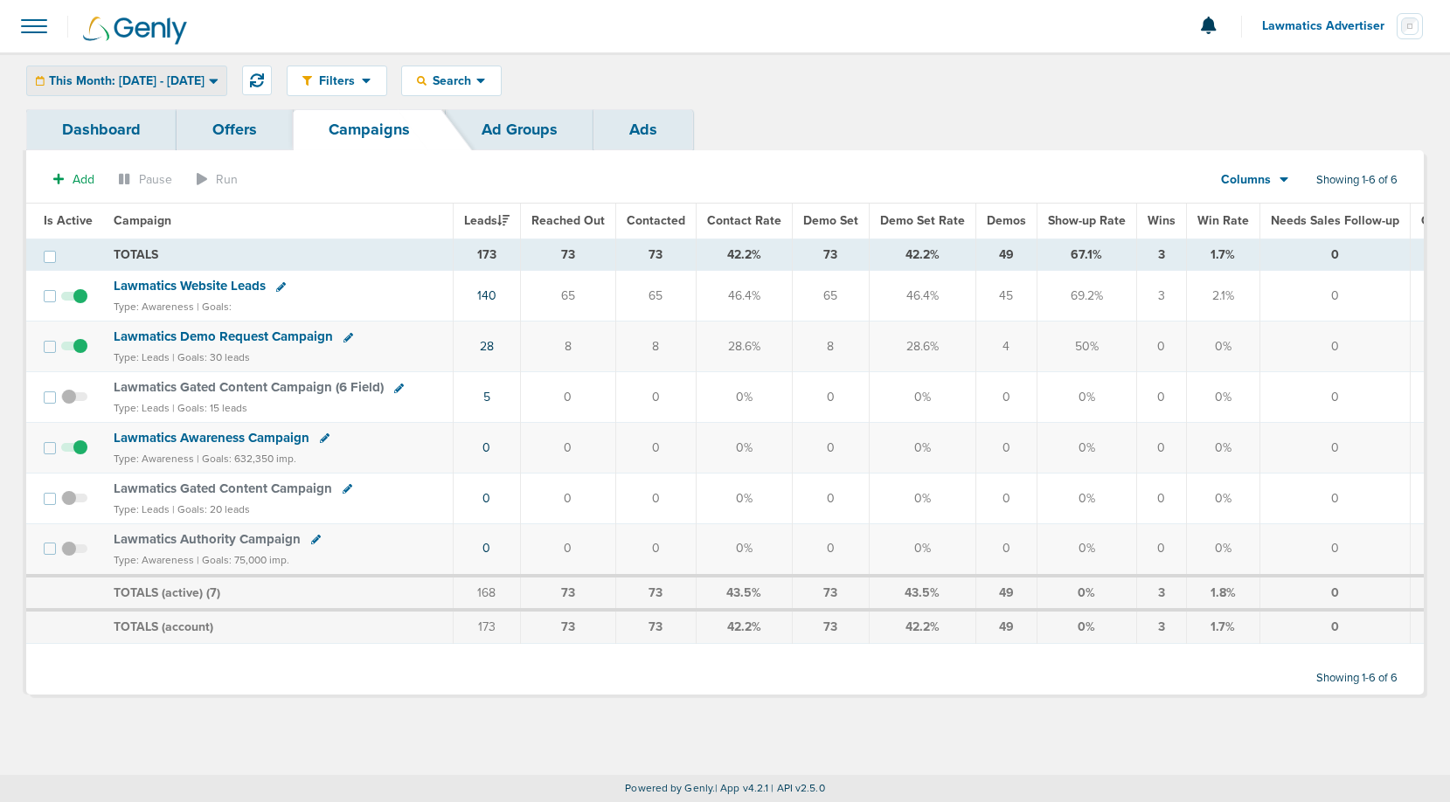
click at [157, 87] on span "This Month: 09.01.2025 - 09.30.2025" at bounding box center [127, 81] width 156 height 12
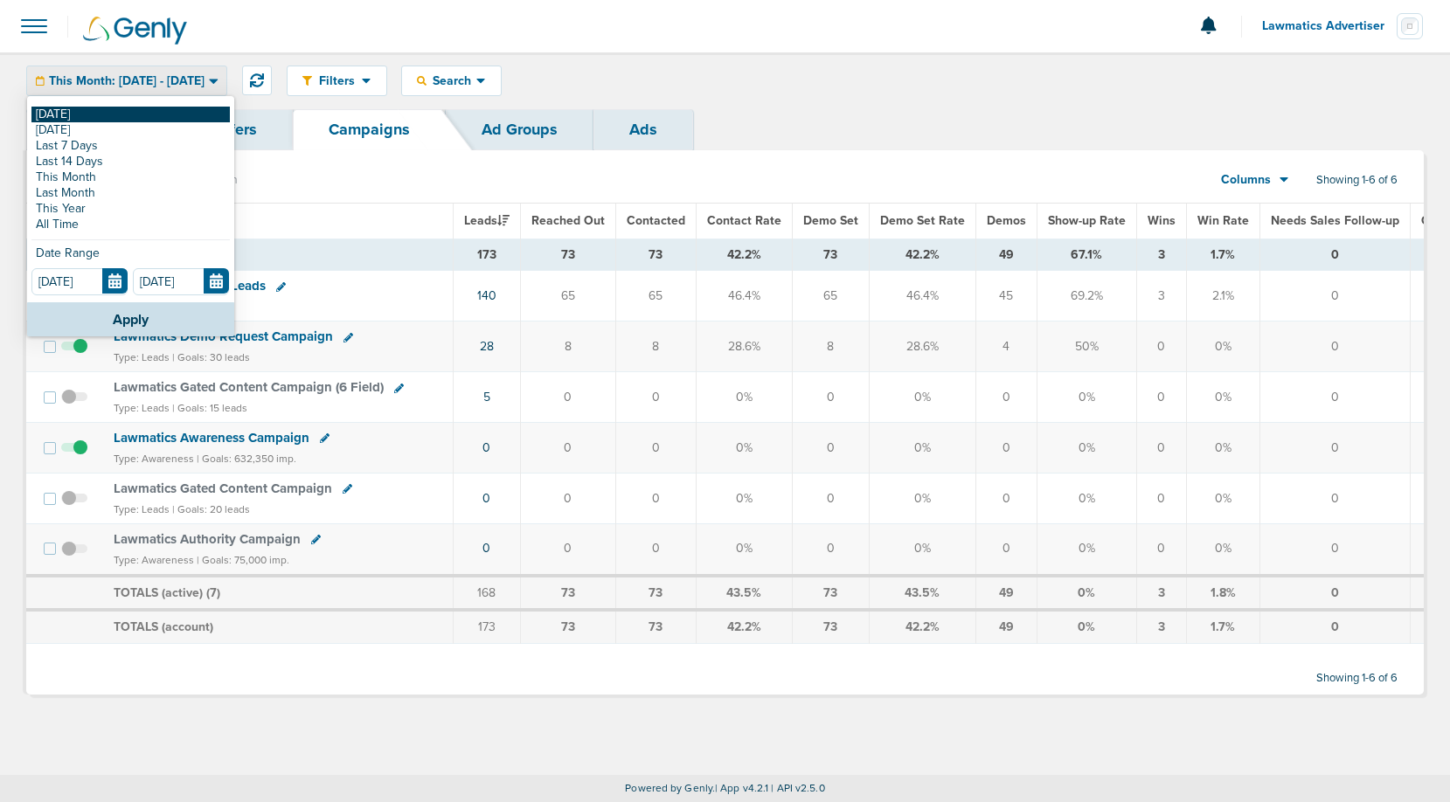
click at [106, 120] on link "[DATE]" at bounding box center [130, 115] width 198 height 16
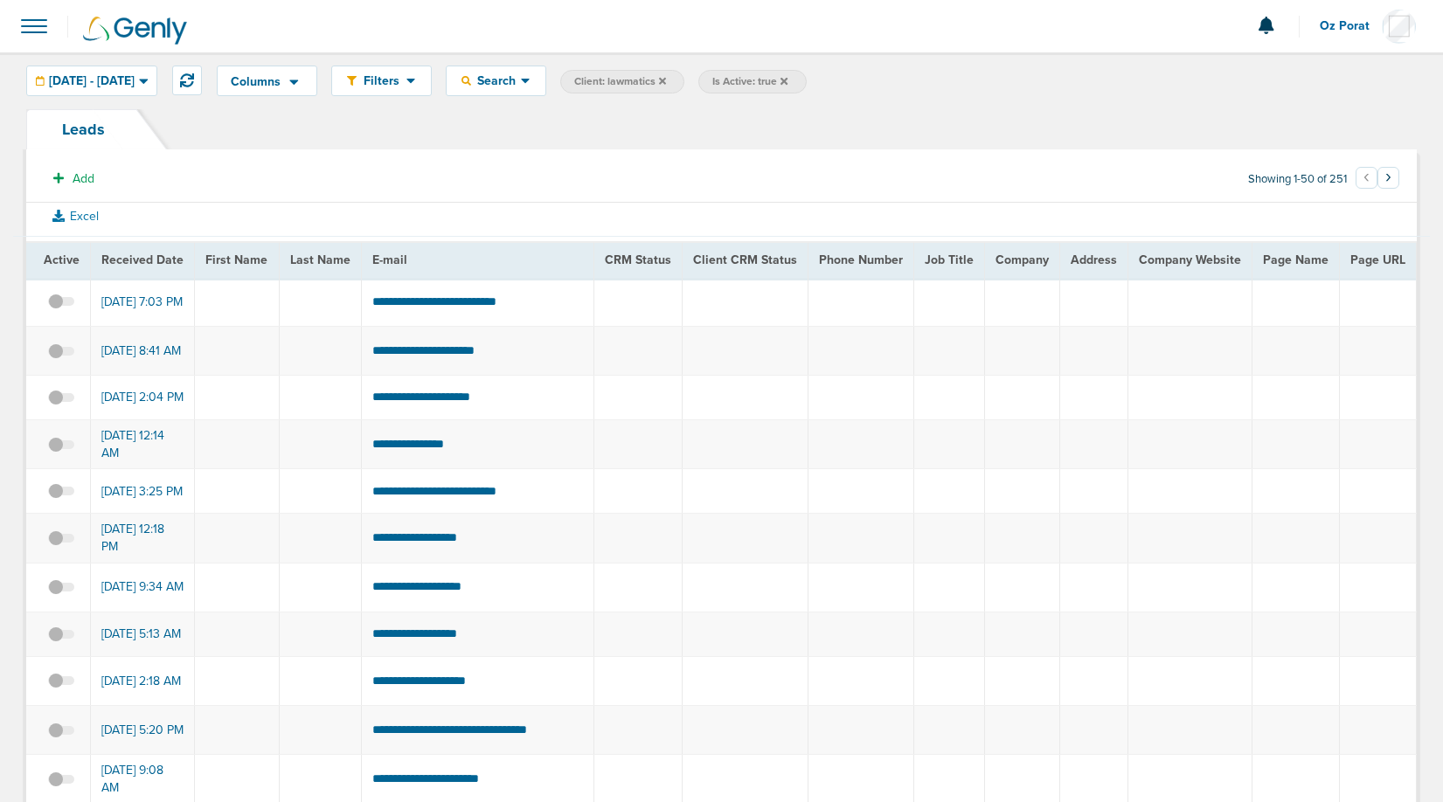
click at [25, 28] on span at bounding box center [34, 26] width 38 height 38
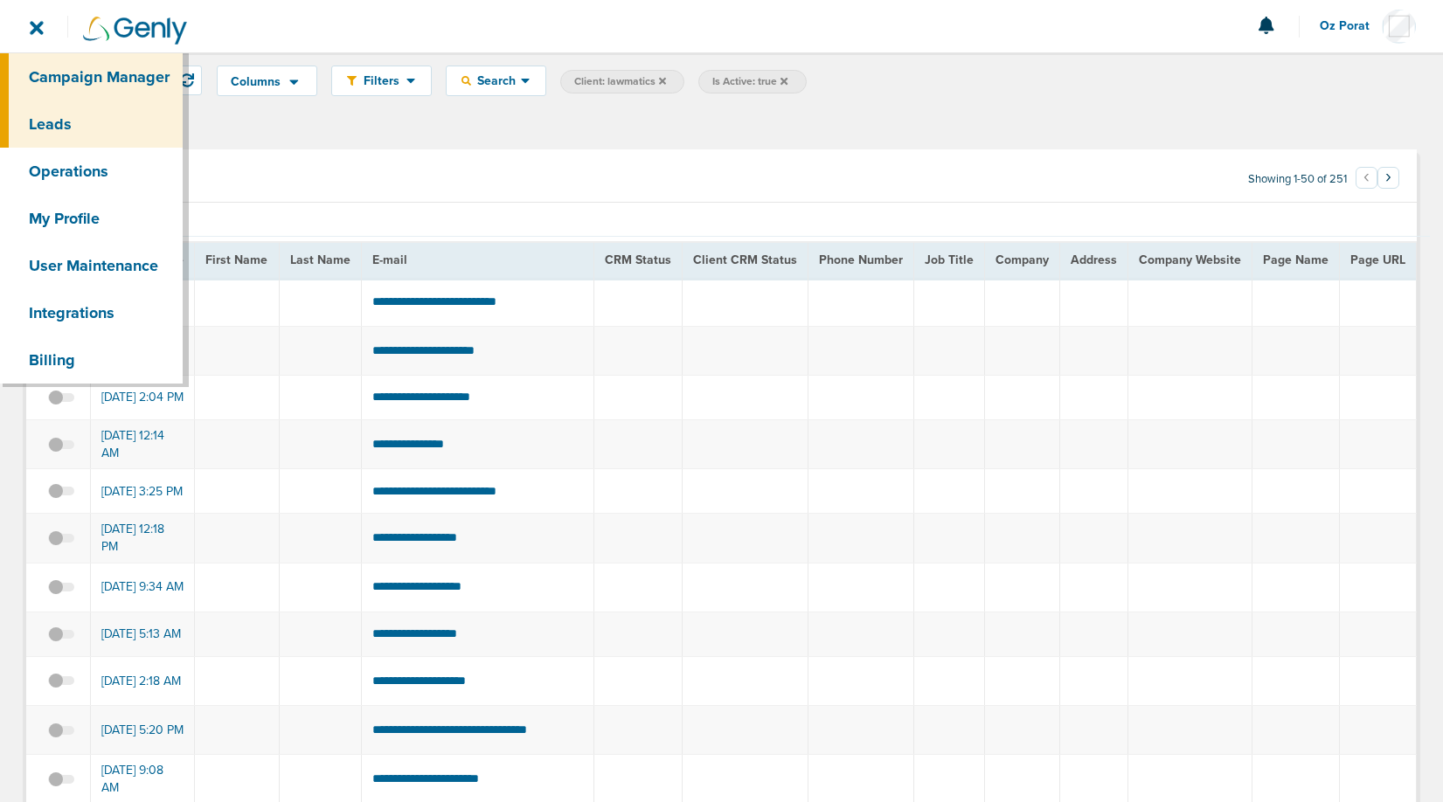
click at [76, 69] on link "Campaign Manager" at bounding box center [91, 76] width 183 height 47
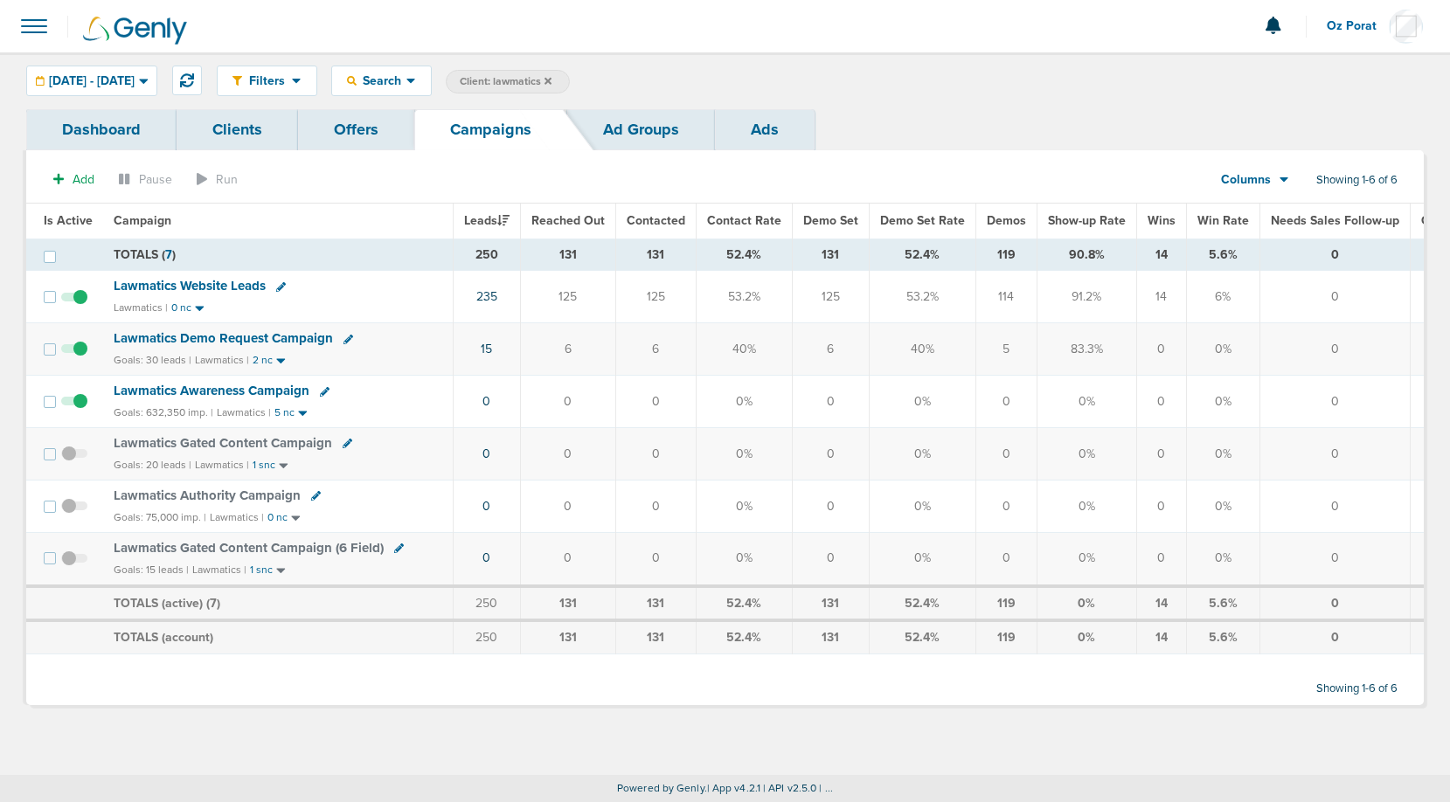
click at [570, 72] on label "Client: lawmatics" at bounding box center [508, 82] width 124 height 24
click at [552, 80] on span "Client: lawmatics" at bounding box center [506, 81] width 92 height 15
click at [683, 82] on input "lawmatics" at bounding box center [639, 82] width 87 height 24
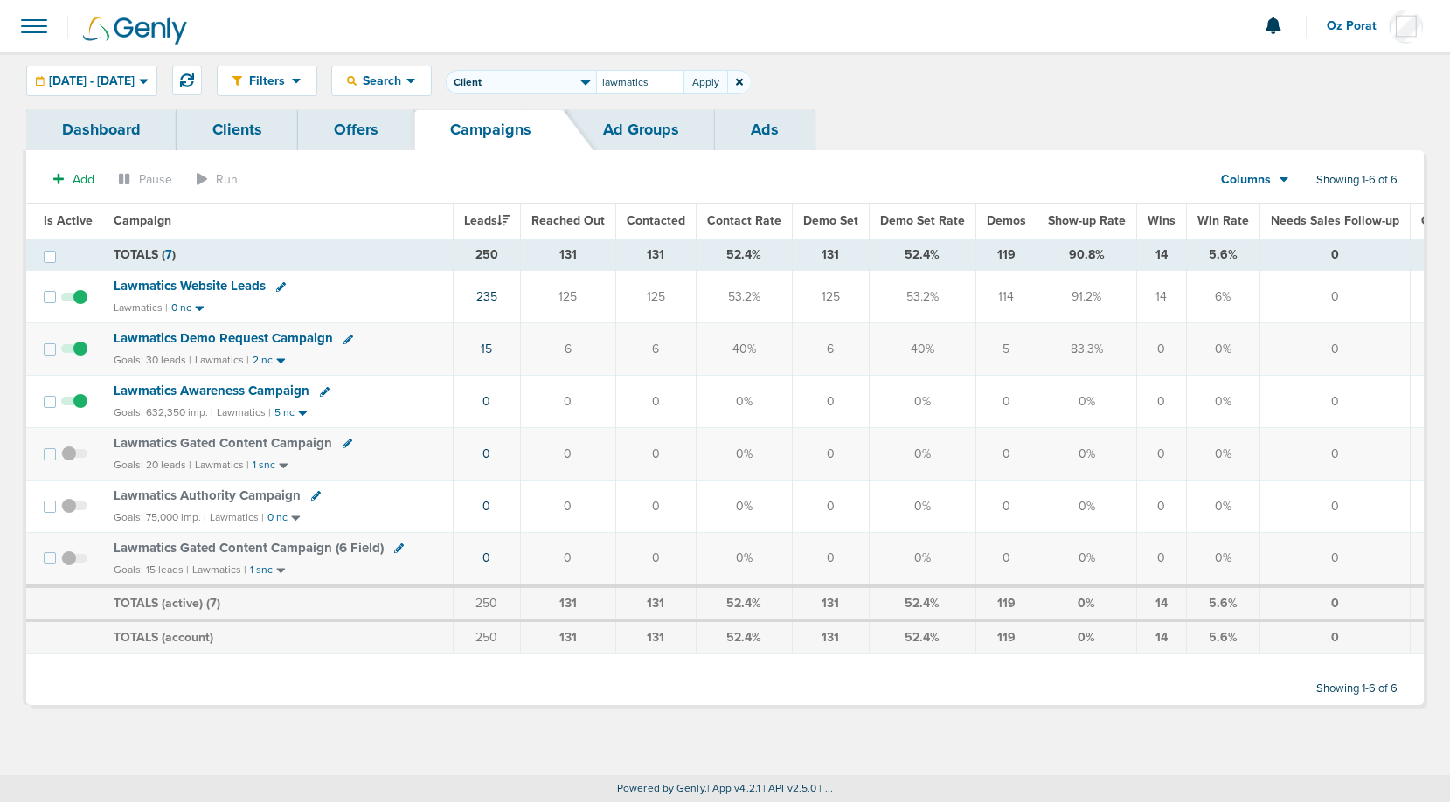
type input "e"
type input "nexhealth"
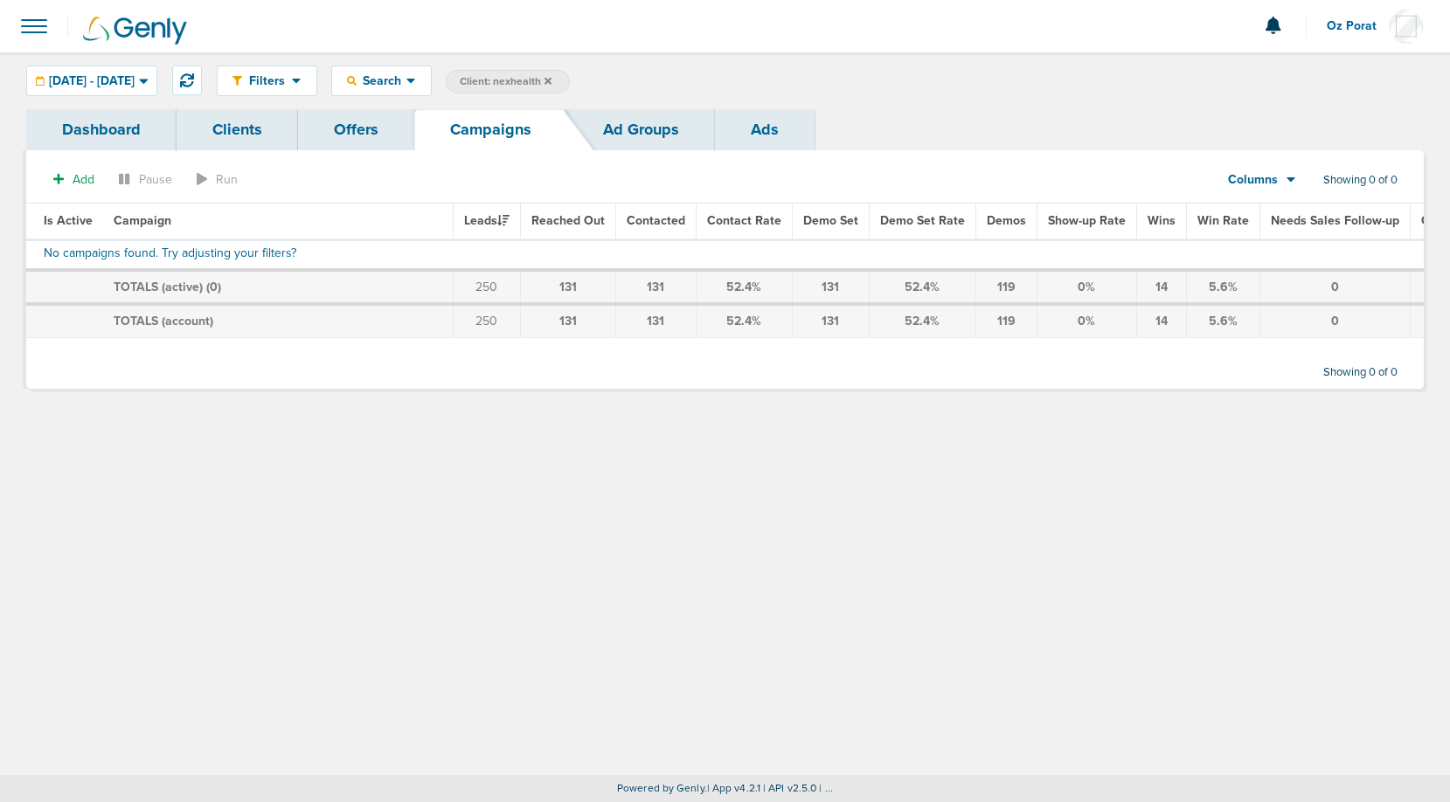
click at [552, 80] on span "Client: nexhealth" at bounding box center [506, 81] width 92 height 15
click at [683, 82] on input "nexhealth" at bounding box center [639, 82] width 87 height 24
type input "nex"
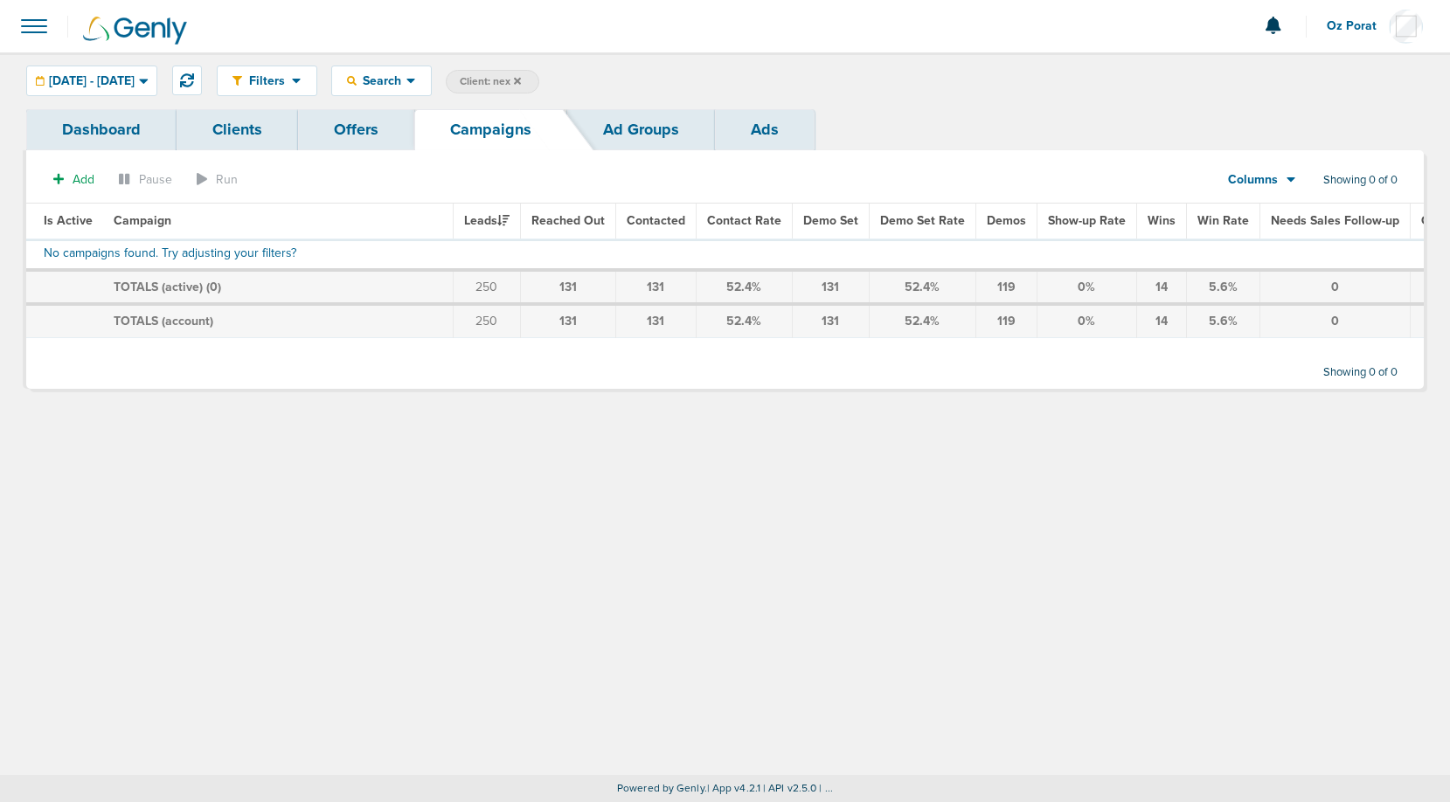
click at [1333, 26] on span "Oz Porat" at bounding box center [1358, 26] width 62 height 12
click at [1316, 75] on link "Sign Out" at bounding box center [1336, 76] width 175 height 22
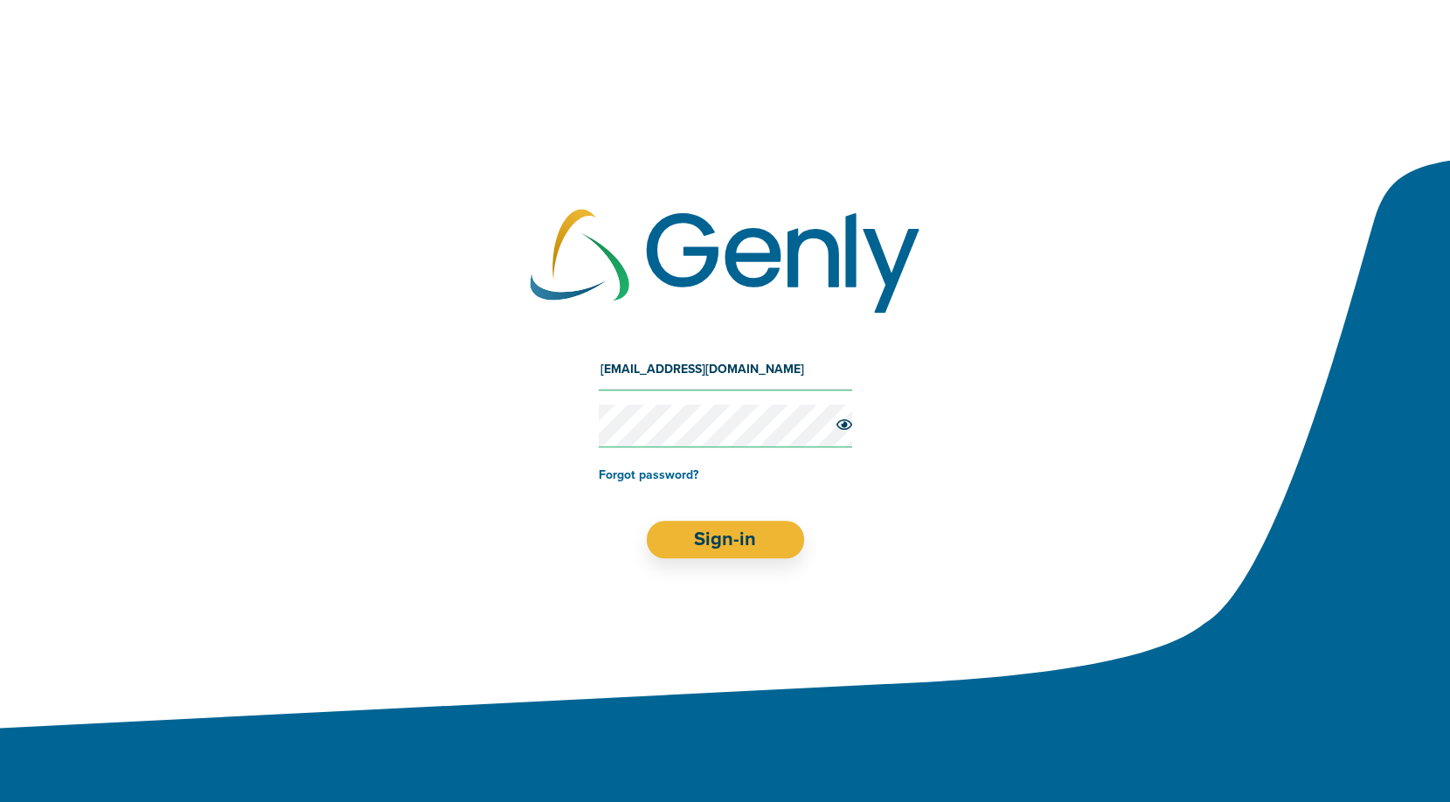
click at [699, 365] on input "[EMAIL_ADDRESS][DOMAIN_NAME]" at bounding box center [725, 370] width 253 height 42
type input "[EMAIL_ADDRESS][DOMAIN_NAME]"
click at [711, 560] on div "[EMAIL_ADDRESS][DOMAIN_NAME] Forgot password? Sign-in" at bounding box center [725, 454] width 1450 height 280
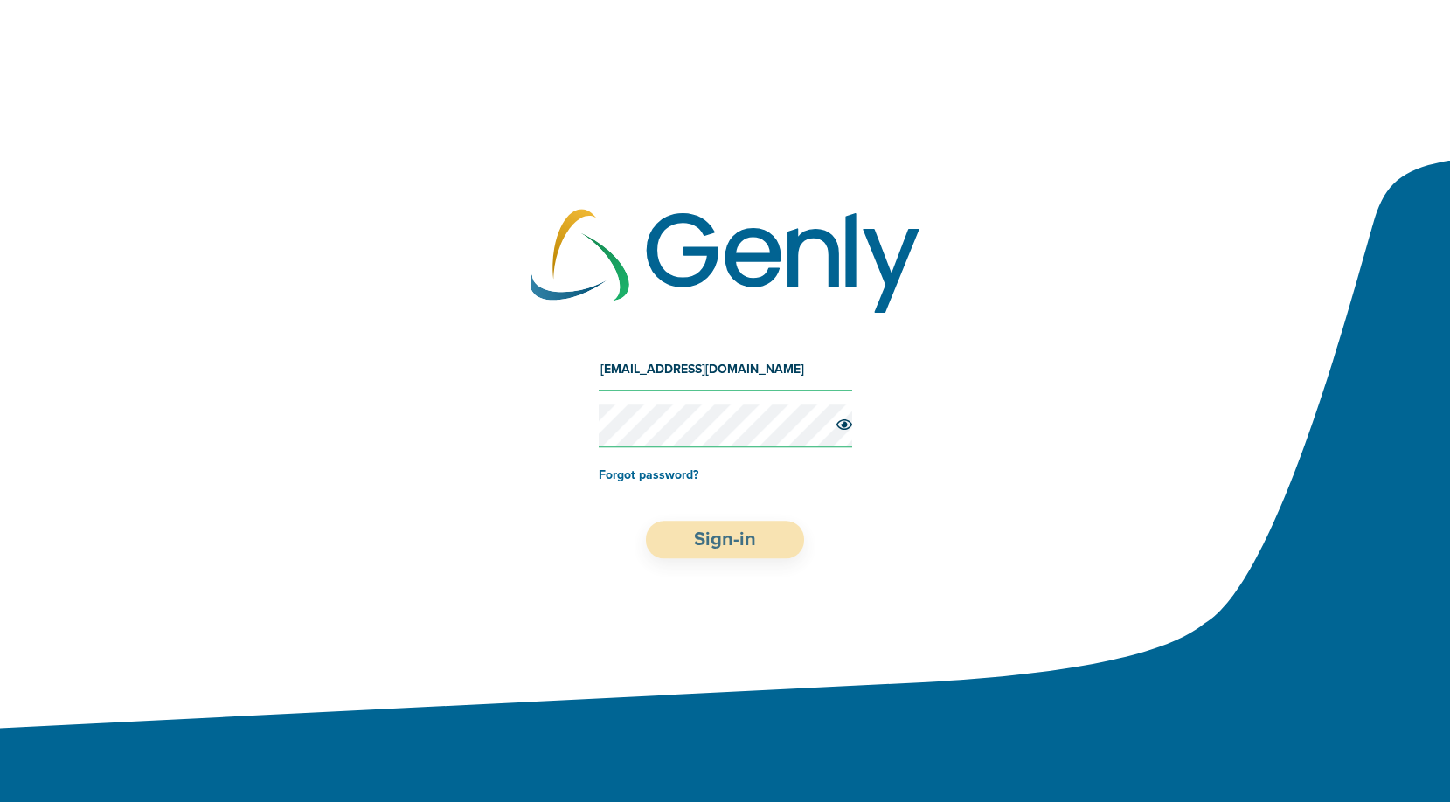
click at [800, 541] on button "Sign-in" at bounding box center [725, 540] width 158 height 38
